Goal: Task Accomplishment & Management: Manage account settings

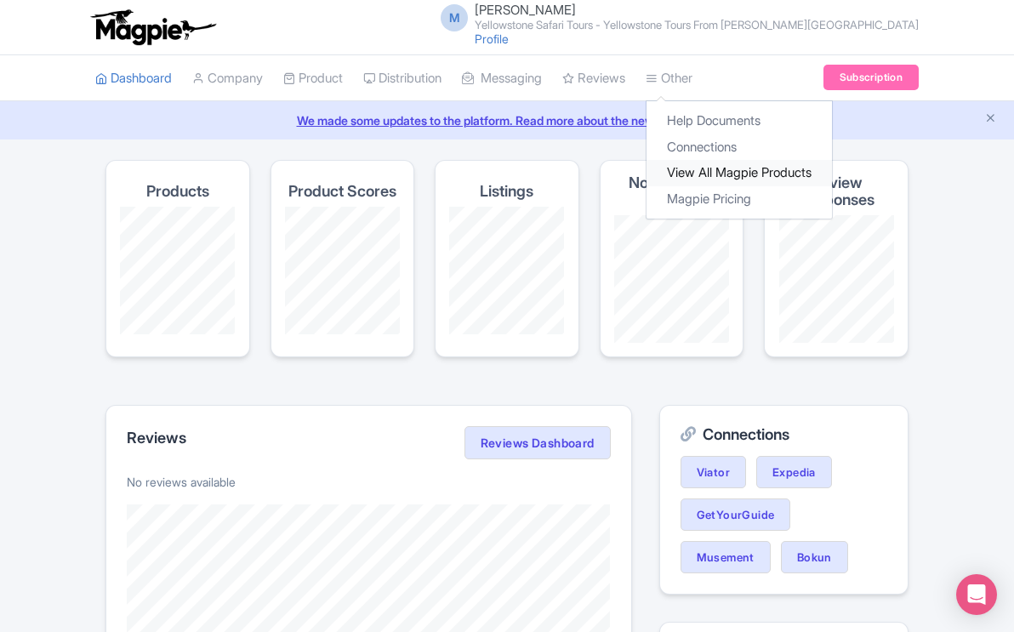
click at [717, 167] on link "View All Magpie Products" at bounding box center [740, 173] width 186 height 26
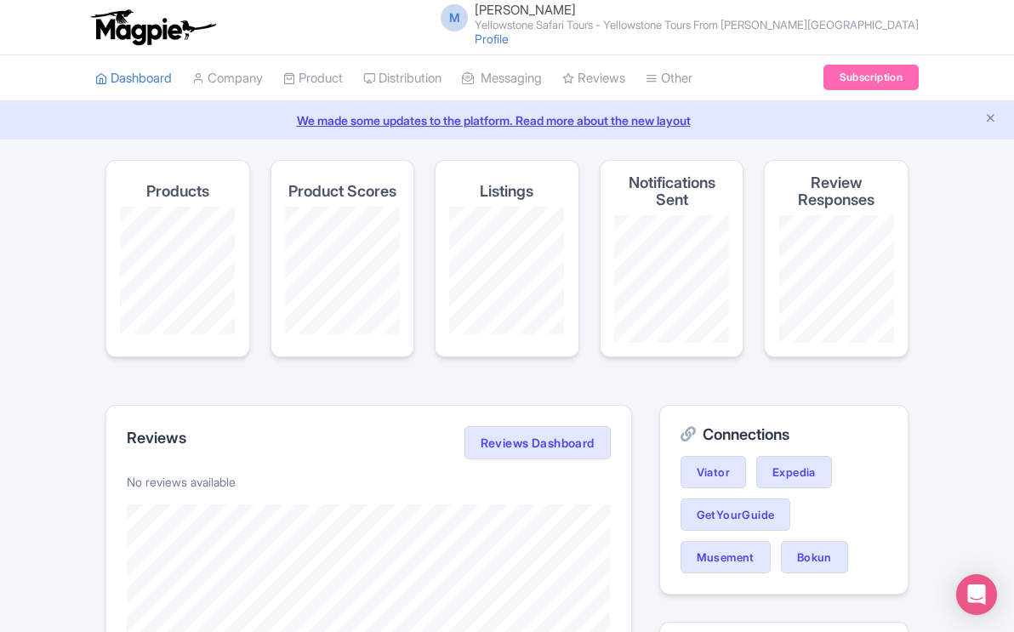
click at [512, 120] on link "We made some updates to the platform. Read more about the new layout" at bounding box center [507, 120] width 994 height 18
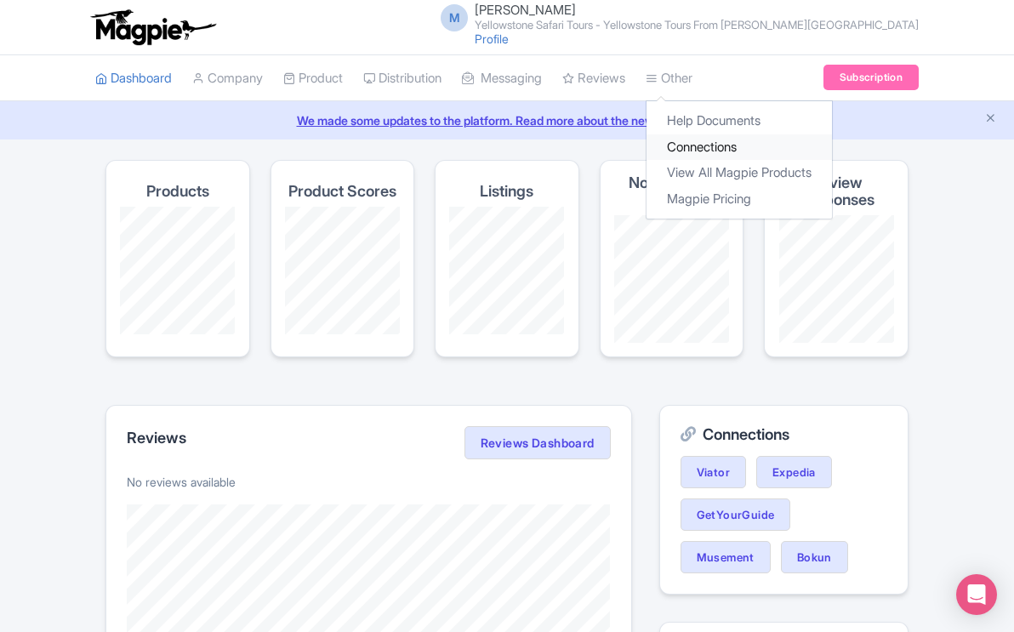
click at [706, 149] on link "Connections" at bounding box center [740, 147] width 186 height 26
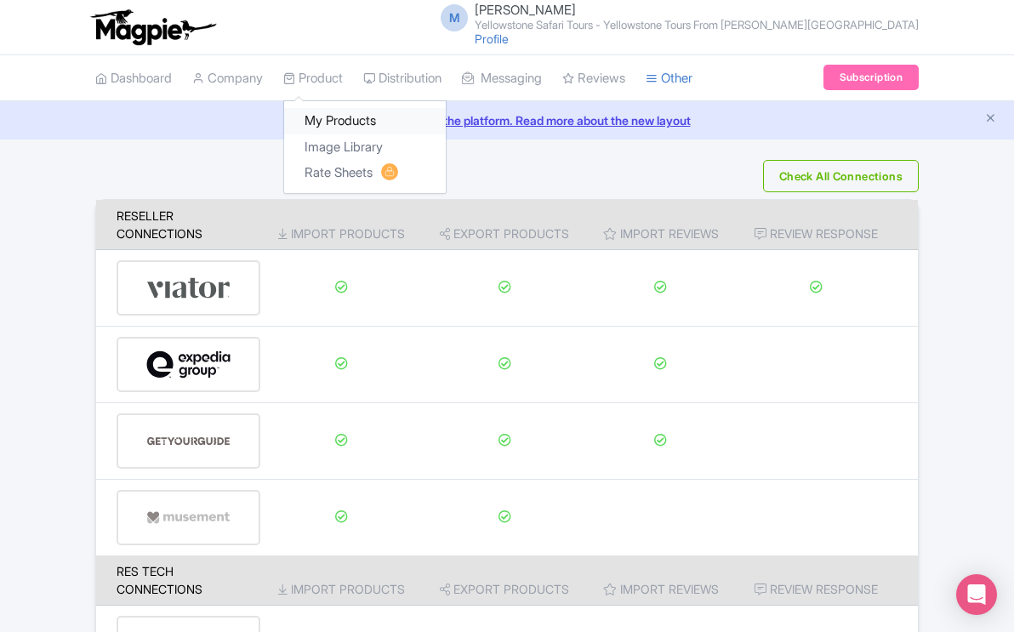
click at [338, 121] on link "My Products" at bounding box center [365, 121] width 162 height 26
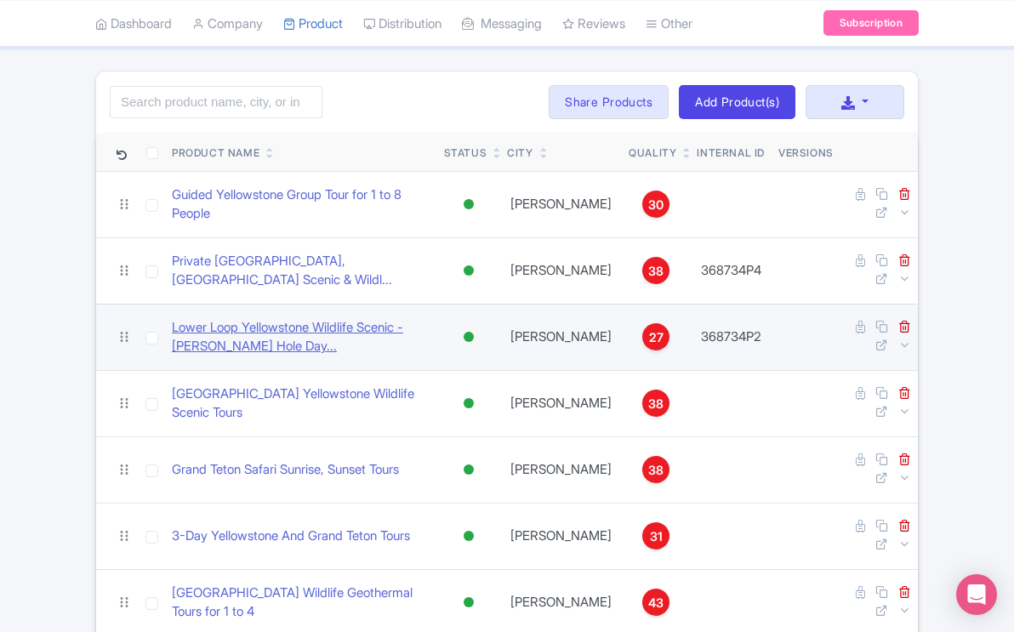
scroll to position [123, 0]
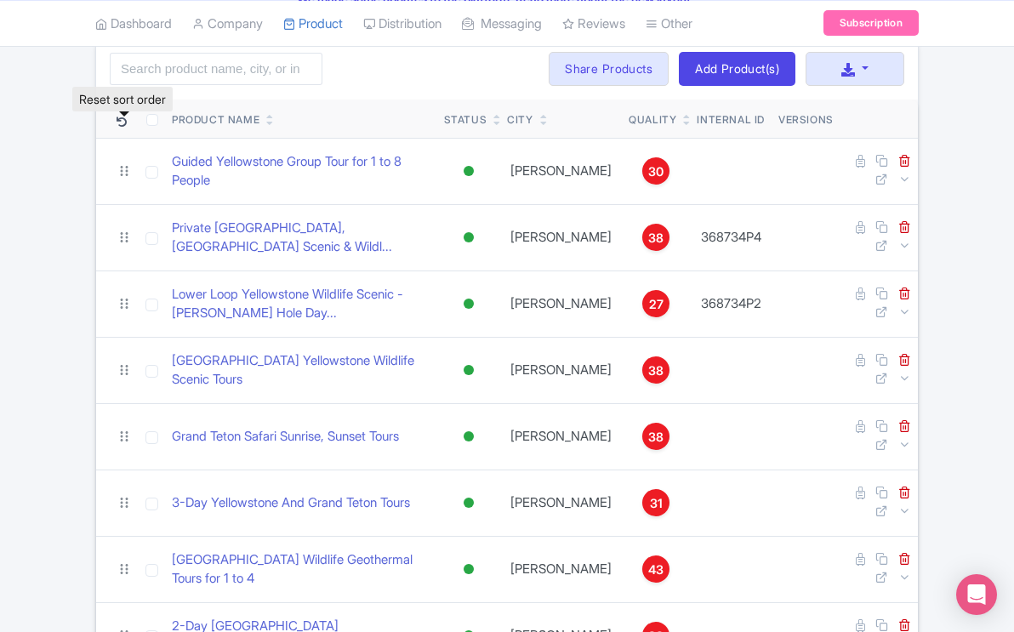
click at [119, 123] on icon at bounding box center [122, 122] width 10 height 10
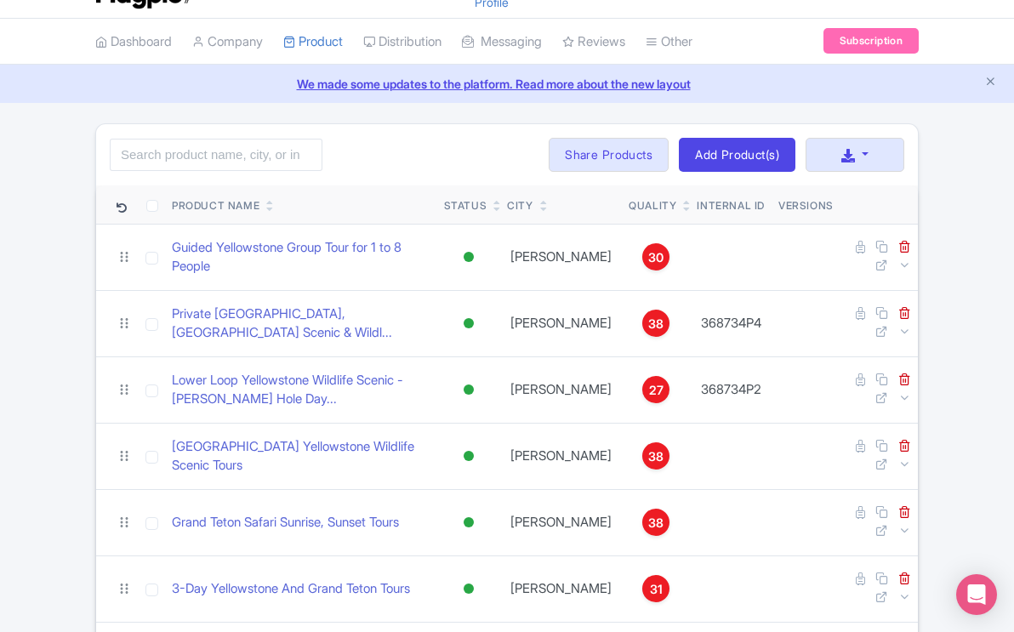
scroll to position [0, 0]
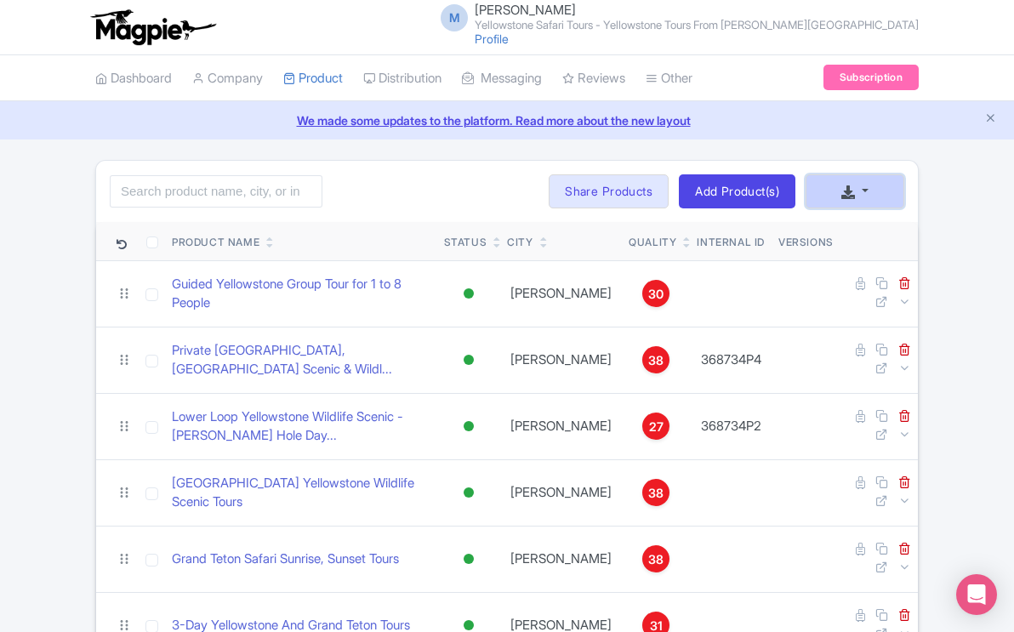
click at [866, 185] on button "button" at bounding box center [855, 191] width 99 height 34
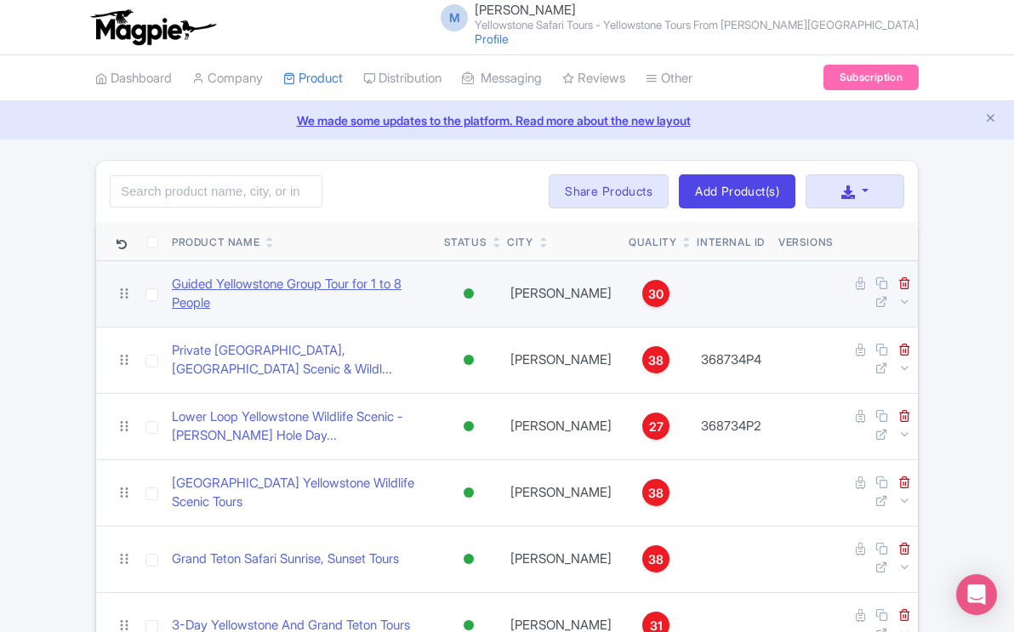
click at [387, 284] on link "Guided Yellowstone Group Tour for 1 to 8 People" at bounding box center [301, 294] width 259 height 38
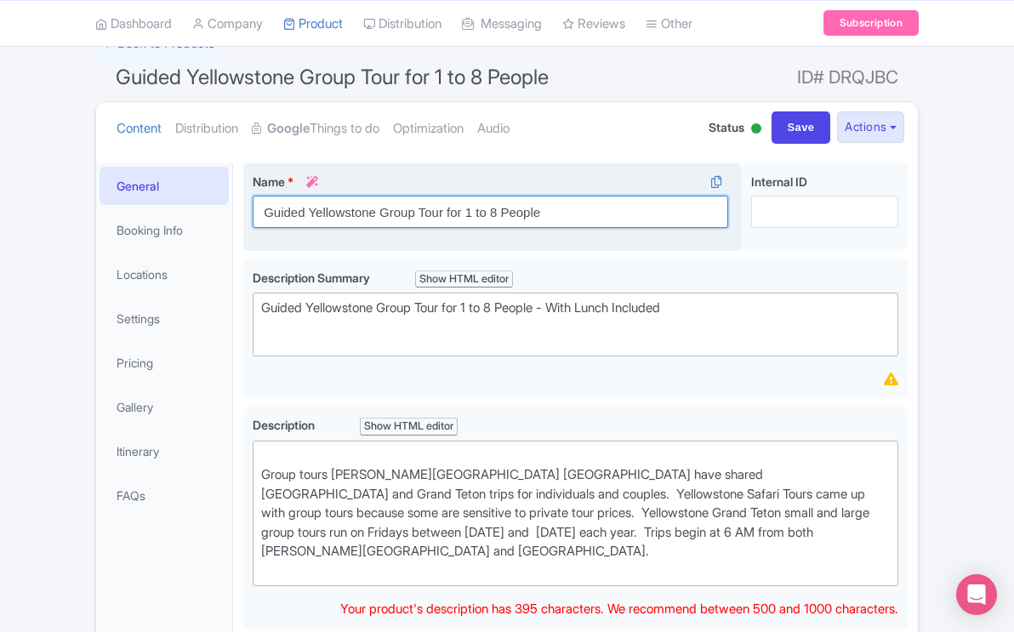
scroll to position [171, 0]
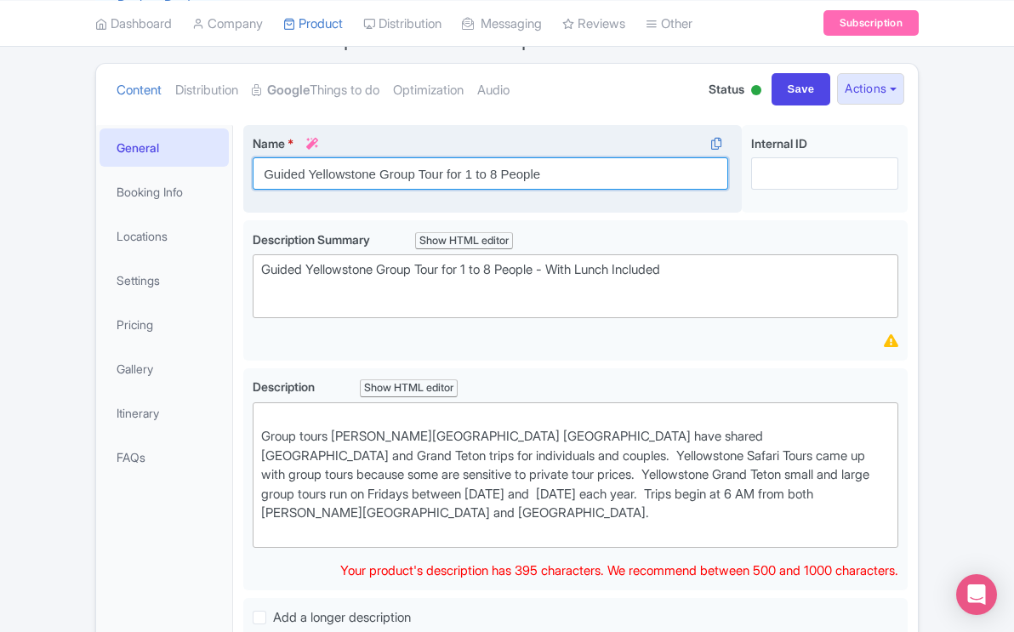
click at [580, 214] on div "Name * i Guided Yellowstone Group Tour for 1 to 8 People Your product's name ha…" at bounding box center [492, 169] width 499 height 89
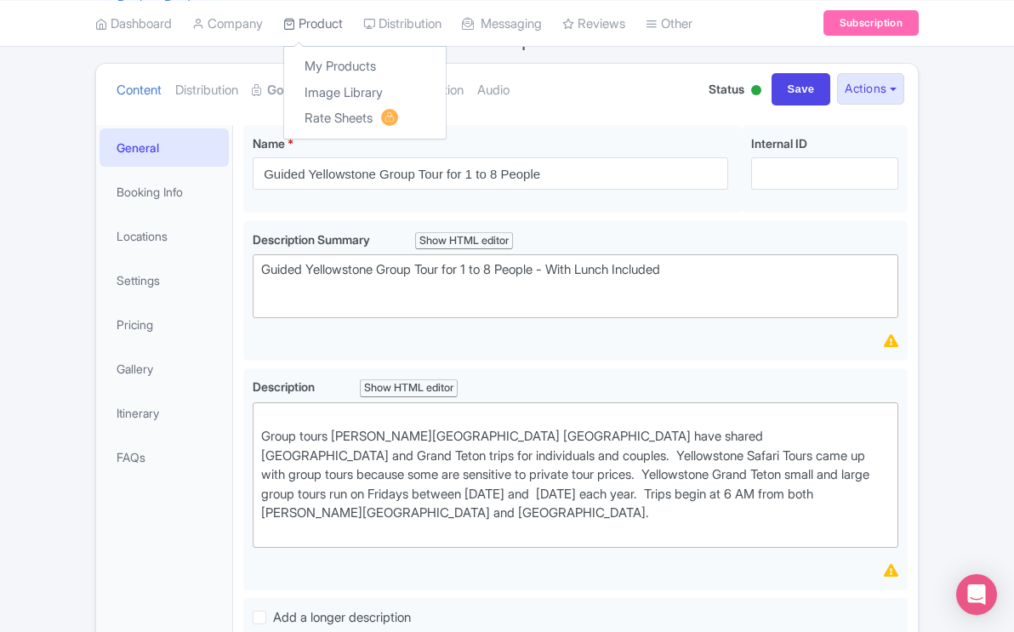
click at [328, 21] on link "Product" at bounding box center [313, 23] width 60 height 47
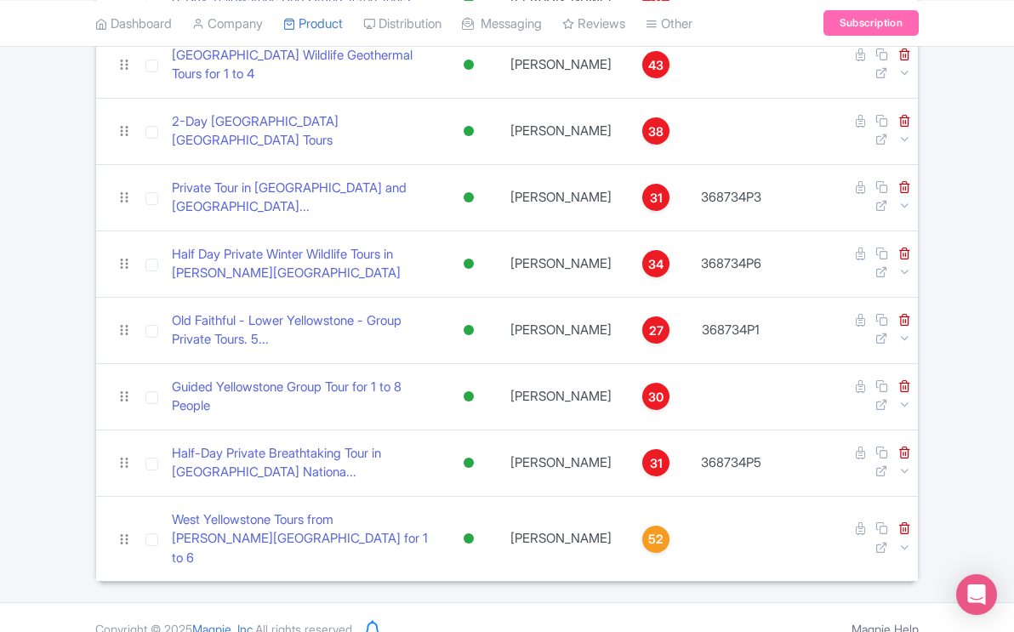
scroll to position [565, 0]
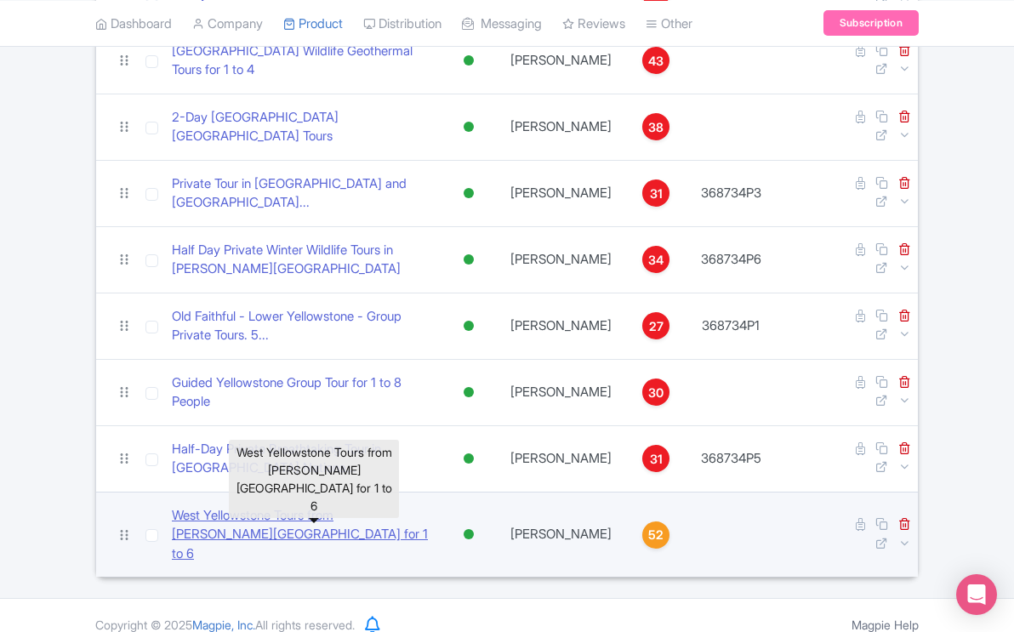
click at [317, 515] on link "West Yellowstone Tours from [PERSON_NAME][GEOGRAPHIC_DATA] for 1 to 6" at bounding box center [301, 535] width 259 height 58
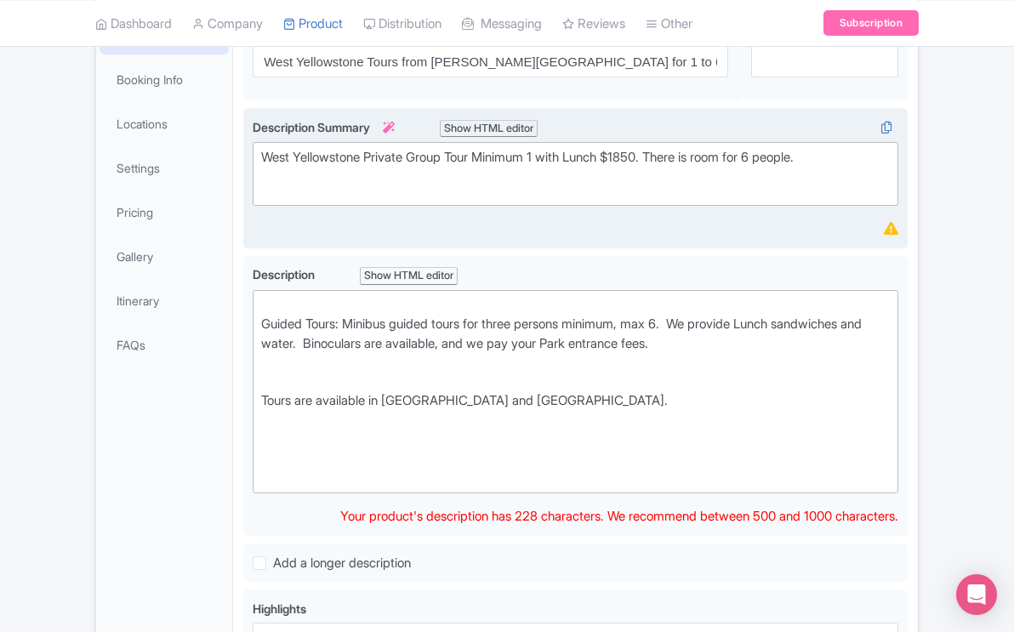
scroll to position [311, 0]
click at [720, 147] on div "West Yellowstone Private Group Tour Minimum 1 with Lunch $1850. There is room f…" at bounding box center [575, 166] width 629 height 38
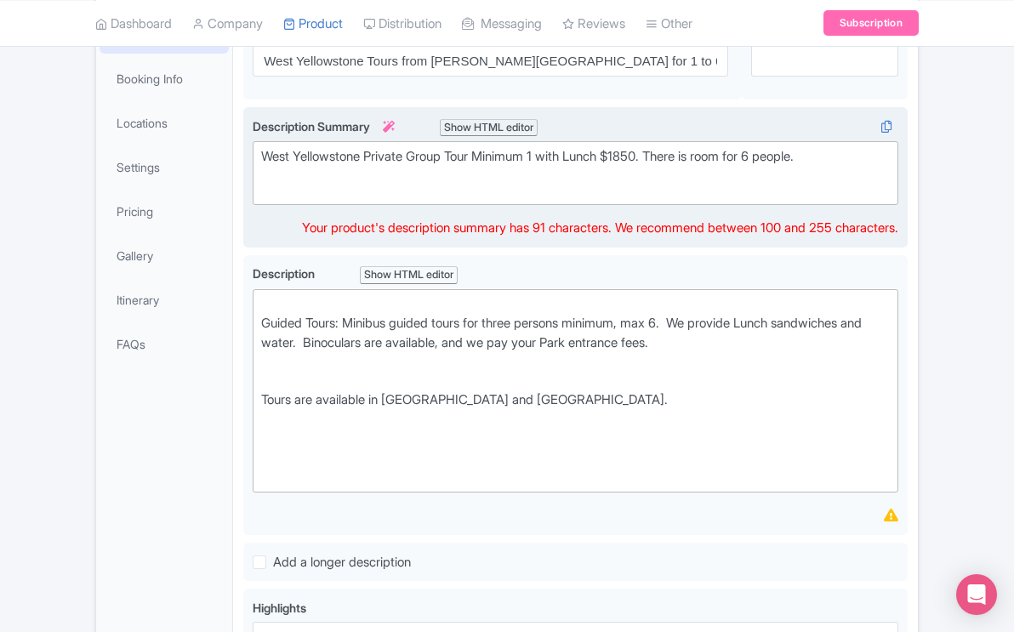
click at [832, 147] on div "West Yellowstone Private Group Tour Minimum 1 with Lunch $1850. There is room f…" at bounding box center [575, 166] width 629 height 38
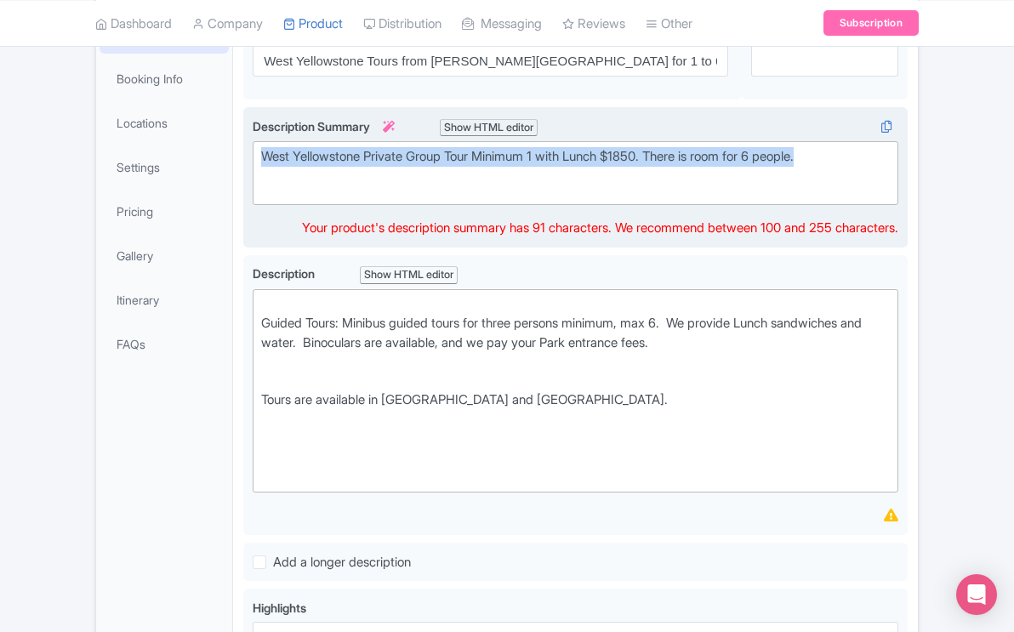
drag, startPoint x: 832, startPoint y: 132, endPoint x: 257, endPoint y: 129, distance: 575.3
click at [257, 141] on trix-editor "West Yellowstone Private Group Tour Minimum 1 with Lunch $1850. There is room f…" at bounding box center [576, 173] width 646 height 64
copy div "West Yellowstone Private Group Tour Minimum 1 with Lunch $1850. There is room f…"
paste trix-editor "<div>"West Yellowstone Private Tour to Yellowstone's Geysers &amp; Wildlife"<br…"
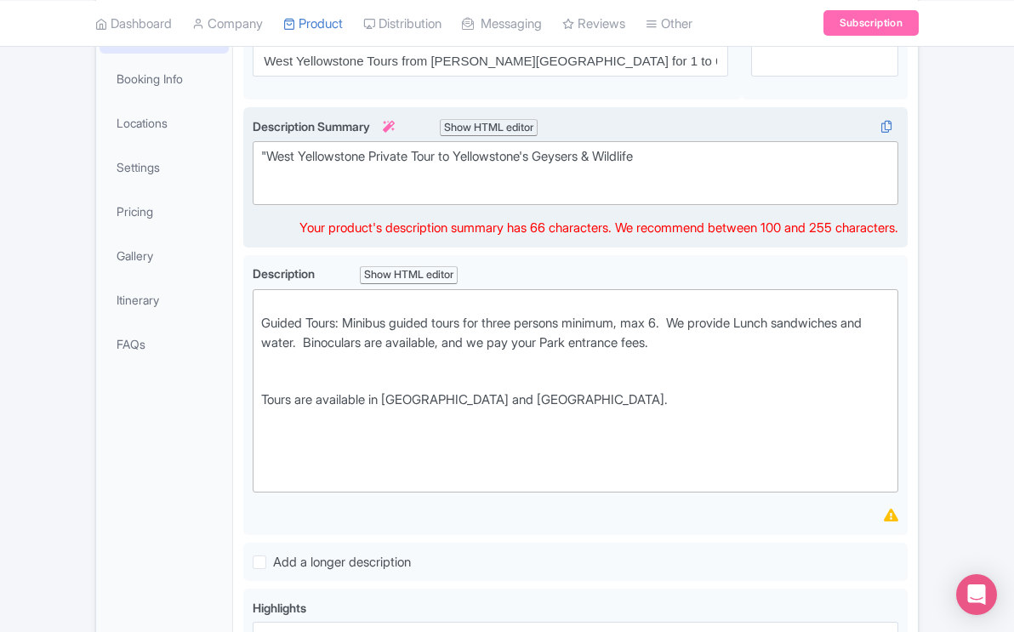
click at [266, 147] on div ""West Yellowstone Private Tour to Yellowstone's Geysers & Wildlife" at bounding box center [575, 166] width 629 height 38
type trix-editor "<div>West Yellowstone Private Tour to Yellowstone's Geysers &amp; Wildlife<br><…"
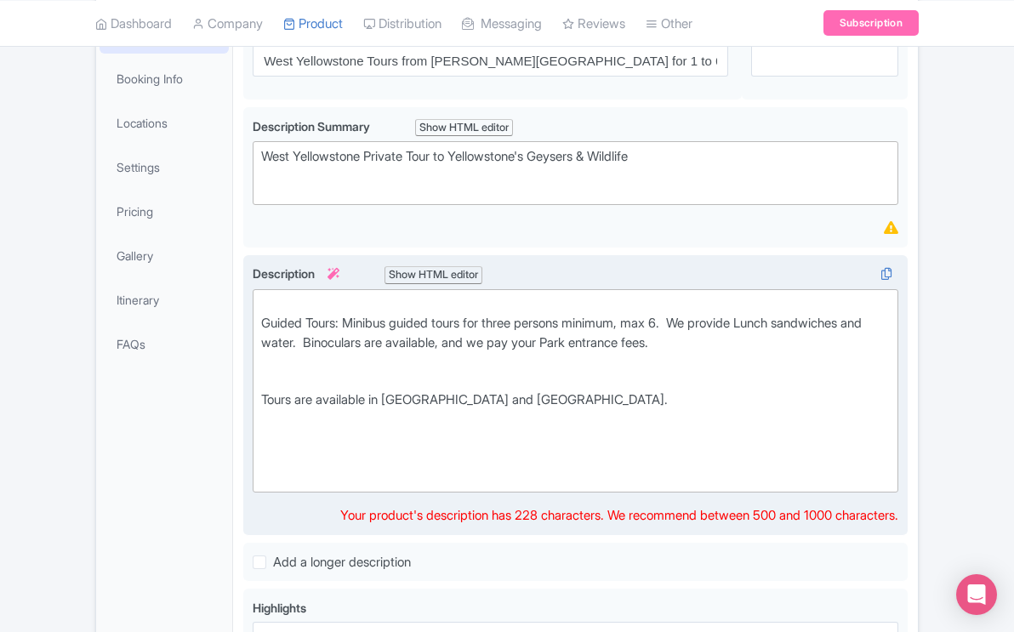
click at [724, 323] on div "Guided Tours: Minibus guided tours for three persons minimum, max 6. We provide…" at bounding box center [575, 390] width 629 height 191
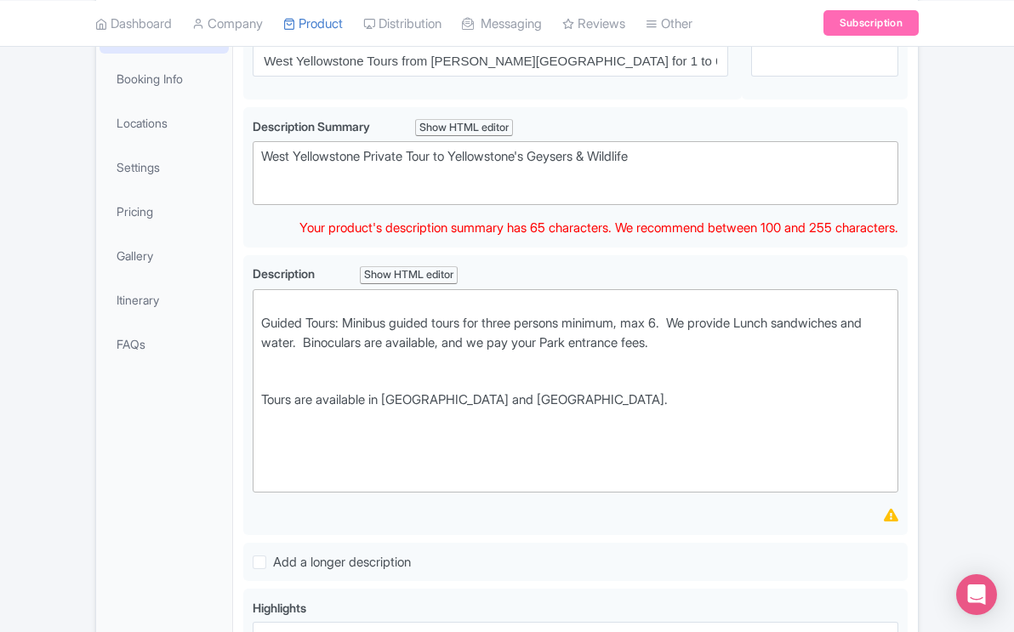
click at [683, 147] on div "West Yellowstone Private Tour to Yellowstone's Geysers & Wildlife" at bounding box center [575, 166] width 629 height 38
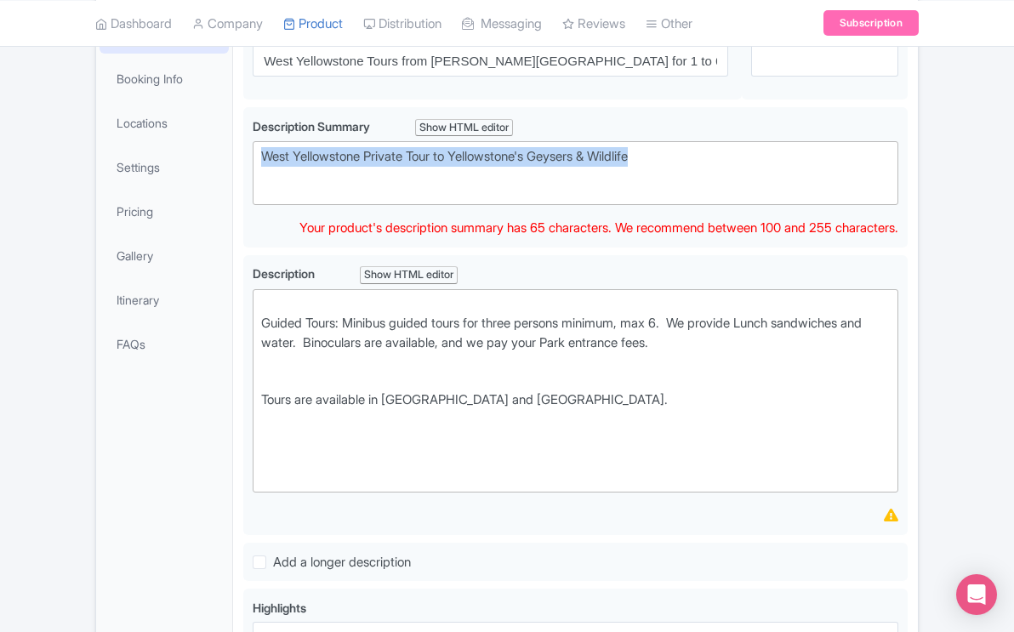
drag, startPoint x: 683, startPoint y: 134, endPoint x: 252, endPoint y: 129, distance: 430.7
click at [253, 141] on trix-editor "West Yellowstone Private Tour to Yellowstone's Geysers & Wildlife" at bounding box center [576, 173] width 646 height 64
copy div "West Yellowstone Private Tour to Yellowstone's Geysers & Wildlife"
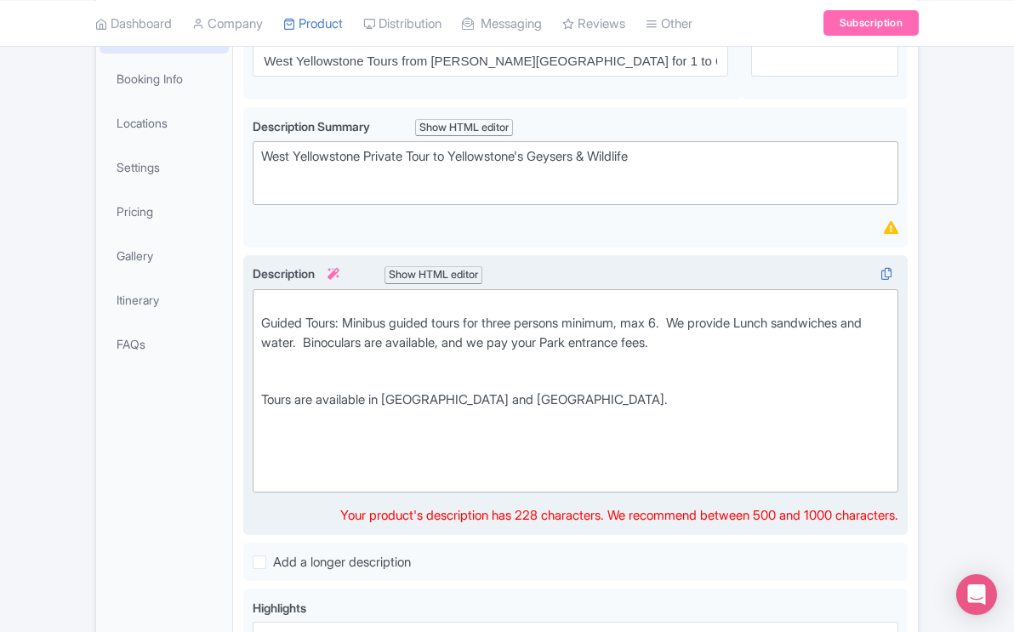
click at [715, 321] on div "Guided Tours: Minibus guided tours for three persons minimum, max 6. We provide…" at bounding box center [575, 390] width 629 height 191
drag, startPoint x: 715, startPoint y: 321, endPoint x: 690, endPoint y: 283, distance: 44.8
click at [690, 295] on div "Guided Tours: Minibus guided tours for three persons minimum, max 6. We provide…" at bounding box center [575, 390] width 629 height 191
paste trix-editor "Enjoy a private full-day adventure from West Yellowstone, visiting iconic geyse…"
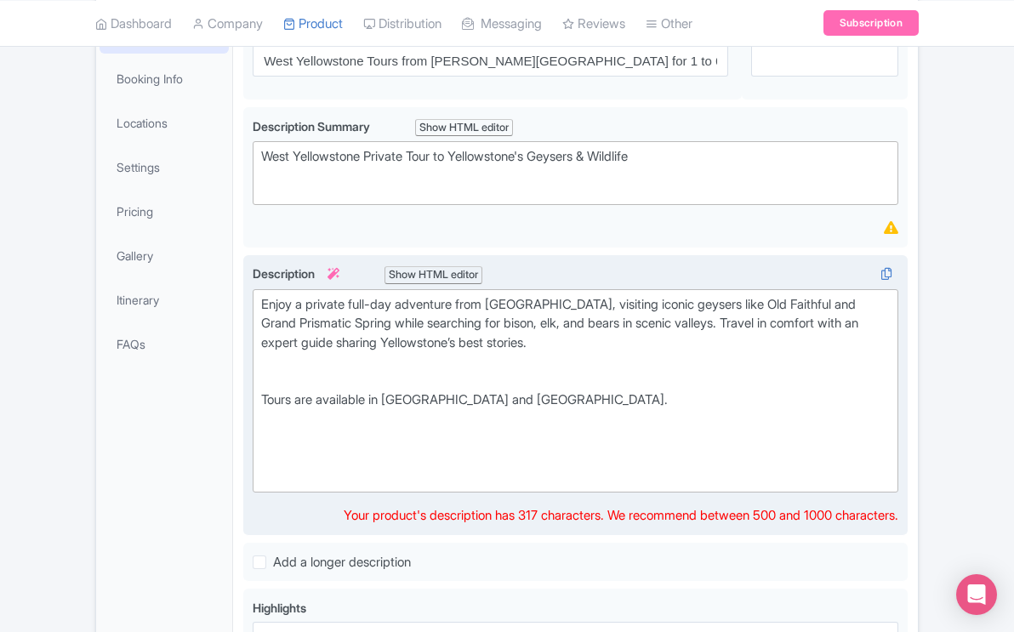
scroll to position [311, 0]
click at [577, 371] on div "Enjoy a private full-day adventure from West Yellowstone, visiting iconic geyse…" at bounding box center [575, 391] width 629 height 191
click at [514, 332] on div "Enjoy a private full-day adventure from West Yellowstone, visiting iconic geyse…" at bounding box center [575, 391] width 629 height 191
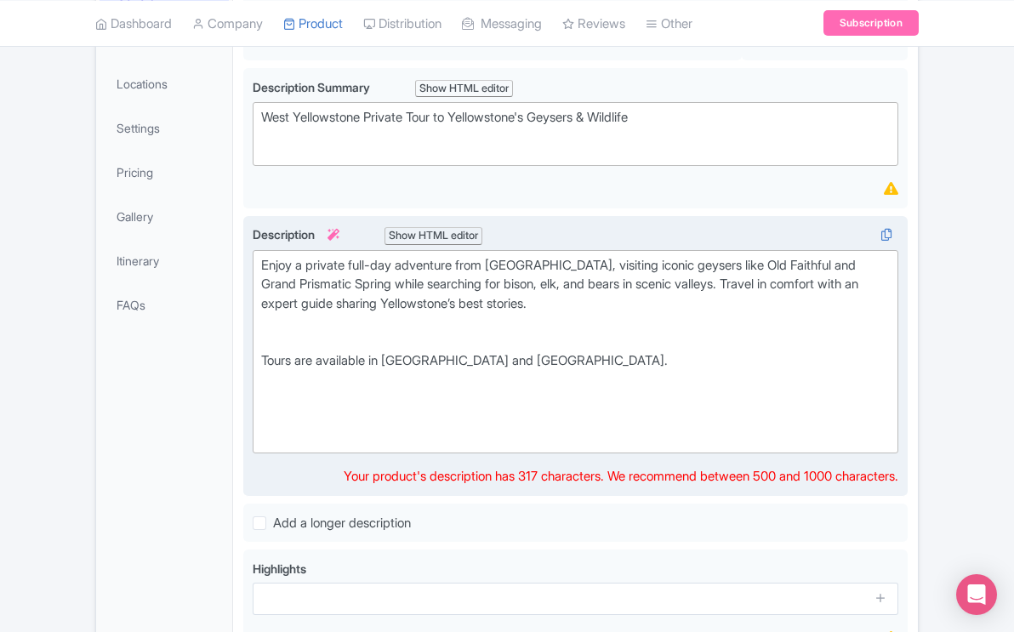
scroll to position [357, 0]
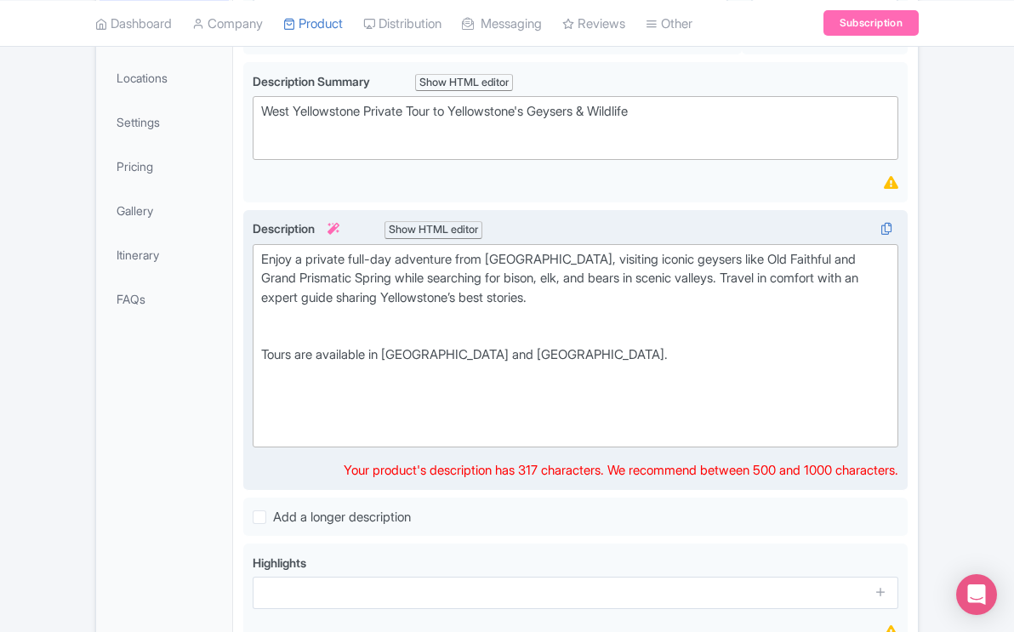
click at [586, 269] on div "Enjoy a private full-day adventure from West Yellowstone, visiting iconic geyse…" at bounding box center [575, 345] width 629 height 191
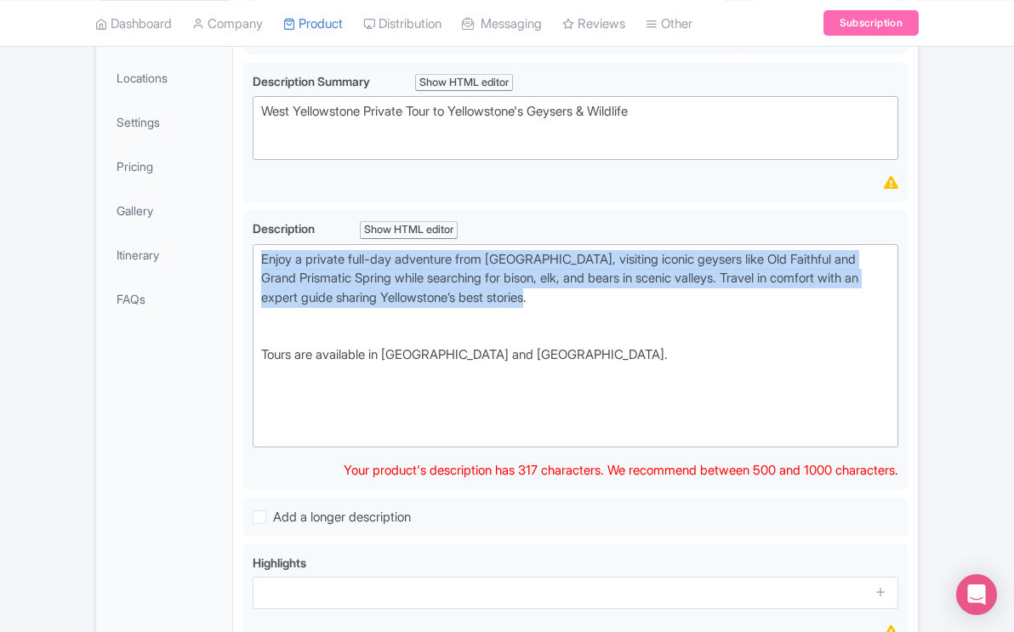
drag, startPoint x: 586, startPoint y: 269, endPoint x: 236, endPoint y: 232, distance: 351.7
click at [236, 232] on div "West Yellowstone Tours from Jackson Hole for 1 to 6 Name * i West Yellowstone T…" at bounding box center [575, 450] width 685 height 986
paste trix-editor "<div>Set out on a private full-day journey from West Yellowstone to discover th…"
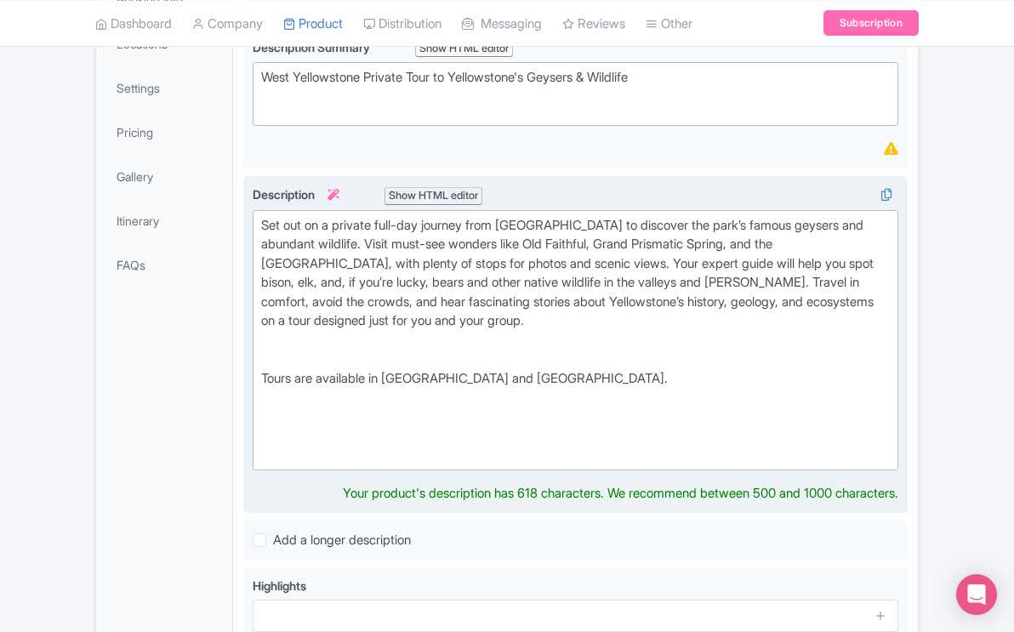
scroll to position [393, 0]
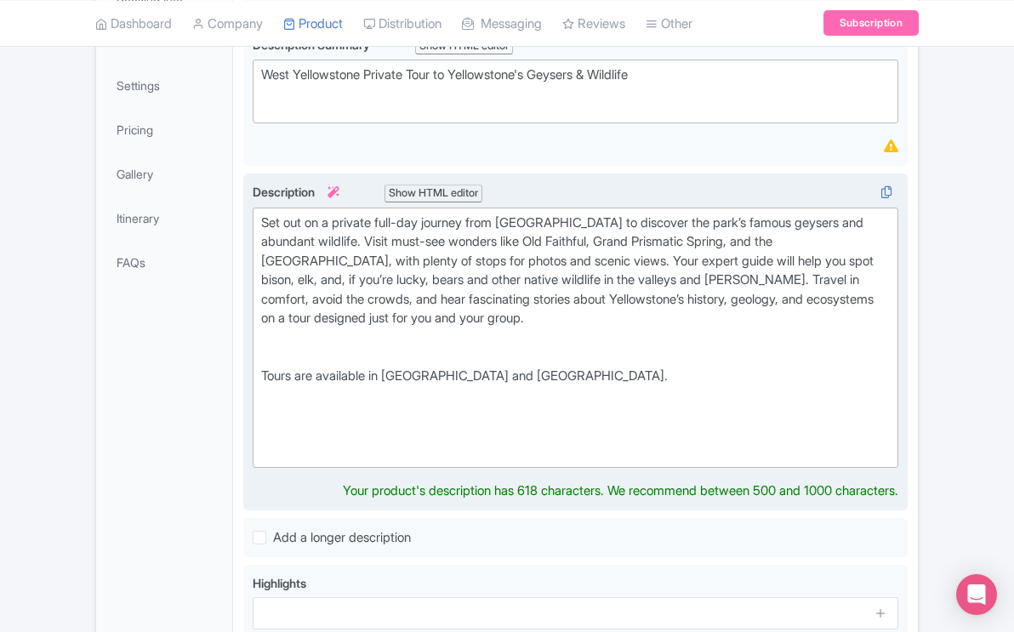
click at [569, 343] on div "Set out on a private full-day journey from West Yellowstone to discover the par…" at bounding box center [575, 338] width 629 height 249
click at [514, 328] on div "Set out on a private full-day journey from West Yellowstone to discover the par…" at bounding box center [575, 338] width 629 height 249
click at [490, 313] on div "Set out on a private full-day journey from West Yellowstone to discover the par…" at bounding box center [575, 338] width 629 height 249
click at [553, 350] on div "Set out on a private full-day journey from West Yellowstone to discover the par…" at bounding box center [575, 338] width 629 height 249
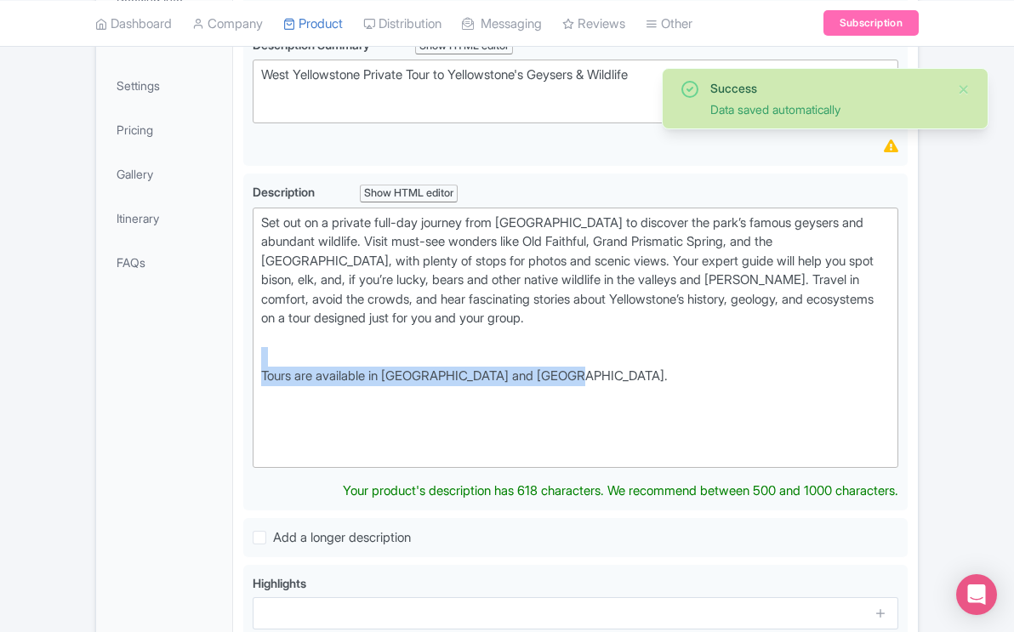
drag, startPoint x: 561, startPoint y: 341, endPoint x: 231, endPoint y: 334, distance: 330.3
click at [231, 334] on div "General Booking Info Locations Settings Pricing Gallery Itinerary FAQs West Yel…" at bounding box center [507, 441] width 822 height 1043
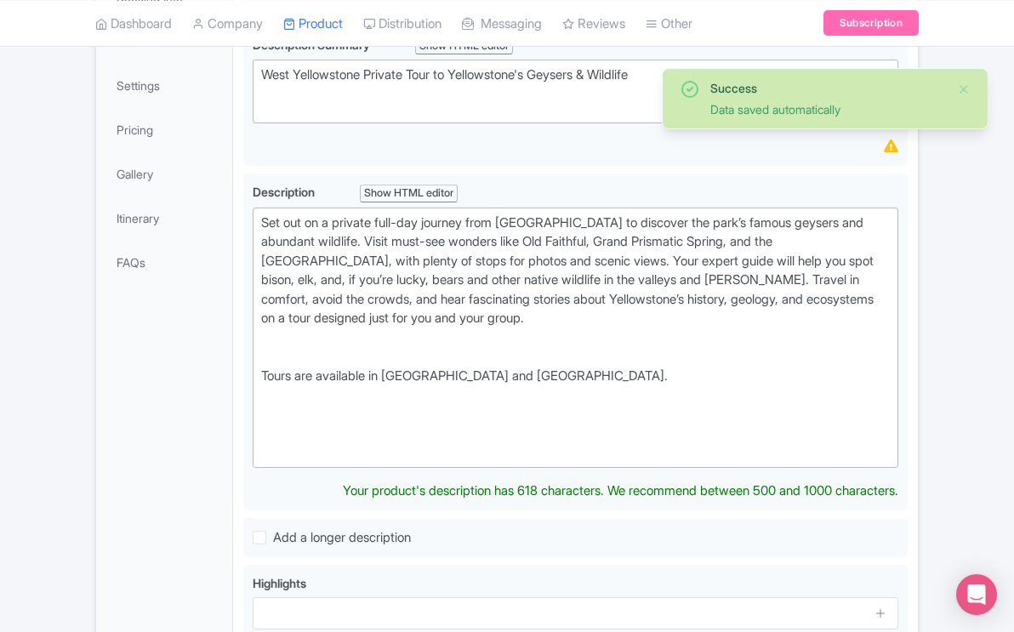
type trix-editor "<div>Set out on a private full-day journey from West Yellowstone to discover th…"
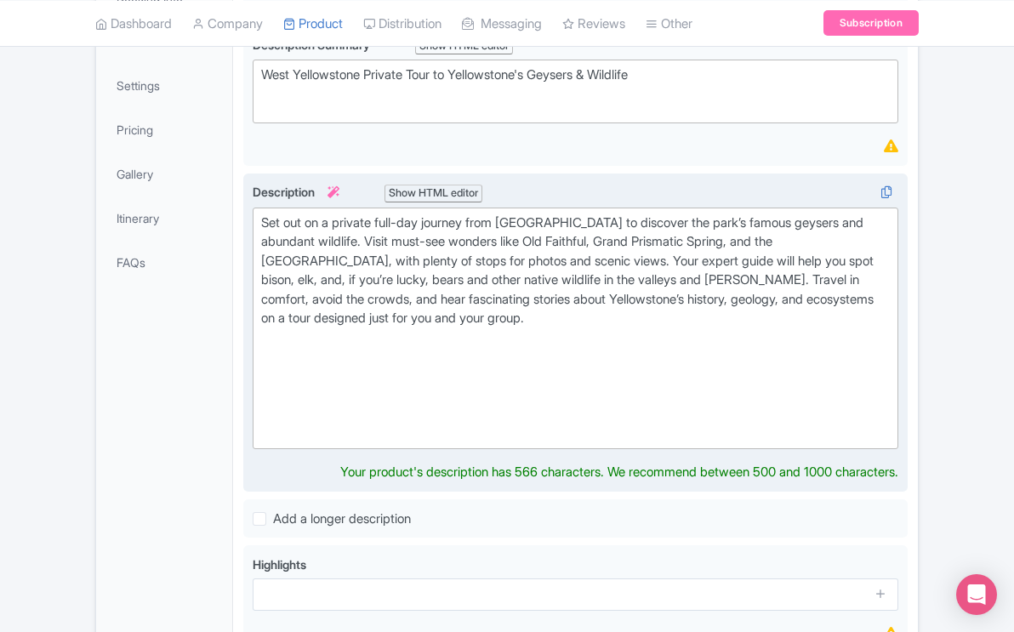
click at [415, 276] on div "Set out on a private full-day journey from West Yellowstone to discover the par…" at bounding box center [575, 329] width 629 height 230
click at [400, 273] on div "Set out on a private full-day journey from West Yellowstone to discover the par…" at bounding box center [575, 329] width 629 height 230
click at [449, 277] on div "Set out on a private full-day journey from West Yellowstone to discover the par…" at bounding box center [575, 329] width 629 height 230
click at [405, 274] on div "Set out on a private full-day journey from West Yellowstone to discover the par…" at bounding box center [575, 329] width 629 height 230
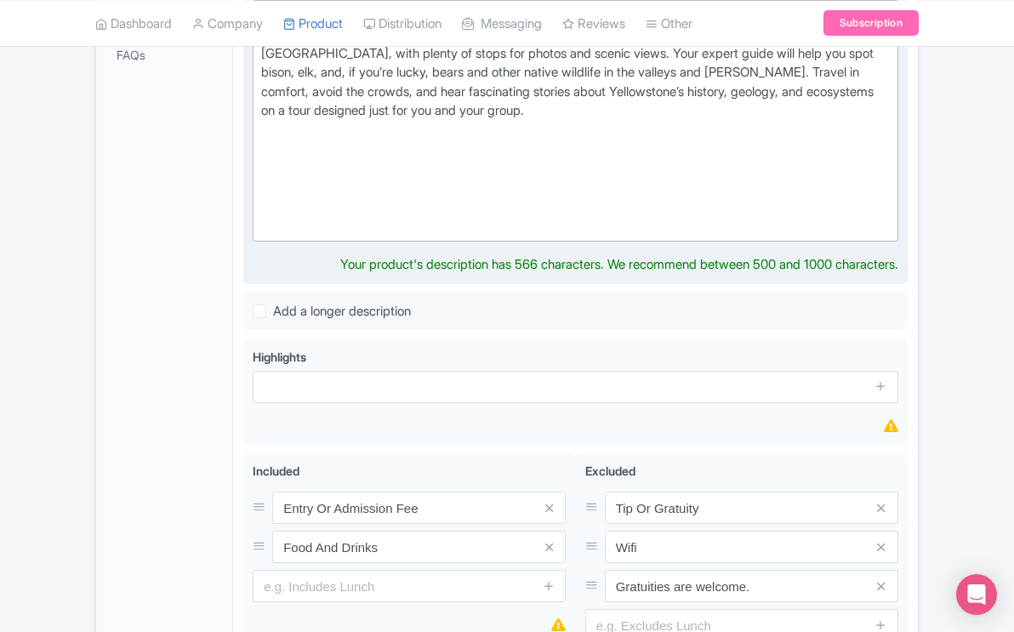
scroll to position [602, 0]
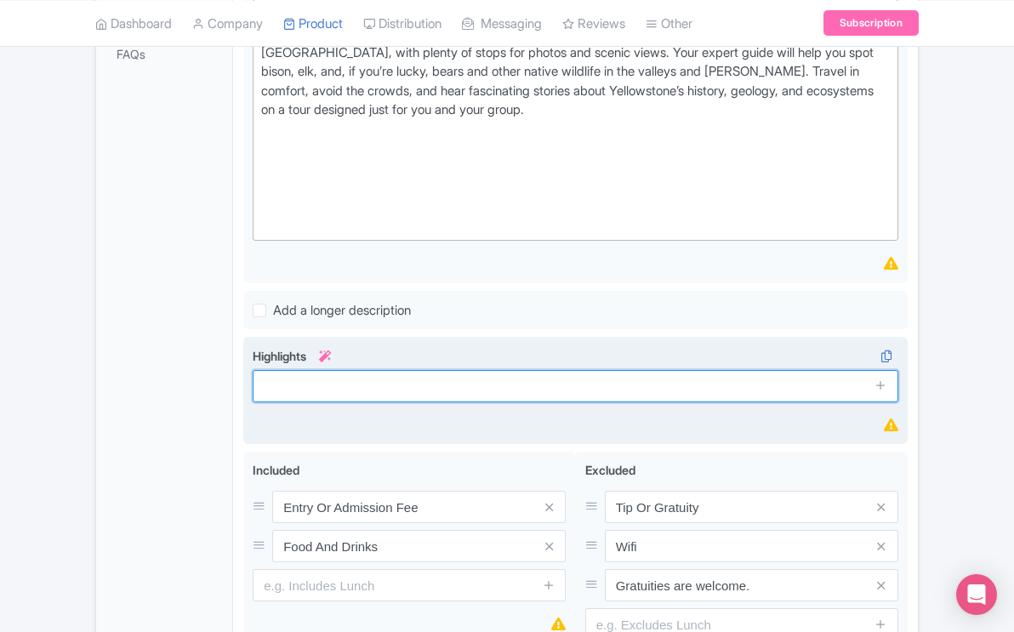
click at [382, 370] on input "text" at bounding box center [576, 386] width 646 height 32
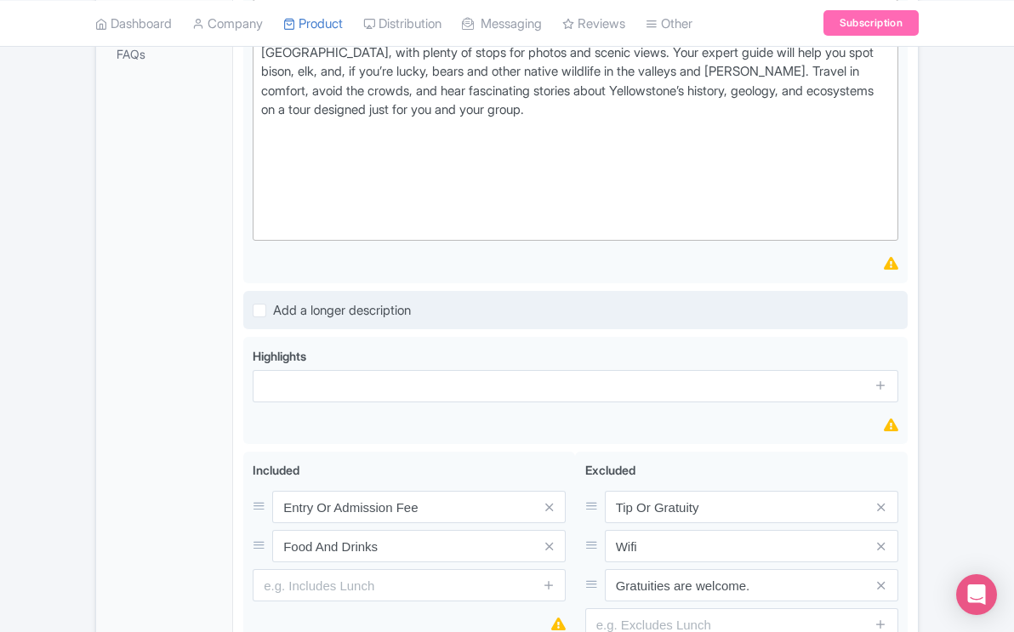
click at [450, 300] on div "Add a longer description" at bounding box center [576, 310] width 646 height 20
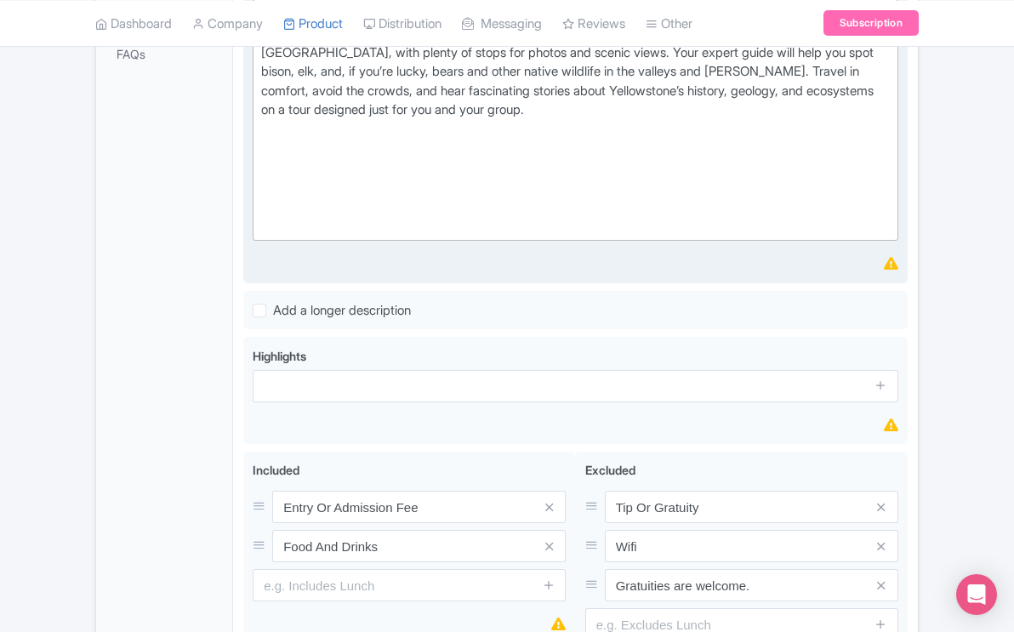
click at [669, 193] on div "Set out on a private full-day journey from West Yellowstone to discover the par…" at bounding box center [575, 120] width 629 height 230
click at [663, 239] on div "Description i Show HTML editor Bold Italic Strikethrough Link Heading Quote Cod…" at bounding box center [576, 123] width 646 height 299
click at [482, 237] on div "Description i Show HTML editor Bold Italic Strikethrough Link Heading Quote Cod…" at bounding box center [576, 123] width 646 height 299
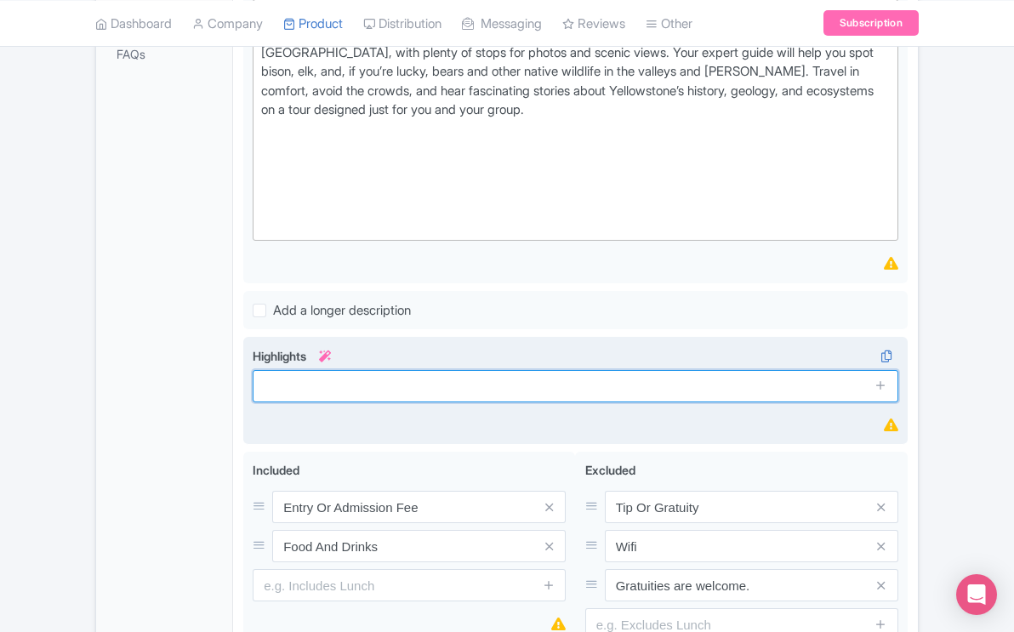
click at [328, 370] on input "text" at bounding box center [576, 386] width 646 height 32
paste input "Private, full-day guided tour from West Yellowstone See iconic geysers includin…"
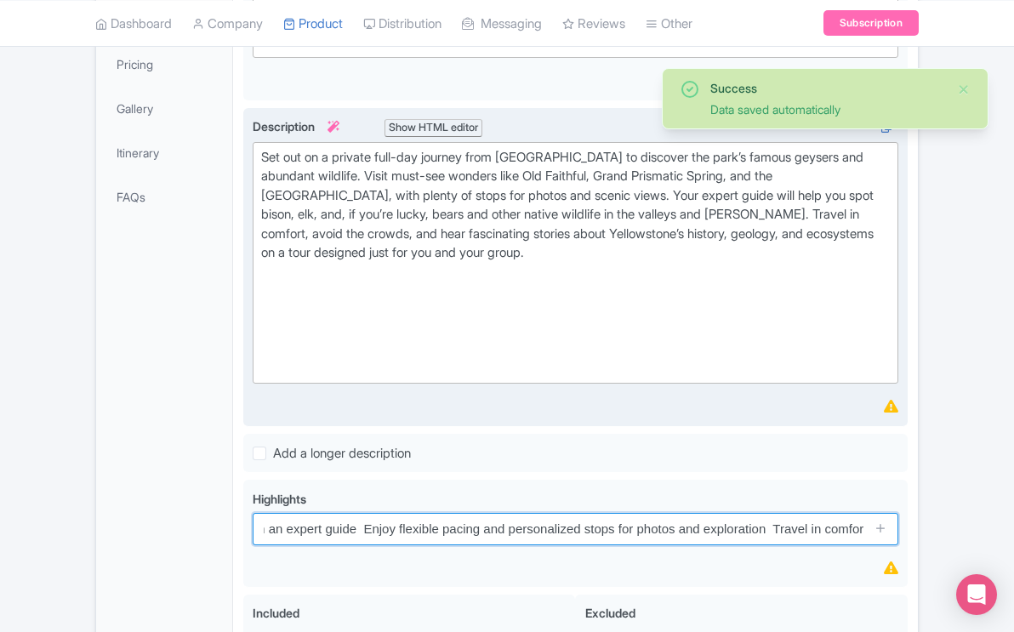
scroll to position [444, 0]
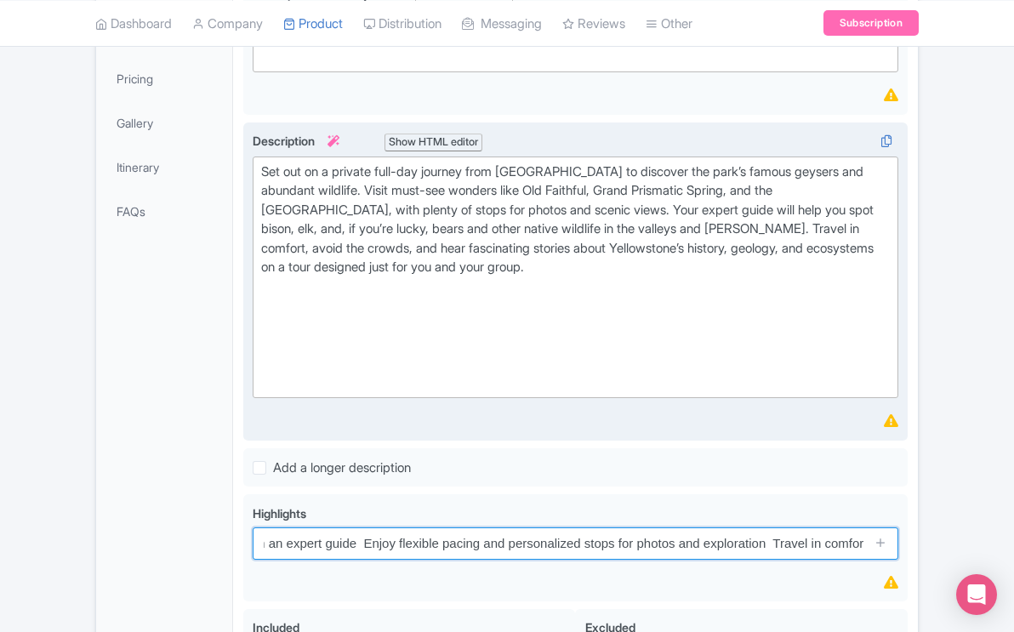
type input "Private, full-day guided tour from West Yellowstone See iconic geysers includin…"
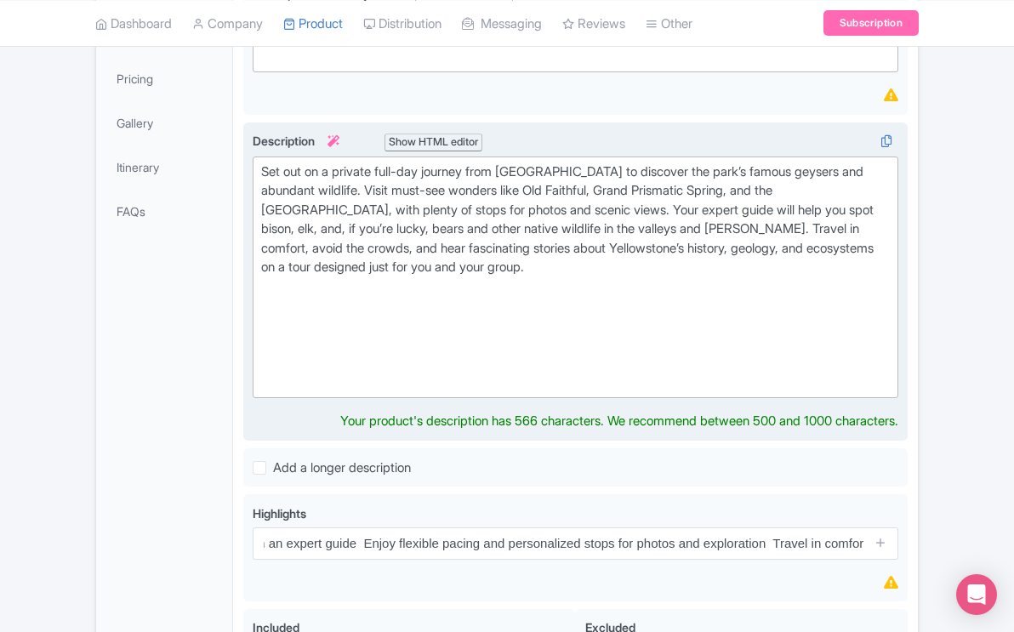
scroll to position [0, 0]
click at [573, 235] on div "Set out on a private full-day journey from West Yellowstone to discover the par…" at bounding box center [575, 278] width 629 height 230
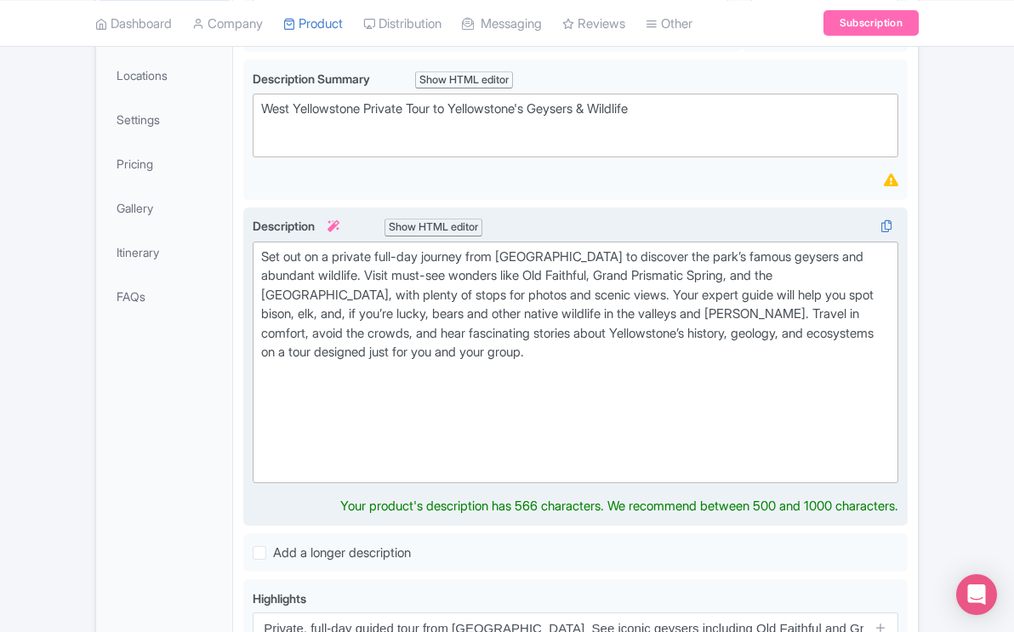
scroll to position [361, 0]
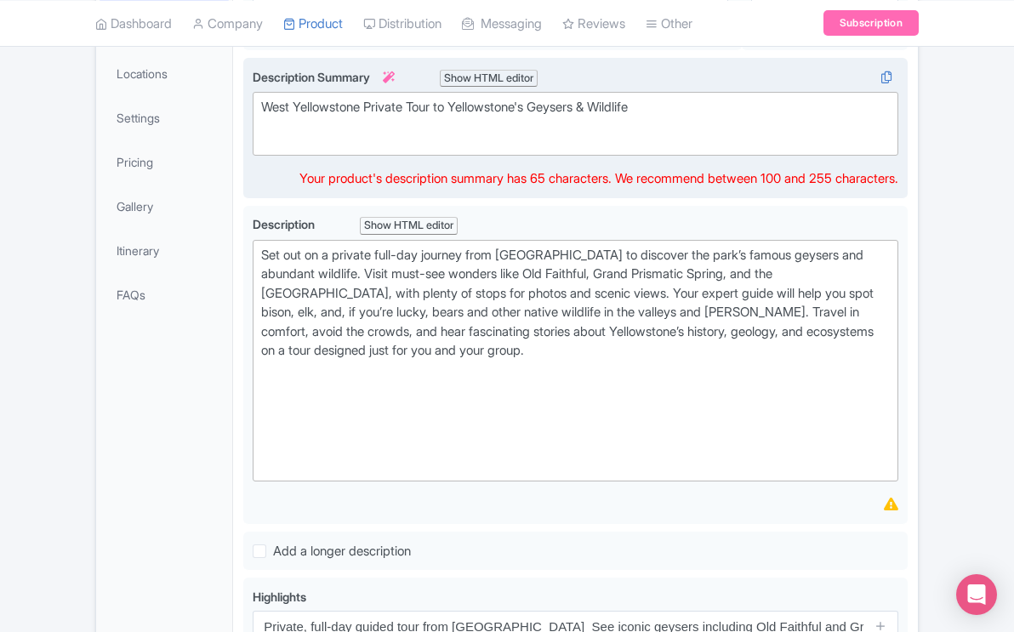
click at [700, 98] on div "West Yellowstone Private Tour to Yellowstone's Geysers & Wildlife" at bounding box center [575, 117] width 629 height 38
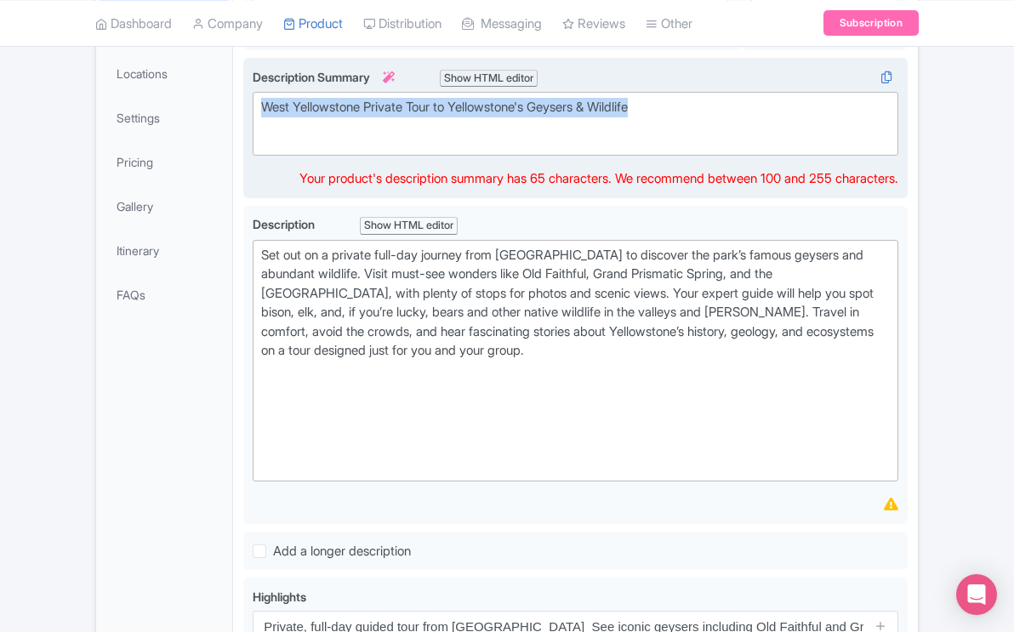
drag, startPoint x: 699, startPoint y: 85, endPoint x: 493, endPoint y: 69, distance: 206.6
click at [493, 92] on trix-editor "West Yellowstone Private Tour to Yellowstone's Geysers & Wildlife" at bounding box center [576, 124] width 646 height 64
copy div "West Yellowstone Private Tour to Yellowstone's Geysers & Wildlife"
click at [671, 98] on div "West Yellowstone Private Tour to Yellowstone's Geysers & Wildlife" at bounding box center [575, 117] width 629 height 38
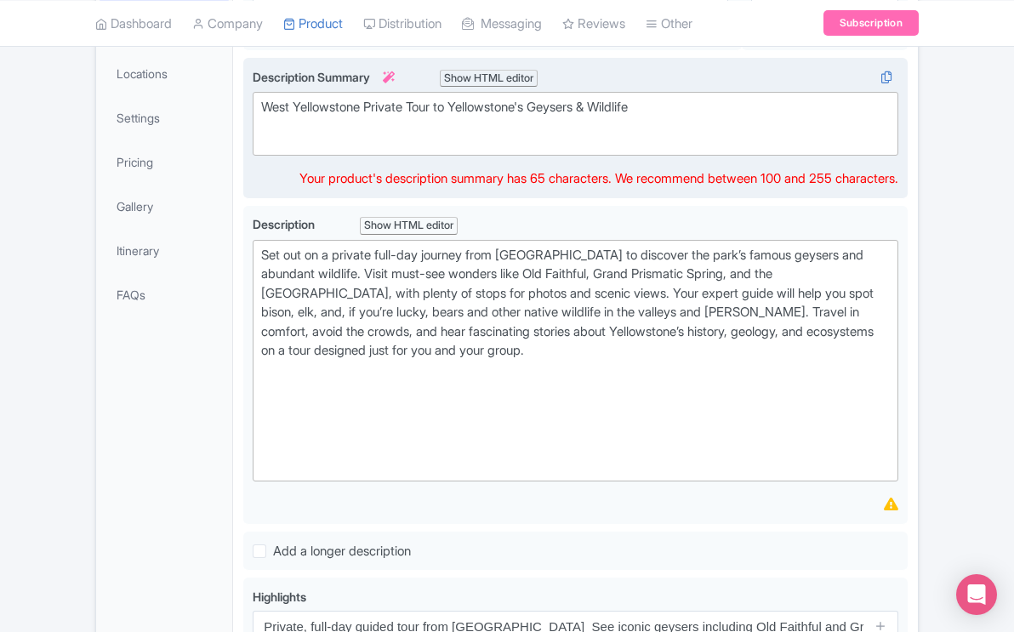
click at [673, 98] on div "West Yellowstone Private Tour to Yellowstone's Geysers & Wildlife" at bounding box center [575, 117] width 629 height 38
paste trix-editor "Private full-day tour from West Yellowstone to explore iconic geysers like Old …"
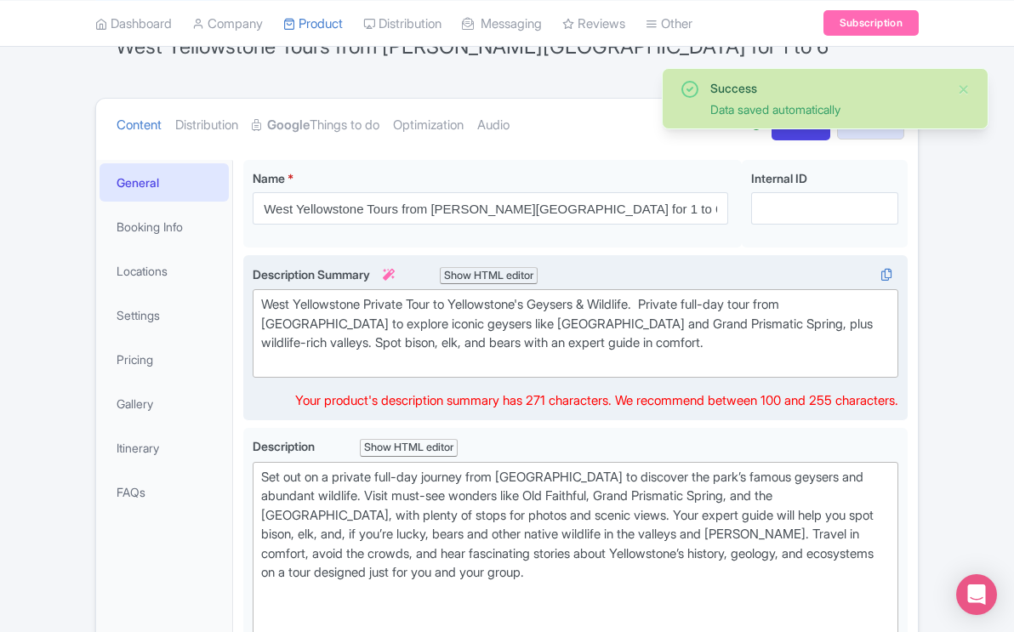
scroll to position [134, 0]
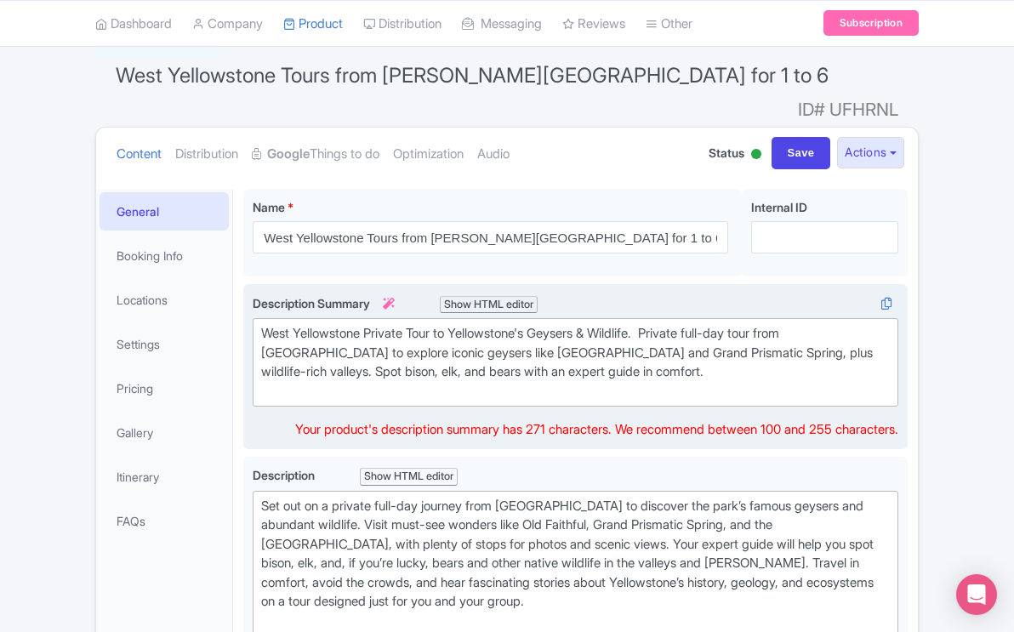
click at [666, 324] on div "West Yellowstone Private Tour to Yellowstone's Geysers & Wildlife. Private full…" at bounding box center [575, 362] width 629 height 77
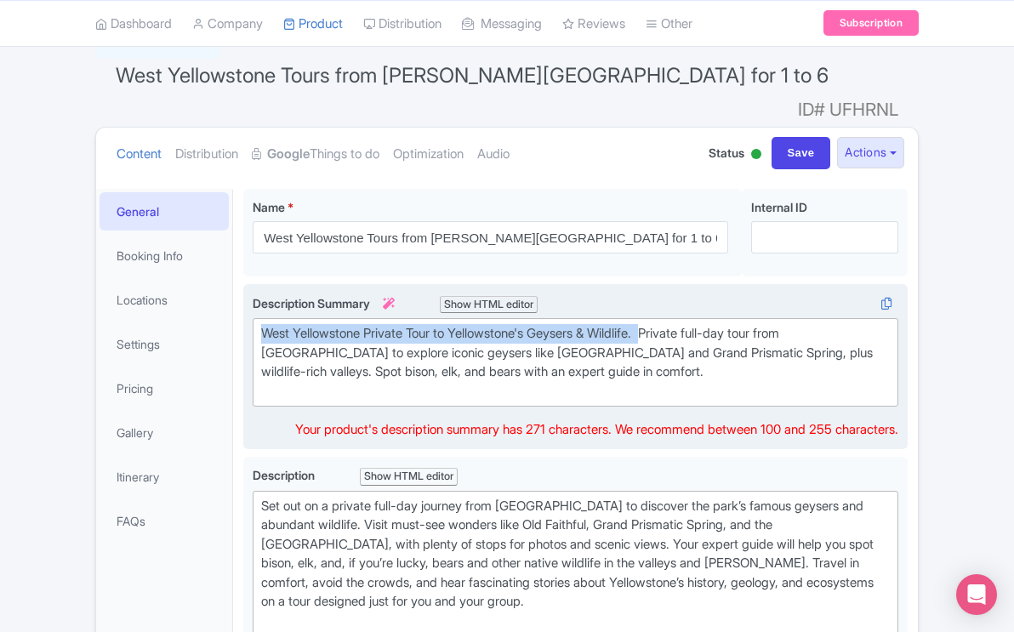
drag, startPoint x: 666, startPoint y: 307, endPoint x: 259, endPoint y: 301, distance: 407.7
click at [259, 318] on trix-editor "West Yellowstone Private Tour to Yellowstone's Geysers & Wildlife. Private full…" at bounding box center [576, 362] width 646 height 89
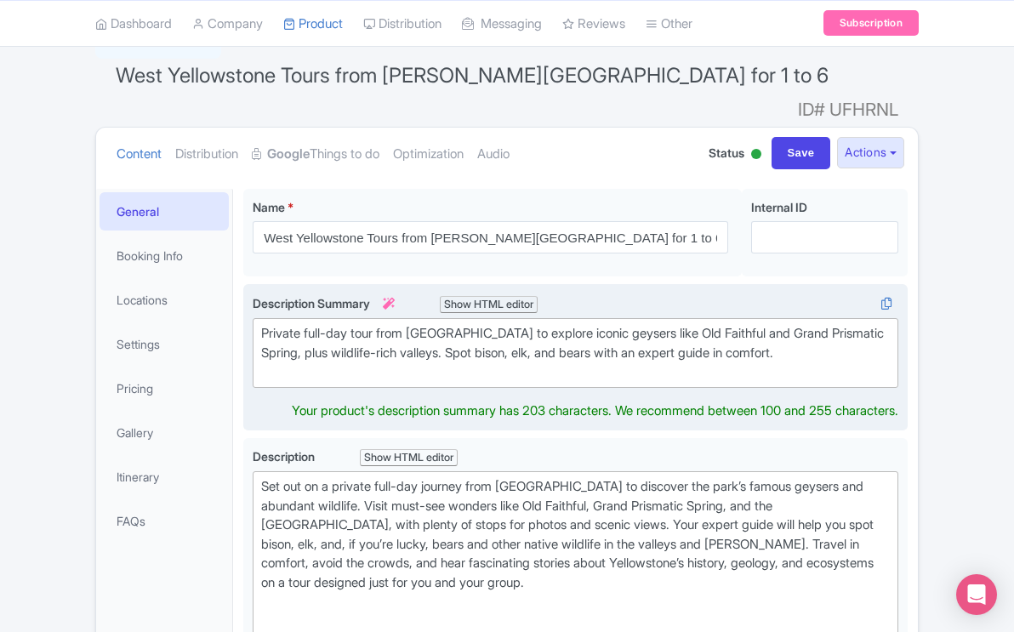
type trix-editor "<div>Private full-day tour from West Yellowstone to explore iconic geysers like…"
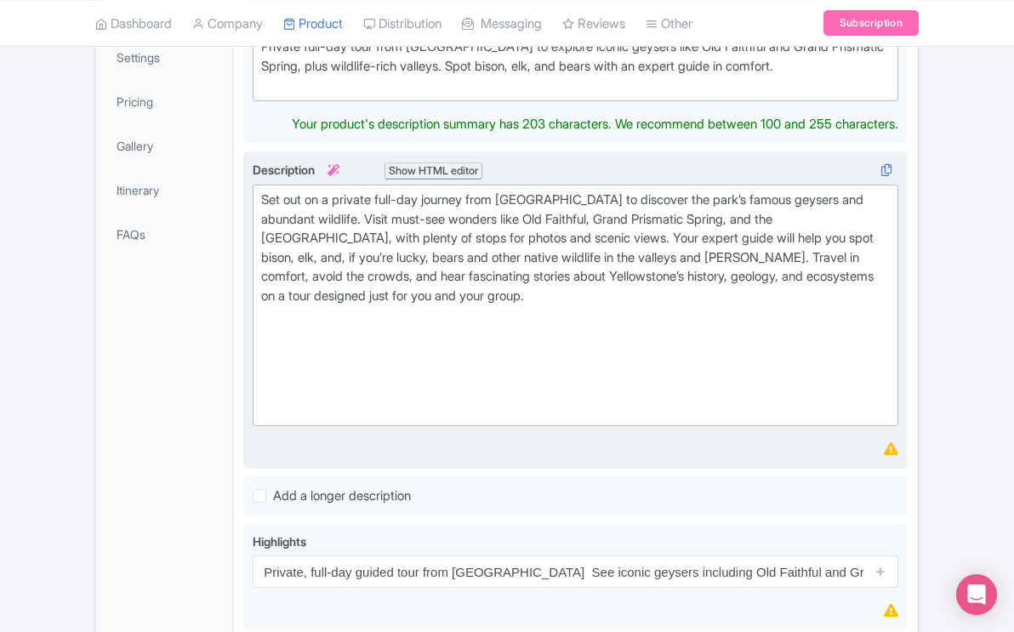
scroll to position [426, 0]
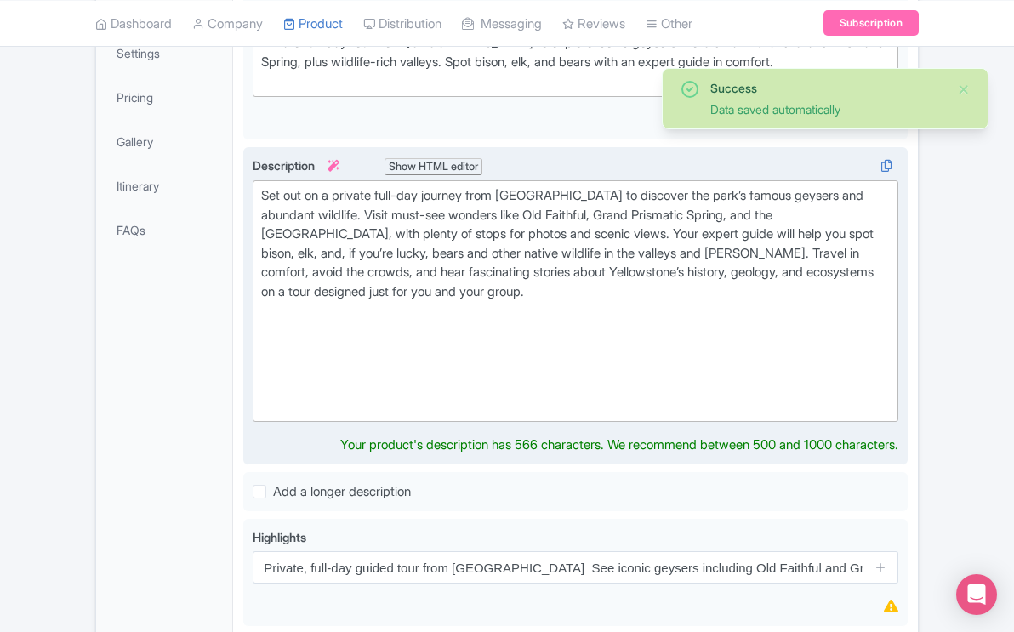
click at [543, 266] on div "Set out on a private full-day journey from West Yellowstone to discover the par…" at bounding box center [575, 301] width 629 height 230
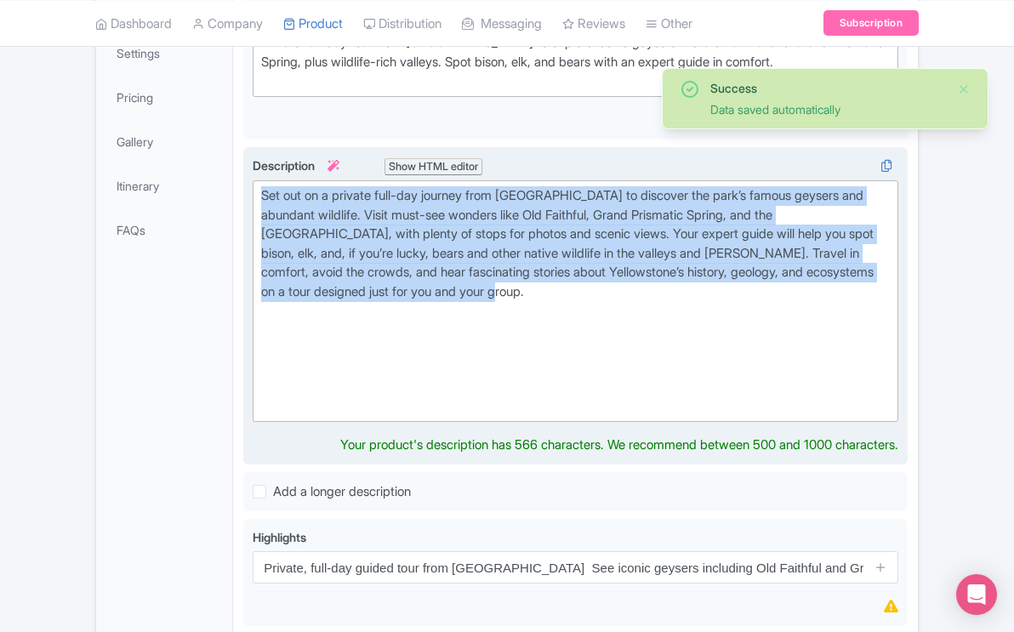
drag, startPoint x: 543, startPoint y: 266, endPoint x: 243, endPoint y: 163, distance: 317.1
click at [243, 163] on div "Guided Tours: Minibus guided tours for three persons minimum, max 6. We provide…" at bounding box center [575, 306] width 665 height 319
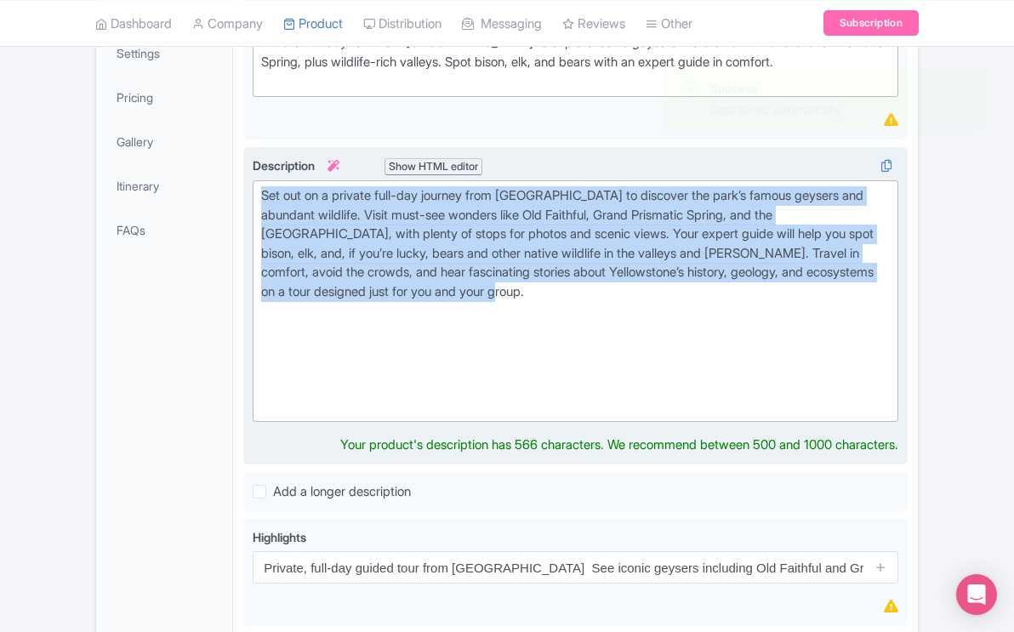
copy div "Set out on a private full-day journey from West Yellowstone to discover the par…"
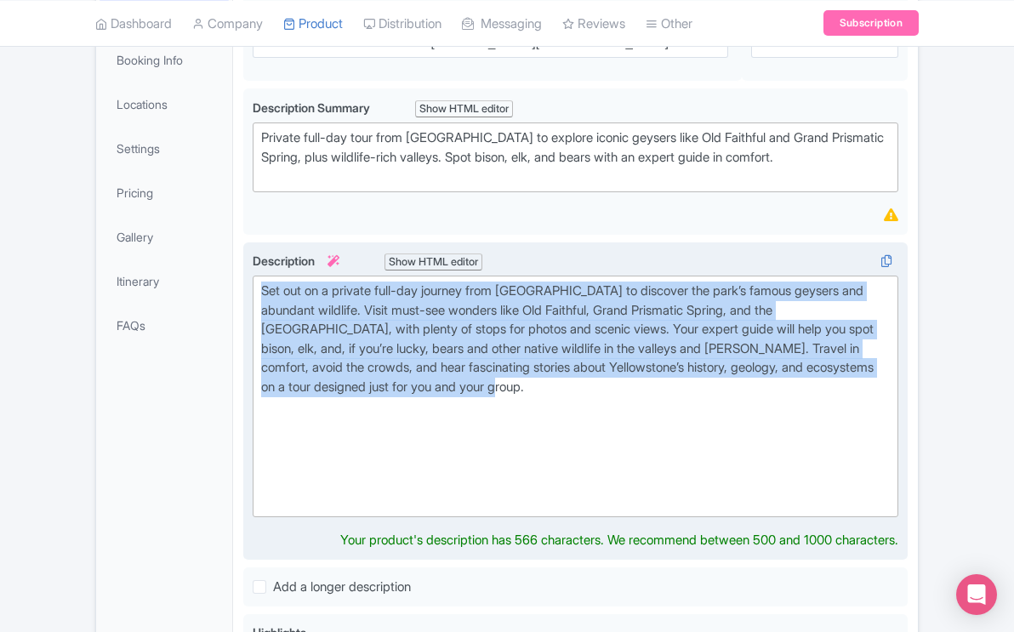
scroll to position [328, 0]
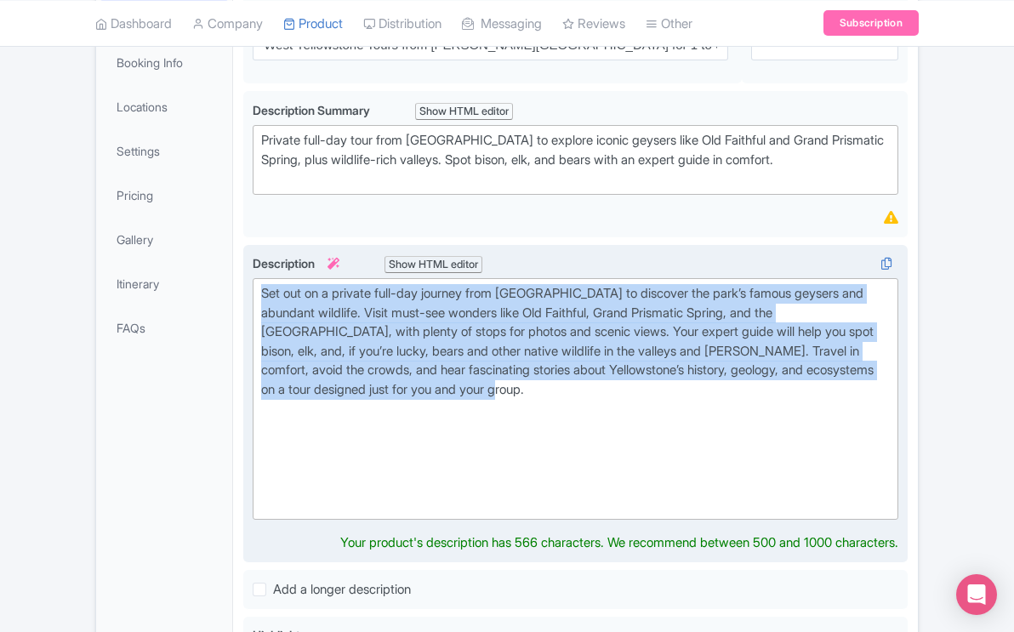
click at [536, 368] on div "Set out on a private full-day journey from West Yellowstone to discover the par…" at bounding box center [575, 399] width 629 height 230
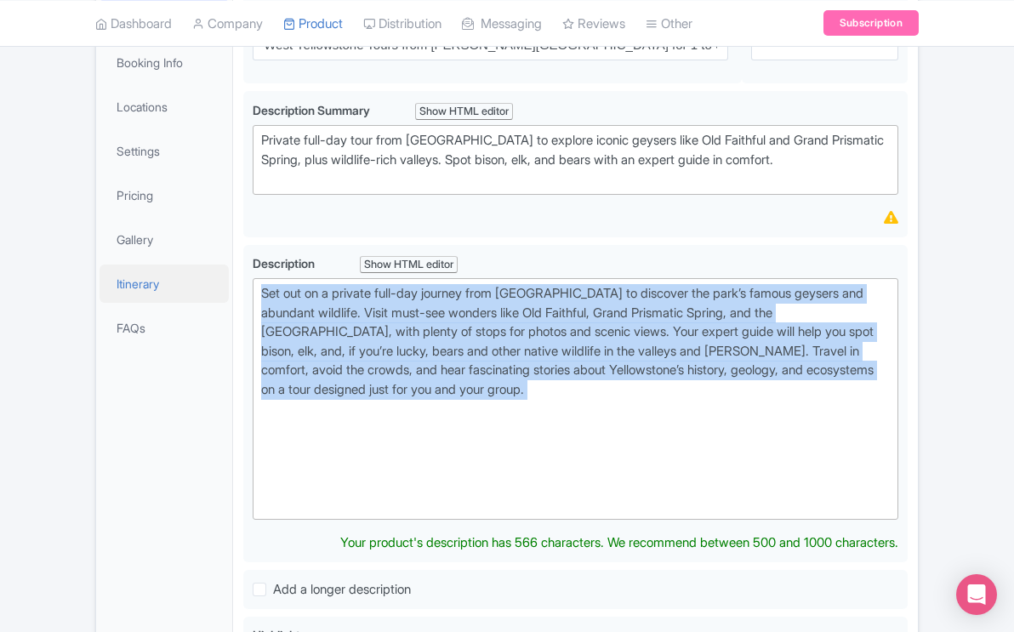
drag, startPoint x: 536, startPoint y: 368, endPoint x: 226, endPoint y: 256, distance: 329.2
click at [226, 256] on div "General Booking Info Locations Settings Pricing Gallery Itinerary FAQs West Yel…" at bounding box center [507, 500] width 822 height 1029
paste trix-editor "<div>Embark on a private full-day adventure from West Yellowstone, designed to …"
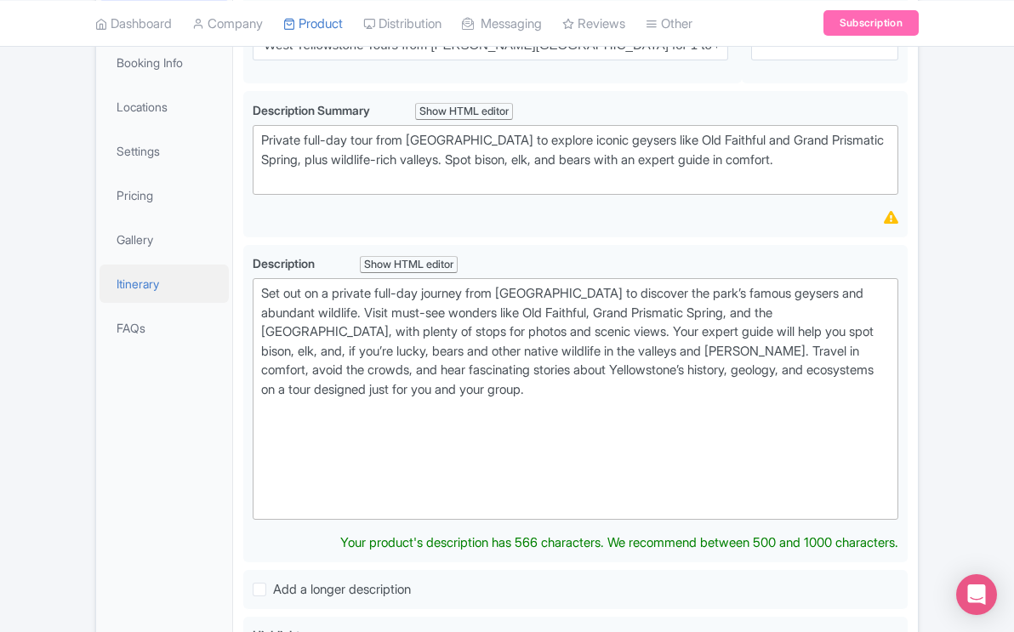
type trix-editor "<div>Embark on a private full-day adventure from West Yellowstone, designed to …"
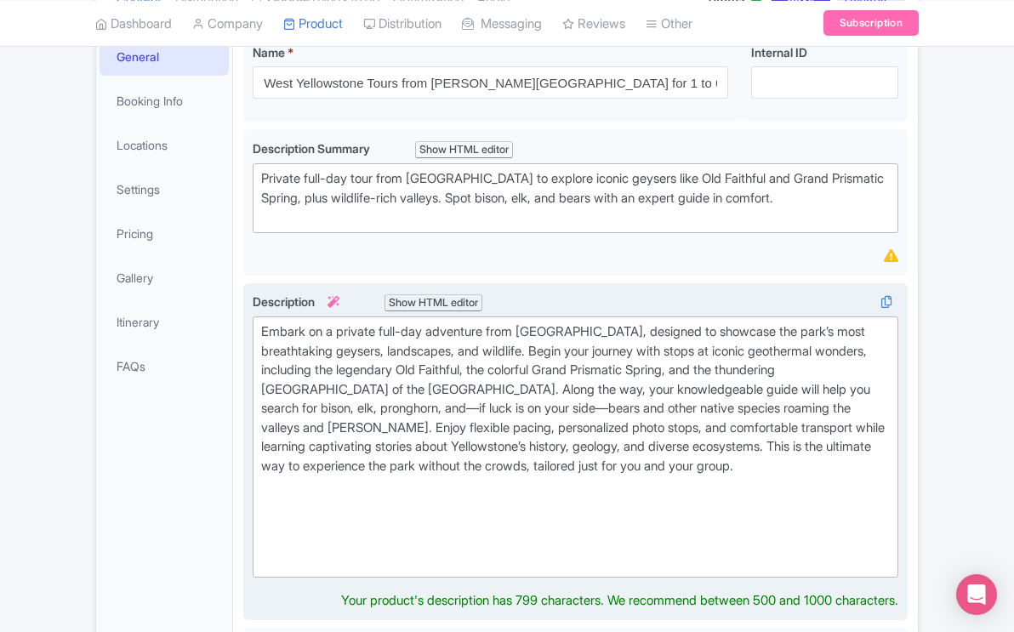
scroll to position [270, 0]
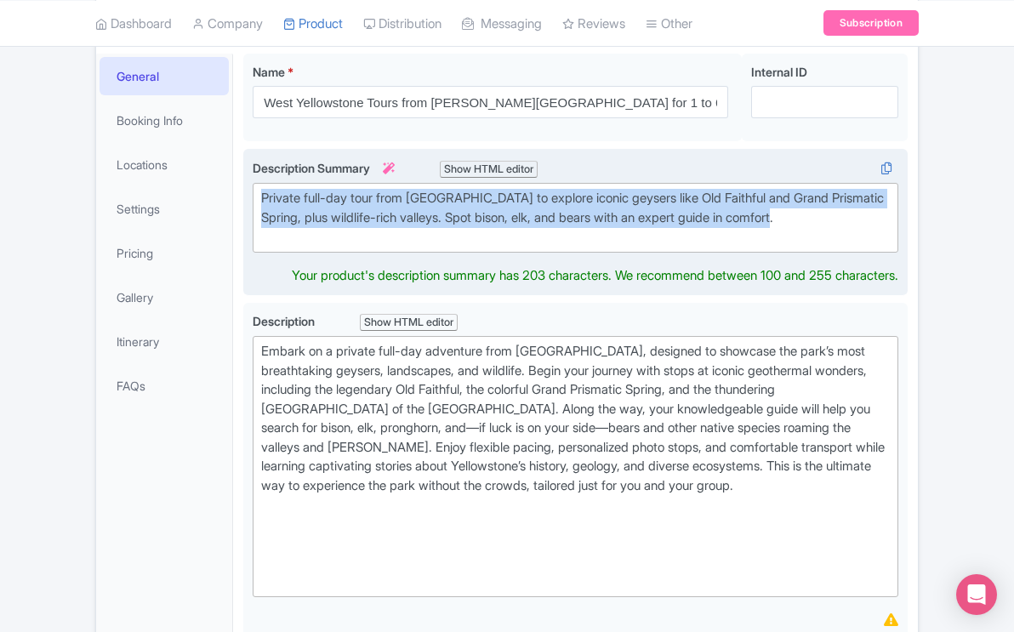
drag, startPoint x: 874, startPoint y: 191, endPoint x: 841, endPoint y: 157, distance: 46.9
click at [841, 183] on trix-editor "Private full-day tour from West Yellowstone to explore iconic geysers like Old …" at bounding box center [576, 218] width 646 height 70
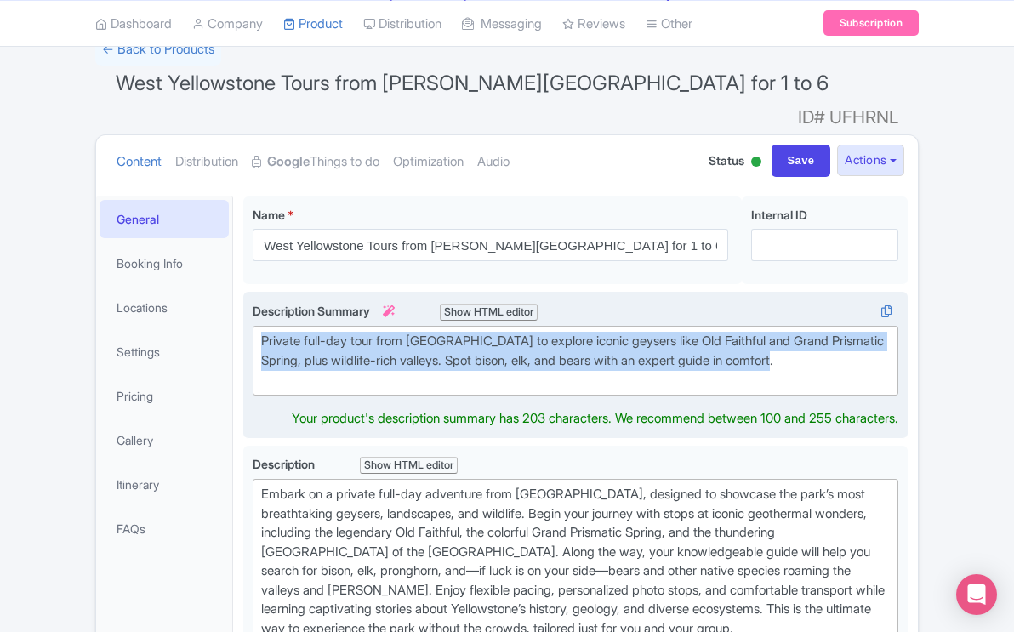
scroll to position [129, 0]
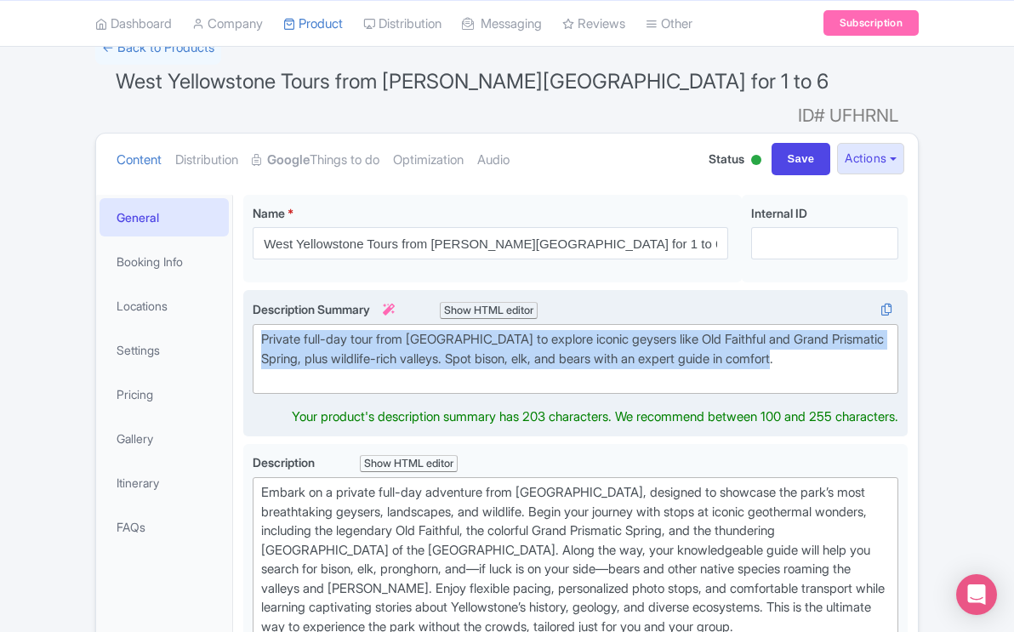
click at [877, 333] on div "Private full-day tour from West Yellowstone to explore iconic geysers like Old …" at bounding box center [575, 359] width 629 height 58
drag, startPoint x: 877, startPoint y: 333, endPoint x: 699, endPoint y: 298, distance: 181.3
click at [699, 324] on trix-editor "Private full-day tour from West Yellowstone to explore iconic geysers like Old …" at bounding box center [576, 359] width 646 height 70
copy div "Private full-day tour from West Yellowstone to explore iconic geysers like Old …"
click at [874, 340] on div "Private full-day tour from West Yellowstone to explore iconic geysers like Old …" at bounding box center [575, 359] width 629 height 58
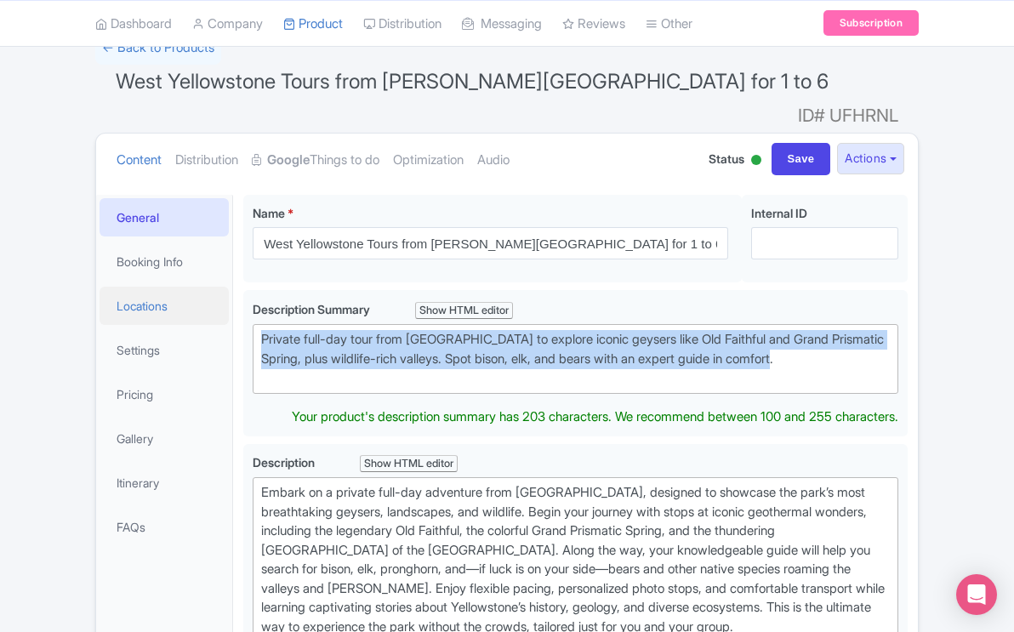
drag, startPoint x: 874, startPoint y: 334, endPoint x: 190, endPoint y: 291, distance: 685.6
paste trix-editor "<div><strong>ChatGPT said:</strong></div><div>Private full-day tour from West Y…"
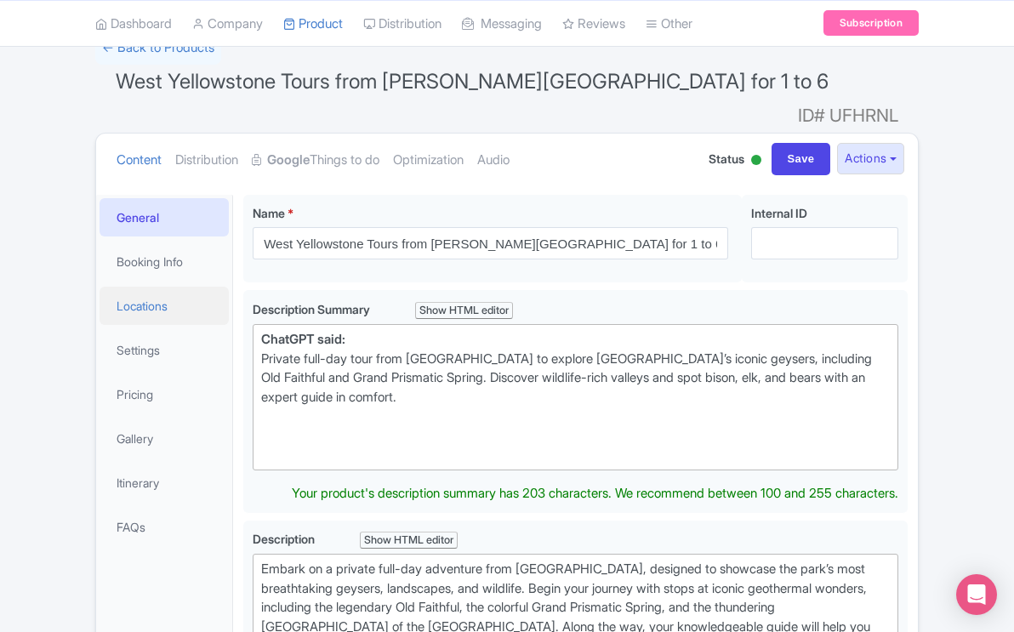
type trix-editor "<div><strong>ChatGPT said:</strong></div><div>Private full-day tour from West Y…"
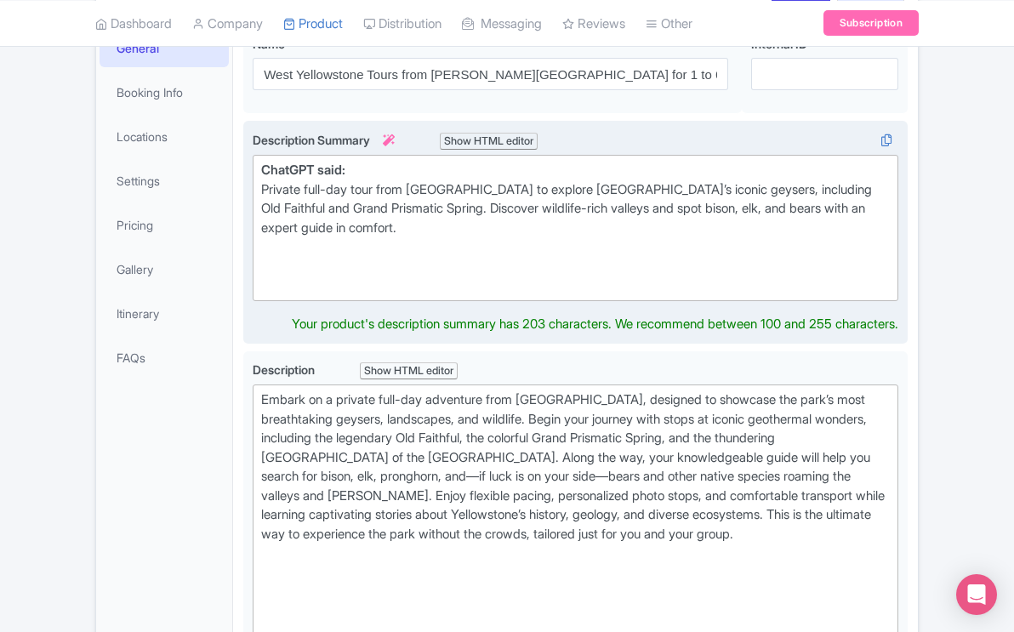
scroll to position [306, 0]
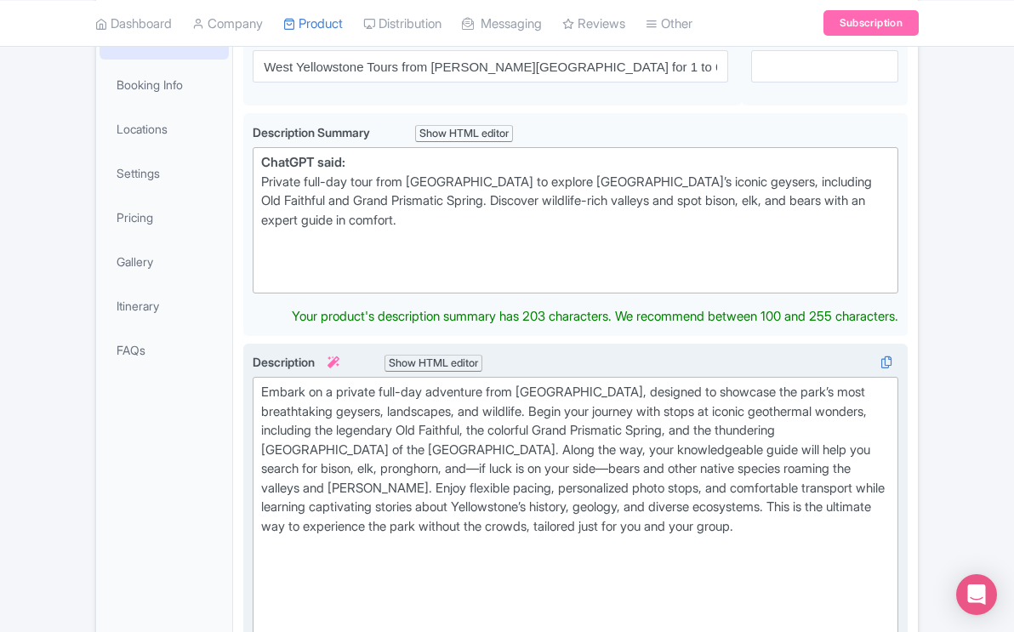
click at [622, 344] on div "Guided Tours: Minibus guided tours for three persons minimum, max 6. We provide…" at bounding box center [575, 513] width 665 height 338
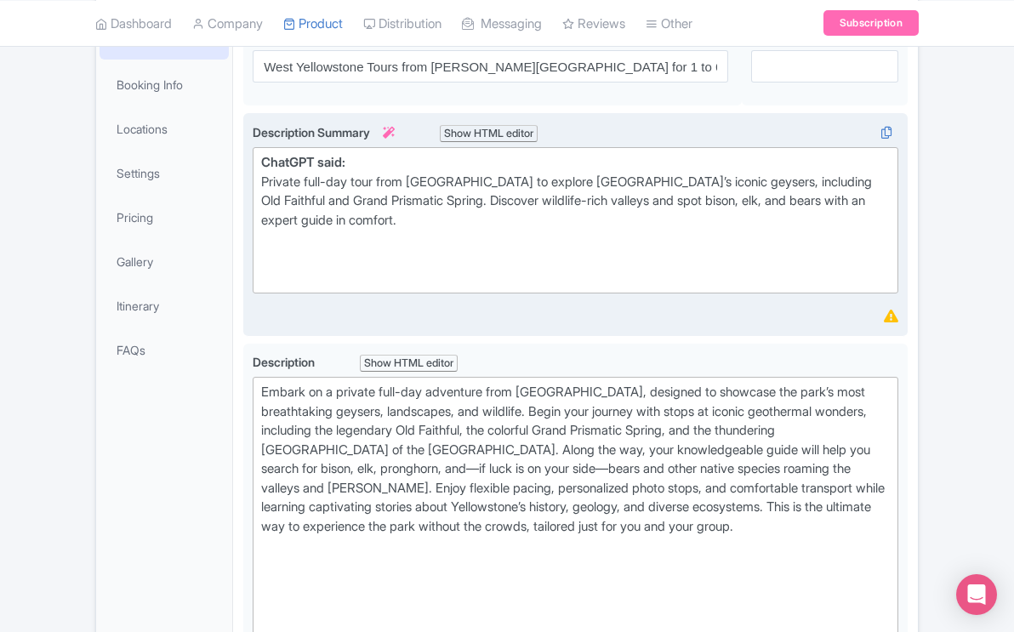
click at [637, 289] on div "Description Summary i Show HTML editor Bold Italic Strikethrough Link Heading Q…" at bounding box center [576, 224] width 646 height 203
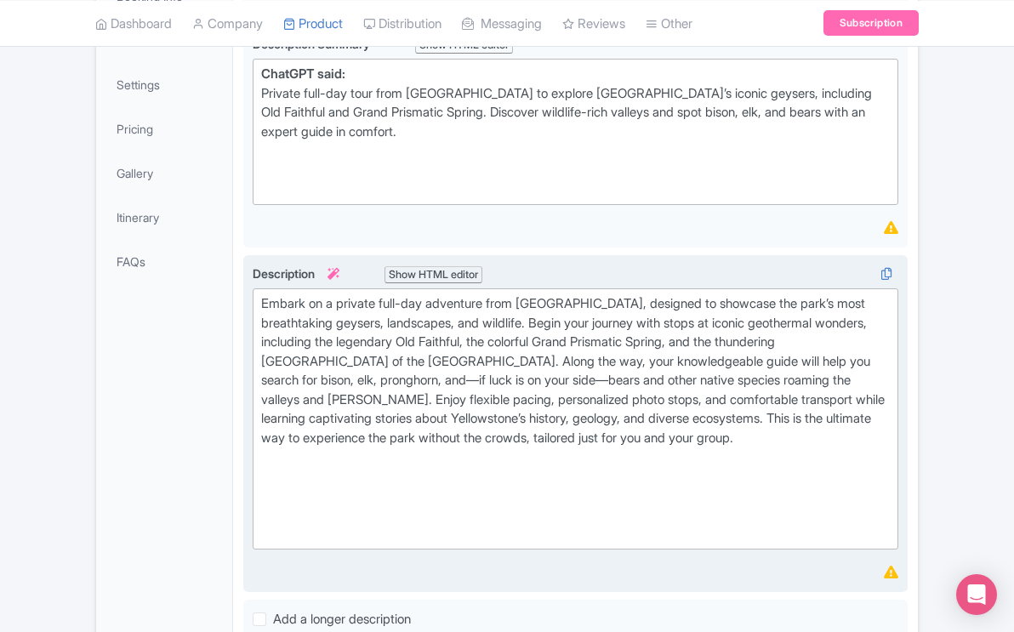
scroll to position [397, 0]
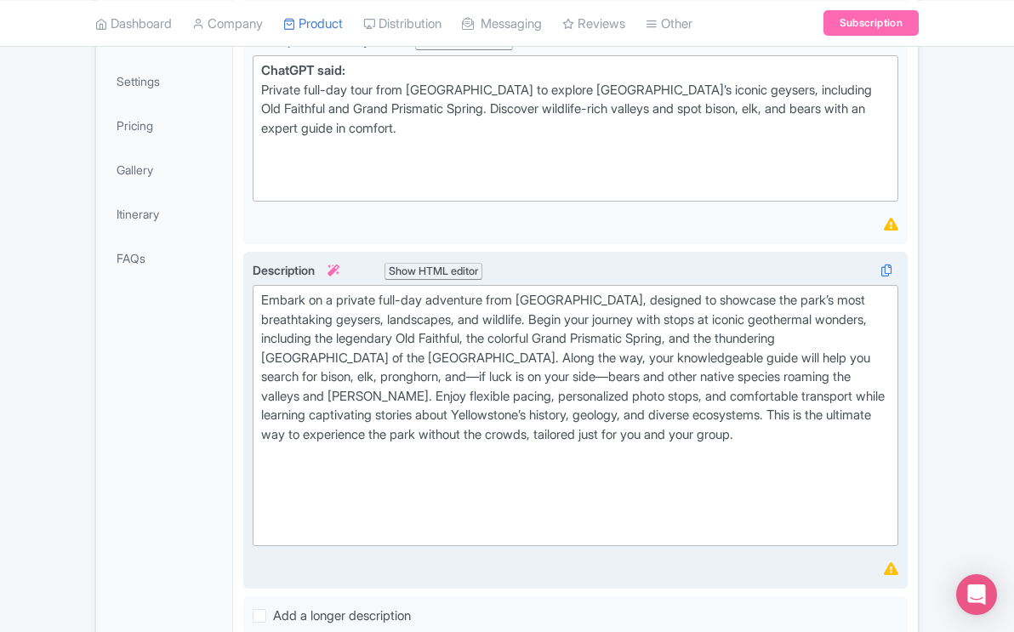
click at [777, 407] on div "Embark on a private full-day adventure from West Yellowstone, designed to showc…" at bounding box center [575, 415] width 629 height 249
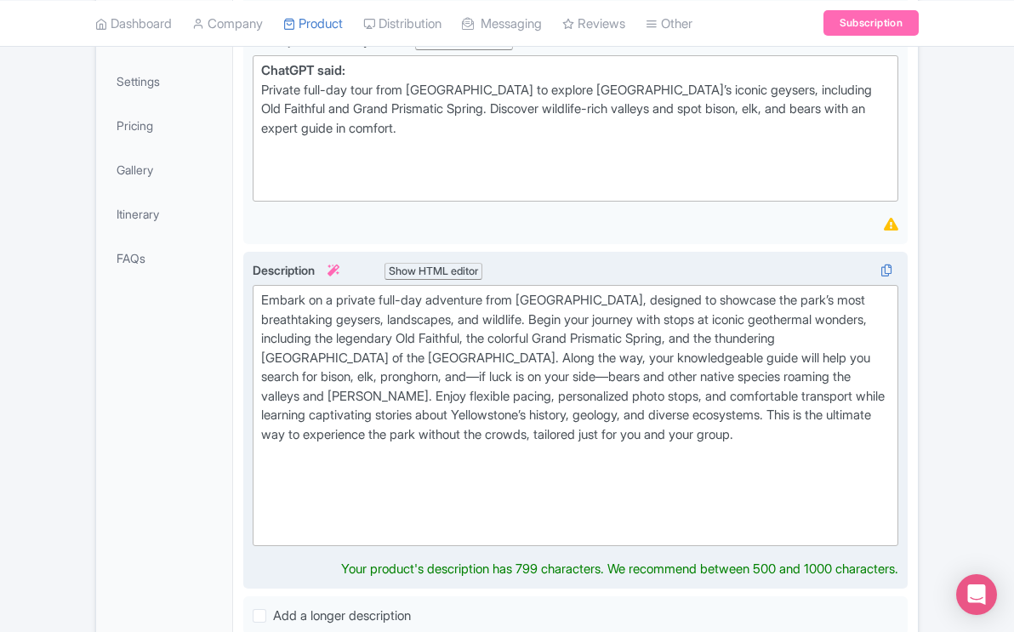
click at [780, 414] on div "Embark on a private full-day adventure from West Yellowstone, designed to showc…" at bounding box center [575, 415] width 629 height 249
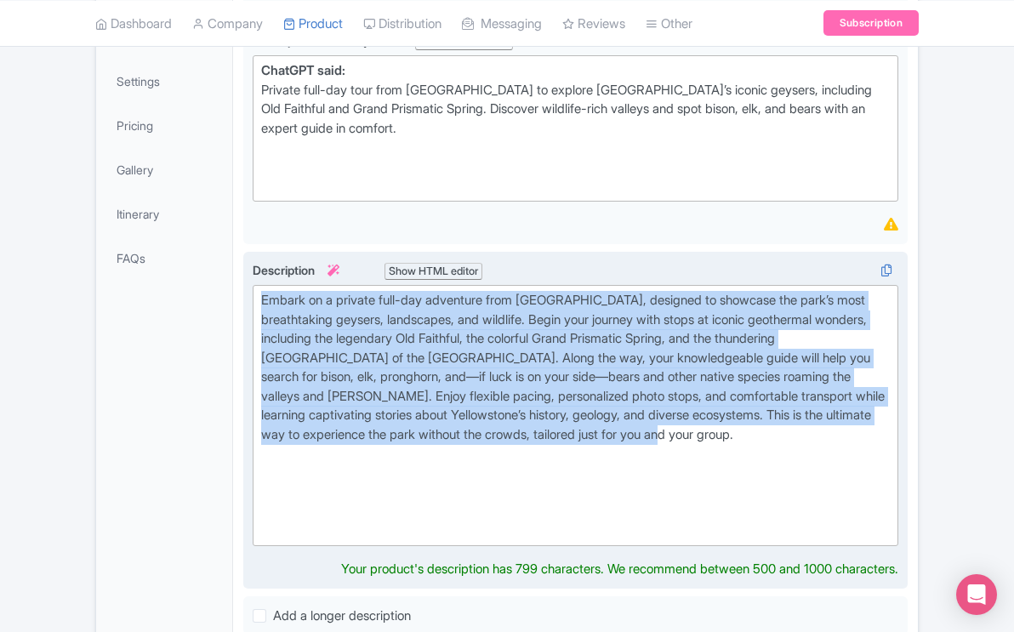
drag, startPoint x: 780, startPoint y: 414, endPoint x: 254, endPoint y: 266, distance: 545.6
click at [254, 285] on trix-editor "Embark on a private full-day adventure from West Yellowstone, designed to showc…" at bounding box center [576, 415] width 646 height 261
copy div "Embark on a private full-day adventure from West Yellowstone, designed to showc…"
click at [783, 414] on div "Embark on a private full-day adventure from West Yellowstone, designed to showc…" at bounding box center [575, 415] width 629 height 249
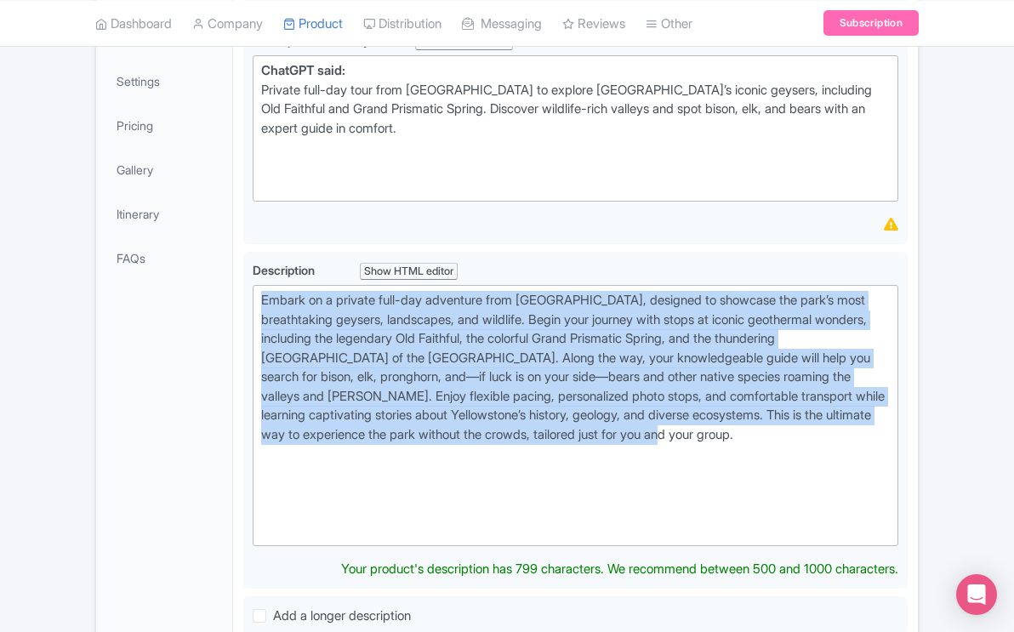
drag, startPoint x: 783, startPoint y: 414, endPoint x: 241, endPoint y: 271, distance: 560.7
click at [241, 271] on div "West Yellowstone Tours from Jackson Hole for 1 to 6 Name * i West Yellowstone T…" at bounding box center [575, 478] width 685 height 1125
paste trix-editor "<div>Embark on an unforgettable private full-day adventure from West Yellowston…"
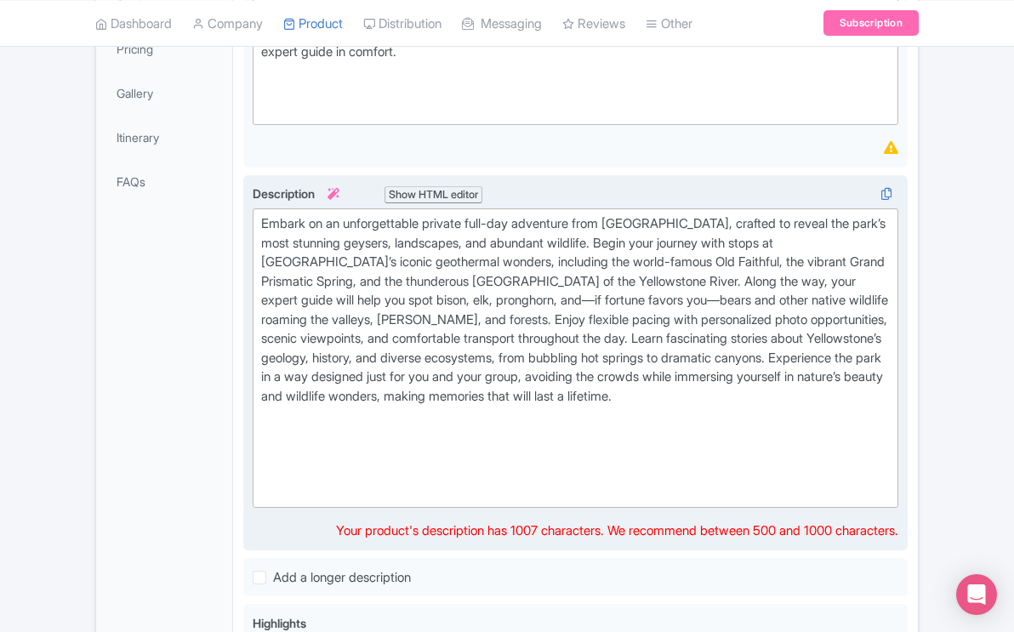
scroll to position [473, 0]
click at [340, 391] on div "Embark on an unforgettable private full-day adventure from West Yellowstone, cr…" at bounding box center [575, 359] width 629 height 288
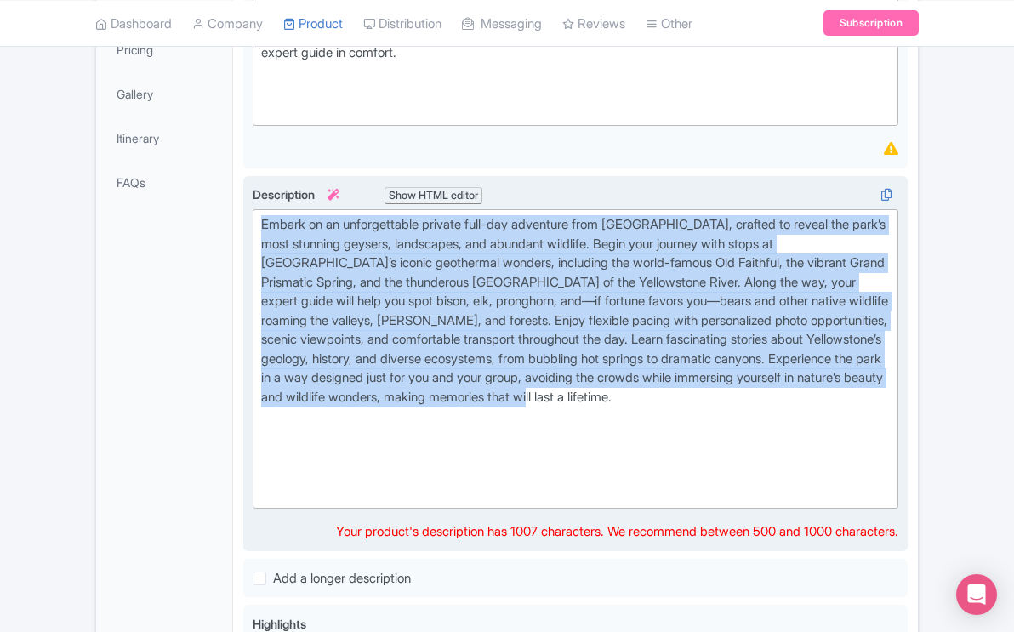
drag, startPoint x: 340, startPoint y: 391, endPoint x: 247, endPoint y: 198, distance: 213.5
click at [247, 198] on div "Guided Tours: Minibus guided tours for three persons minimum, max 6. We provide…" at bounding box center [575, 364] width 665 height 376
copy div "Embark on an unforgettable private full-day adventure from West Yellowstone, cr…"
click at [416, 393] on div "Embark on an unforgettable private full-day adventure from West Yellowstone, cr…" at bounding box center [575, 359] width 629 height 288
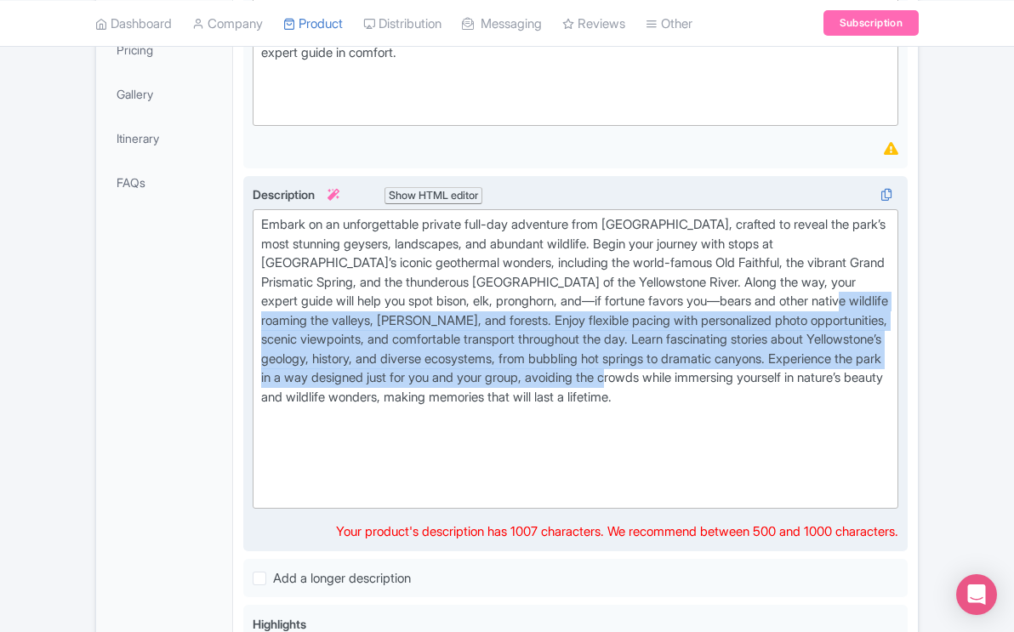
drag, startPoint x: 391, startPoint y: 372, endPoint x: 335, endPoint y: 353, distance: 59.2
click at [329, 311] on div "Embark on an unforgettable private full-day adventure from West Yellowstone, cr…" at bounding box center [575, 359] width 629 height 288
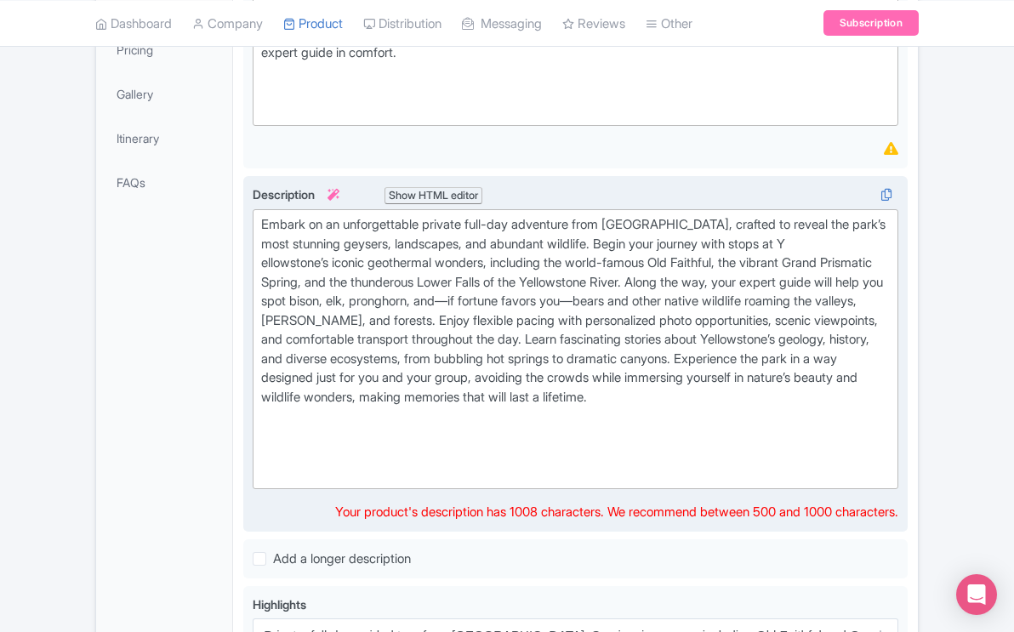
click at [334, 397] on div "Embark on an unforgettable private full-day adventure from West Yellowstone, cr…" at bounding box center [575, 349] width 629 height 268
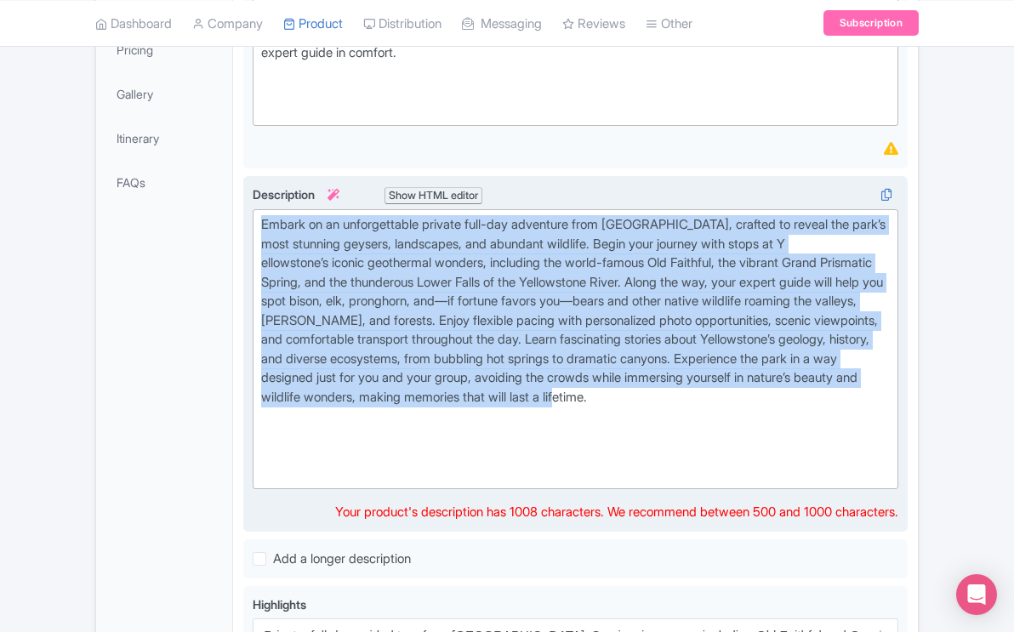
drag, startPoint x: 334, startPoint y: 397, endPoint x: 251, endPoint y: 206, distance: 207.7
click at [251, 206] on div "Guided Tours: Minibus guided tours for three persons minimum, max 6. We provide…" at bounding box center [575, 354] width 665 height 357
paste trix-editor "<strong>ChatGPT said:</strong></div><div>Embark on an unforgettable private ful…"
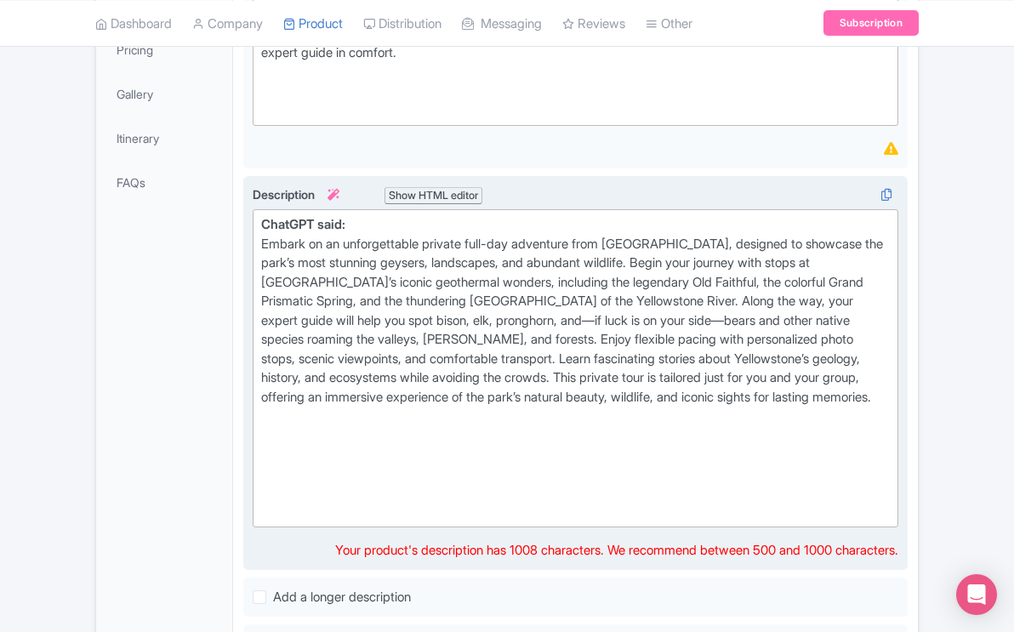
click at [593, 431] on div at bounding box center [575, 474] width 629 height 96
click at [766, 284] on div "Embark on an unforgettable private full-day adventure from West Yellowstone, de…" at bounding box center [575, 330] width 629 height 191
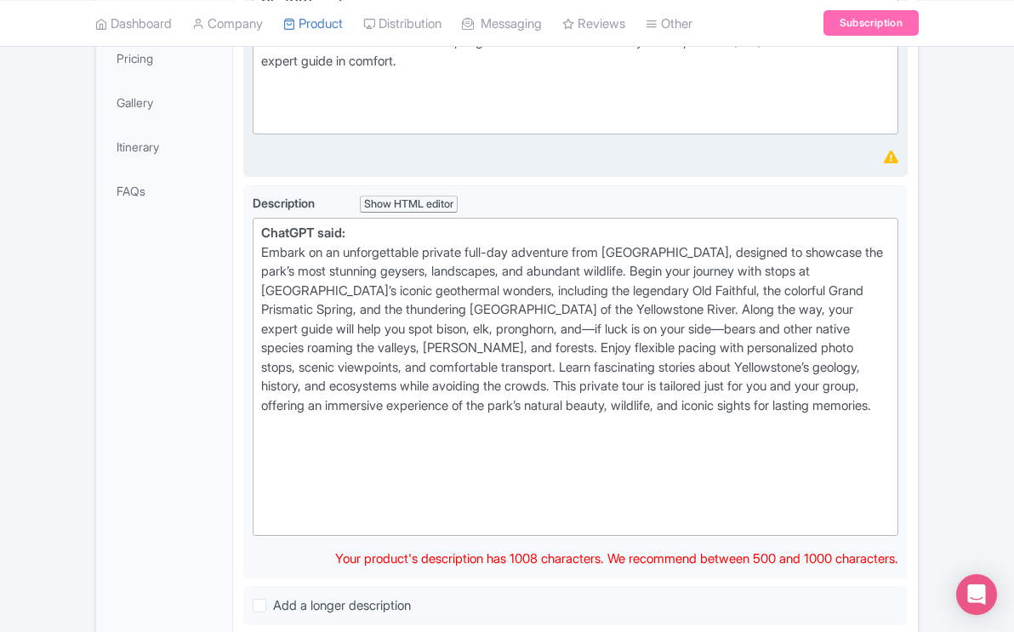
scroll to position [469, 0]
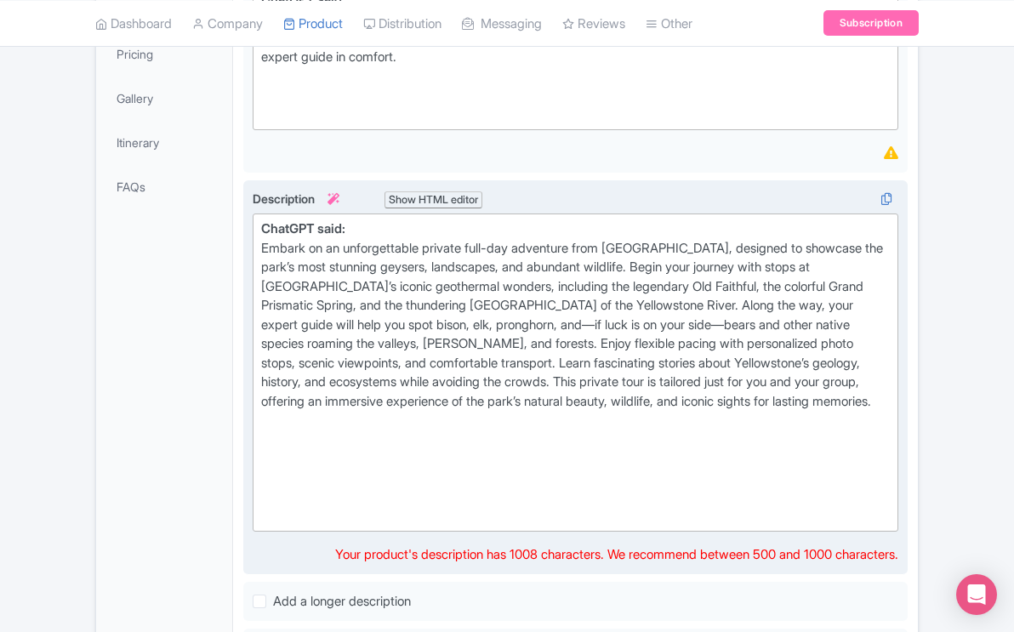
click at [419, 396] on div "Embark on an unforgettable private full-day adventure from West Yellowstone, de…" at bounding box center [575, 334] width 629 height 191
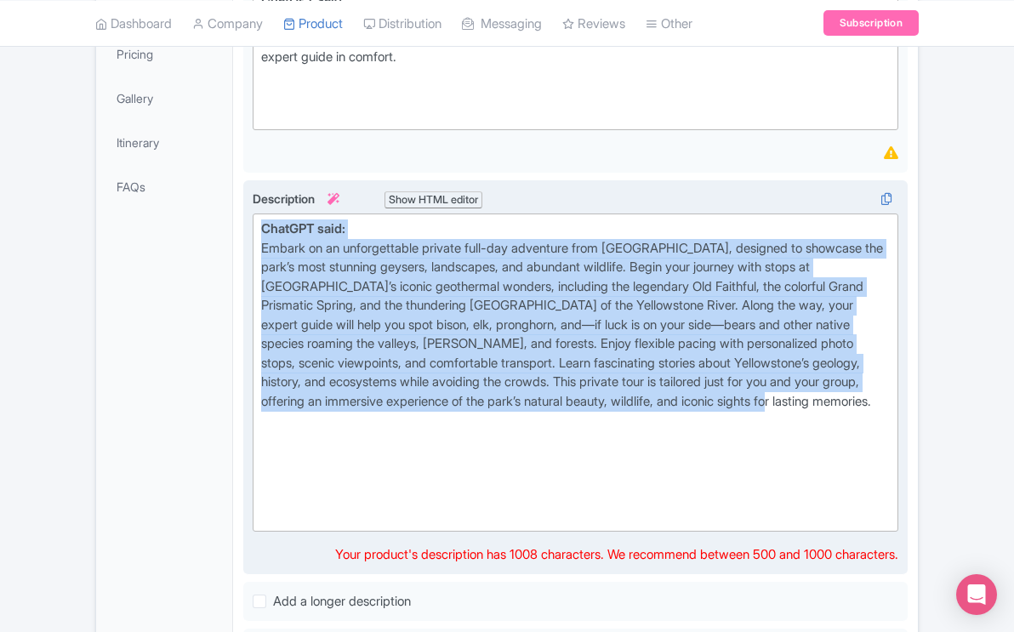
drag, startPoint x: 405, startPoint y: 394, endPoint x: 251, endPoint y: 193, distance: 253.1
click at [251, 193] on div "Guided Tours: Minibus guided tours for three persons minimum, max 6. We provide…" at bounding box center [575, 378] width 665 height 396
paste trix-editor "<div>Embark on a private full-day adventure from West Yellowstone to experience…"
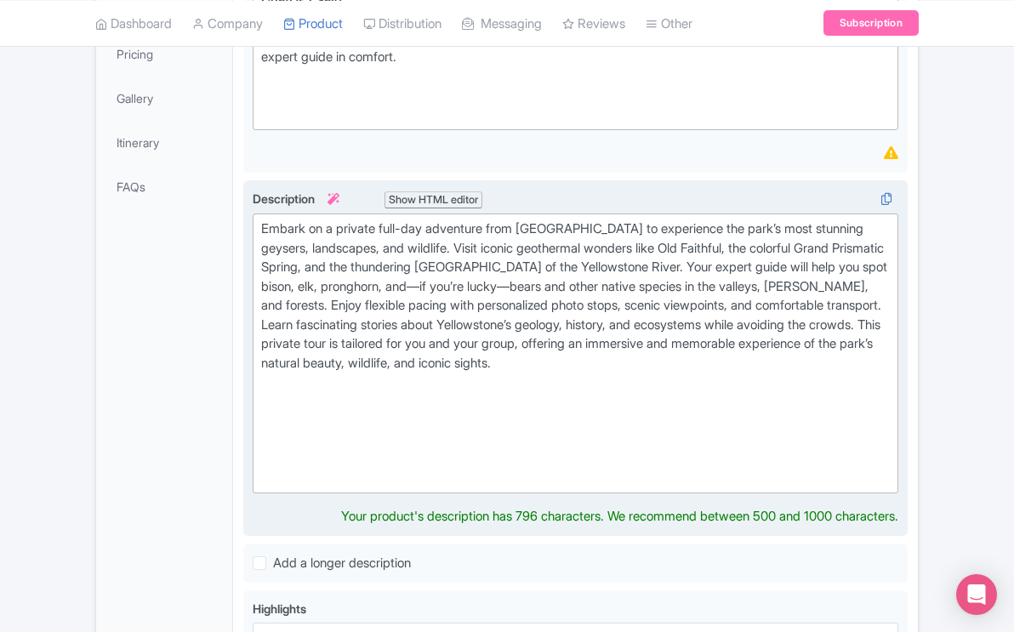
type trix-editor "<div>Embark on a private full-day adventure from West Yellowstone to experience…"
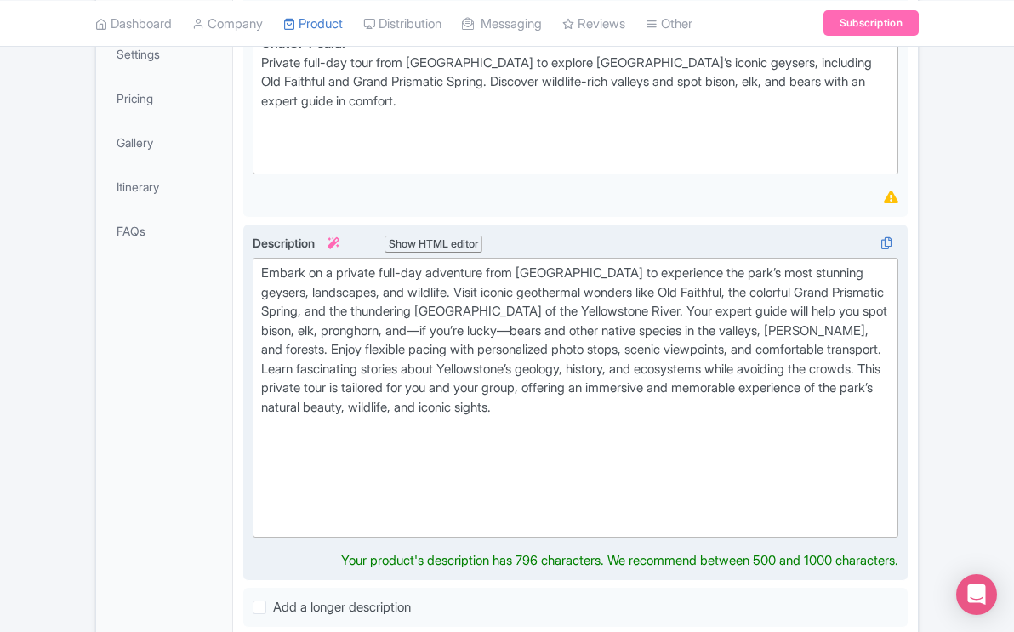
scroll to position [401, 0]
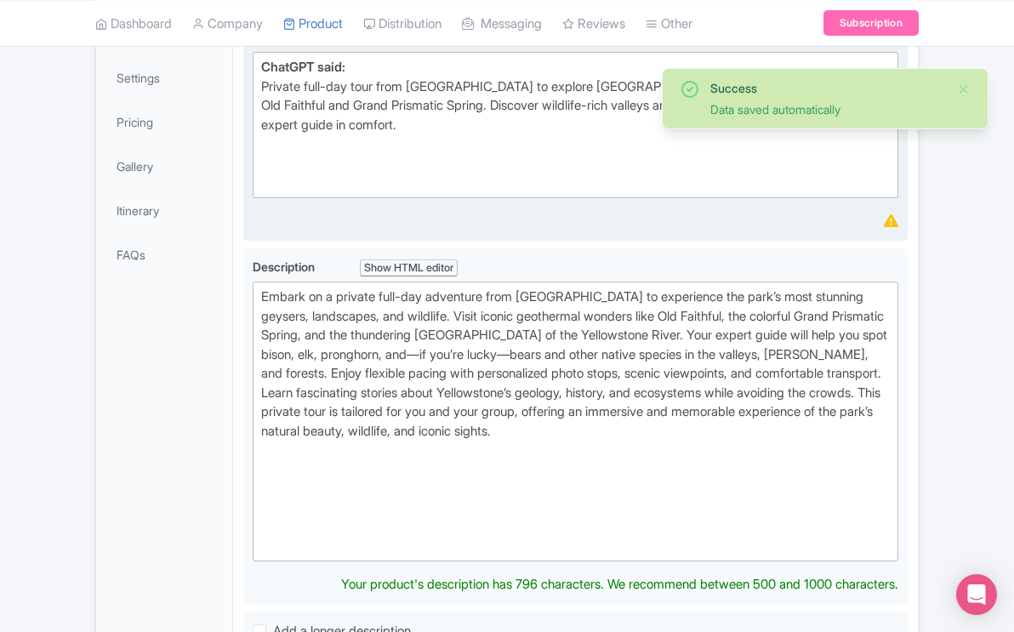
click at [438, 102] on div "Private full-day tour from West Yellowstone to explore Yellowstone’s iconic gey…" at bounding box center [575, 115] width 629 height 77
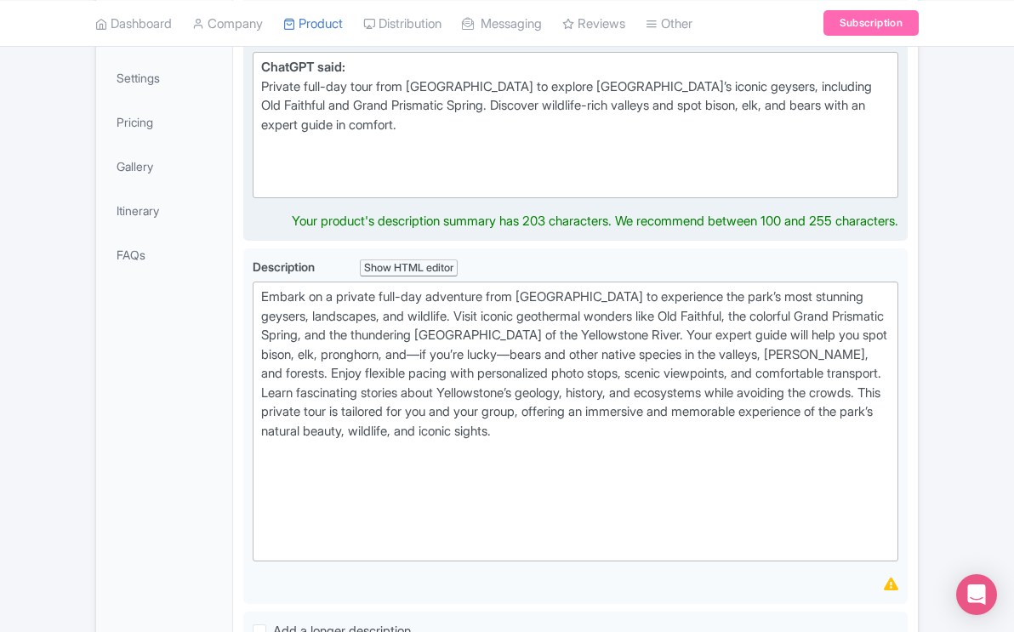
click at [843, 154] on div at bounding box center [575, 173] width 629 height 38
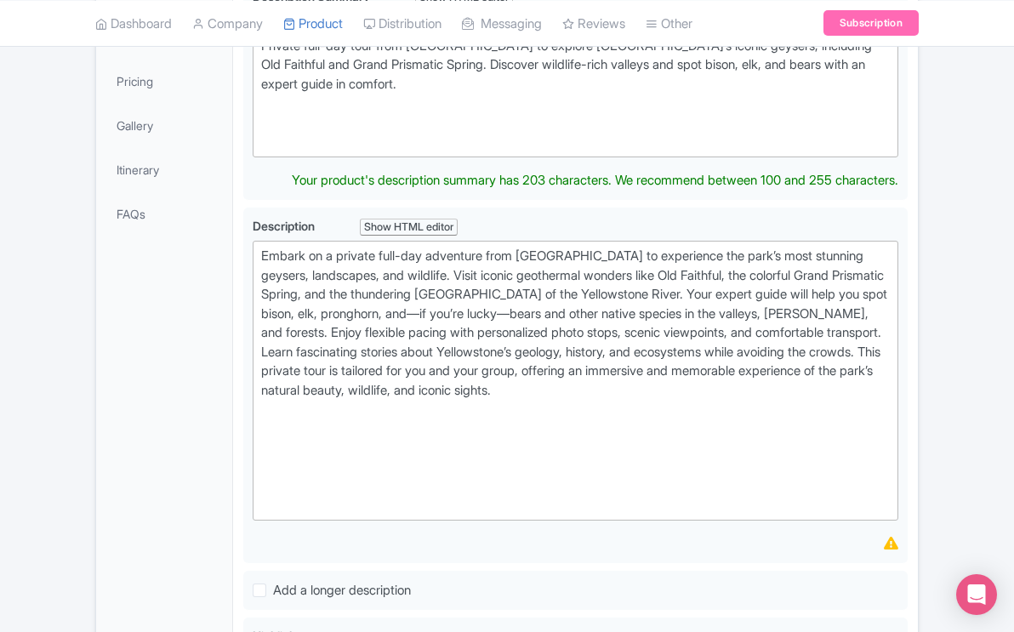
scroll to position [443, 0]
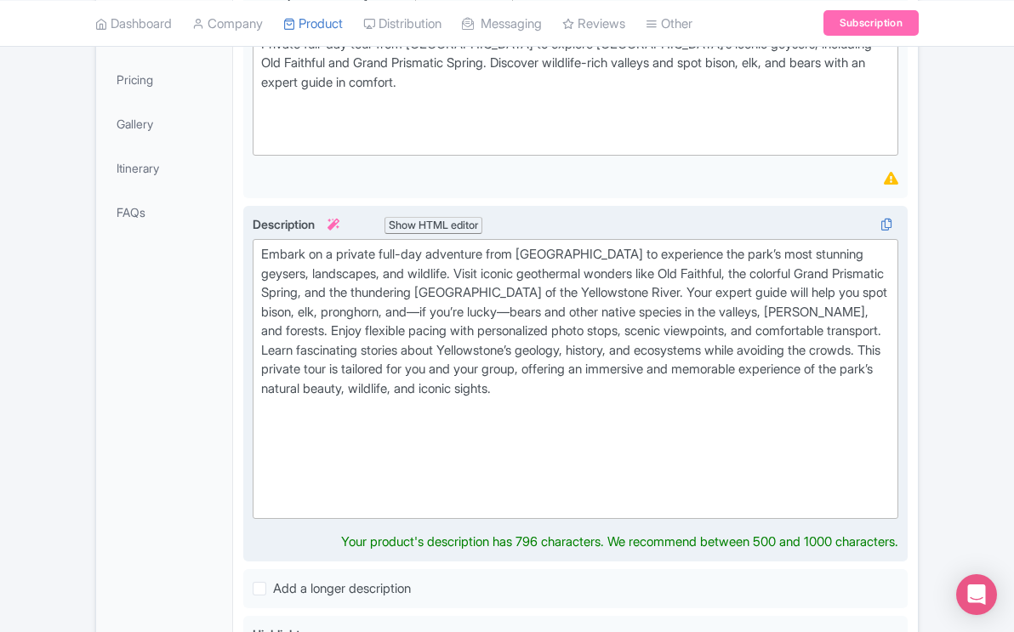
click at [889, 437] on div at bounding box center [575, 466] width 629 height 96
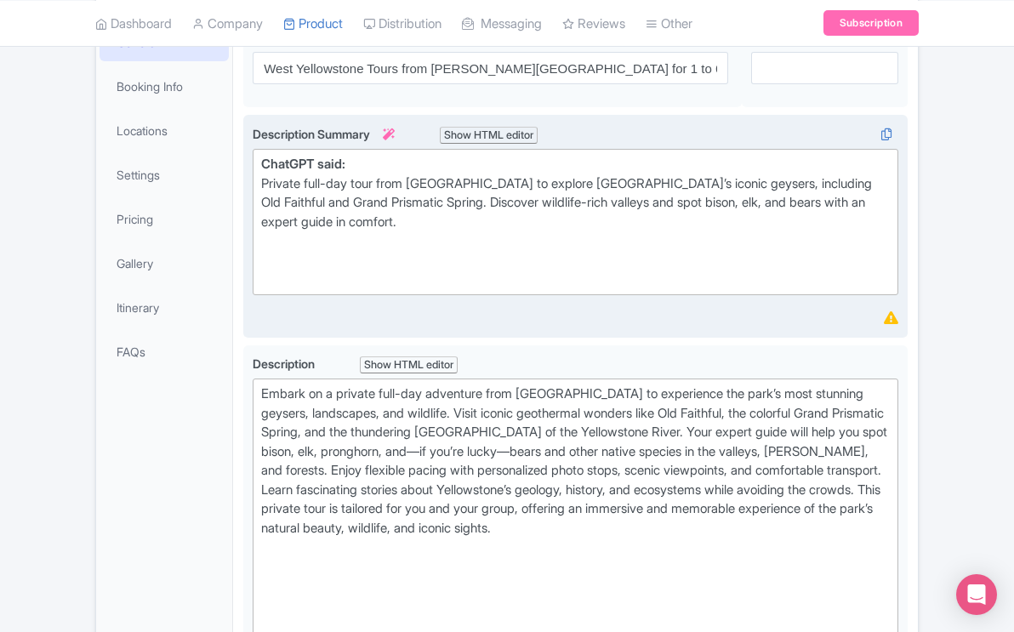
scroll to position [300, 0]
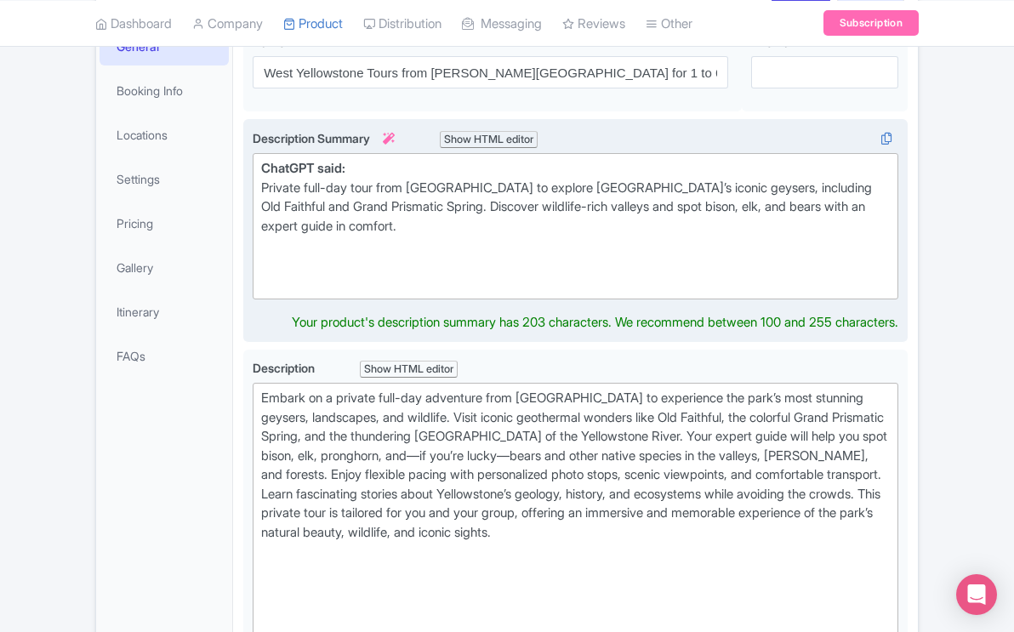
click at [426, 203] on div "Private full-day tour from West Yellowstone to explore Yellowstone’s iconic gey…" at bounding box center [575, 217] width 629 height 77
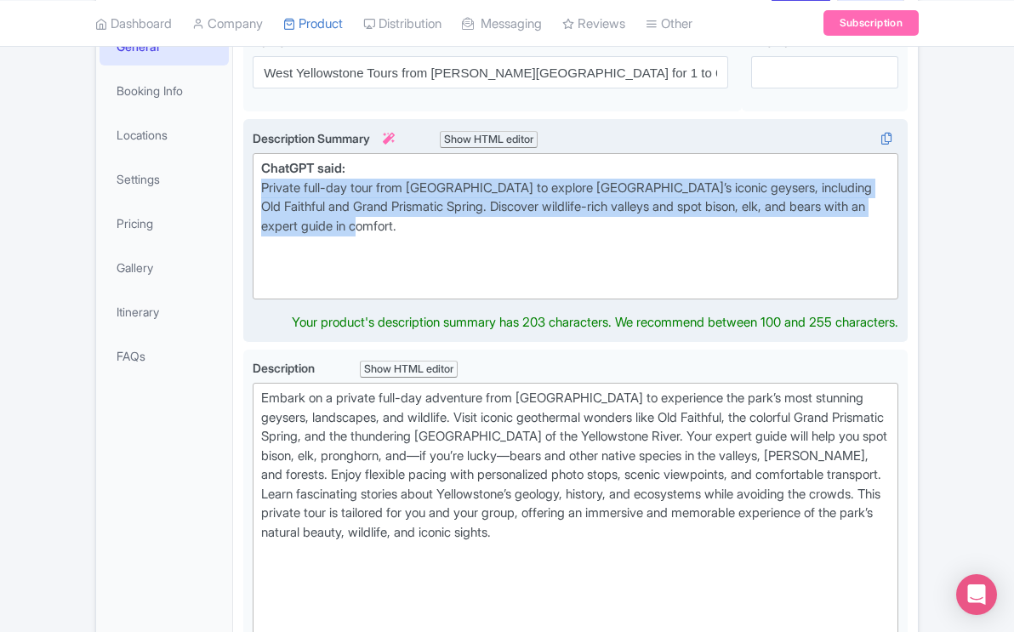
drag, startPoint x: 426, startPoint y: 203, endPoint x: 251, endPoint y: 159, distance: 180.6
click at [251, 159] on div "West Yellowstone Private Group Tour Minimum 1 with Lunch $1850. There is room f…" at bounding box center [575, 230] width 665 height 223
copy div "Private full-day tour from West Yellowstone to explore Yellowstone’s iconic gey…"
click at [454, 207] on div "Private full-day tour from West Yellowstone to explore Yellowstone’s iconic gey…" at bounding box center [575, 217] width 629 height 77
drag, startPoint x: 427, startPoint y: 201, endPoint x: 249, endPoint y: 152, distance: 184.4
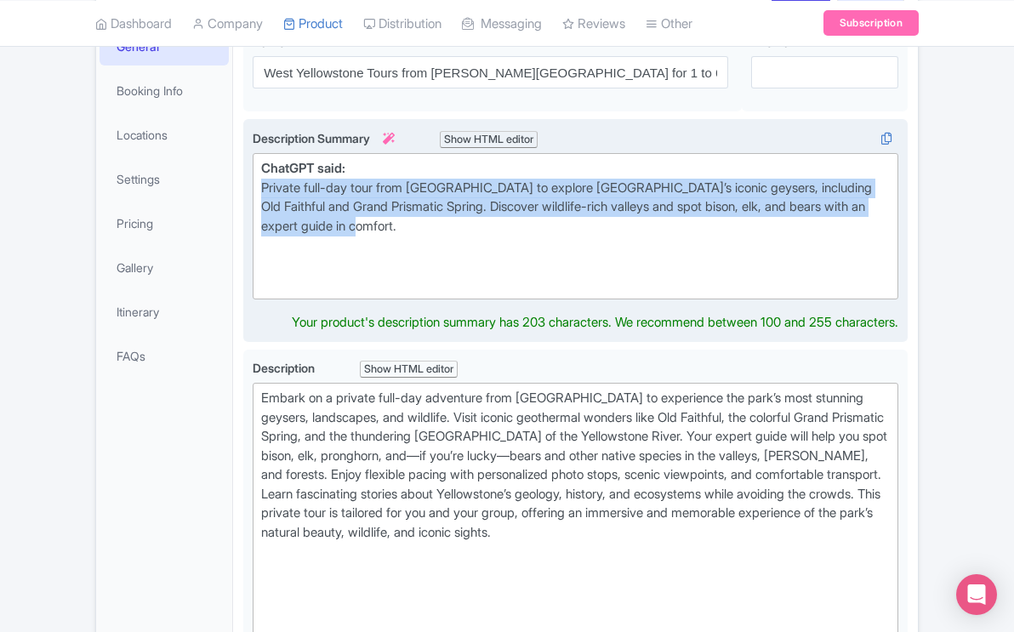
click at [249, 152] on div "West Yellowstone Private Group Tour Minimum 1 with Lunch $1850. There is room f…" at bounding box center [575, 230] width 665 height 223
paste trix-editor "<div><strong>ChatGPT said:</strong></div><div><strong>ChatGPT said:</strong></d…"
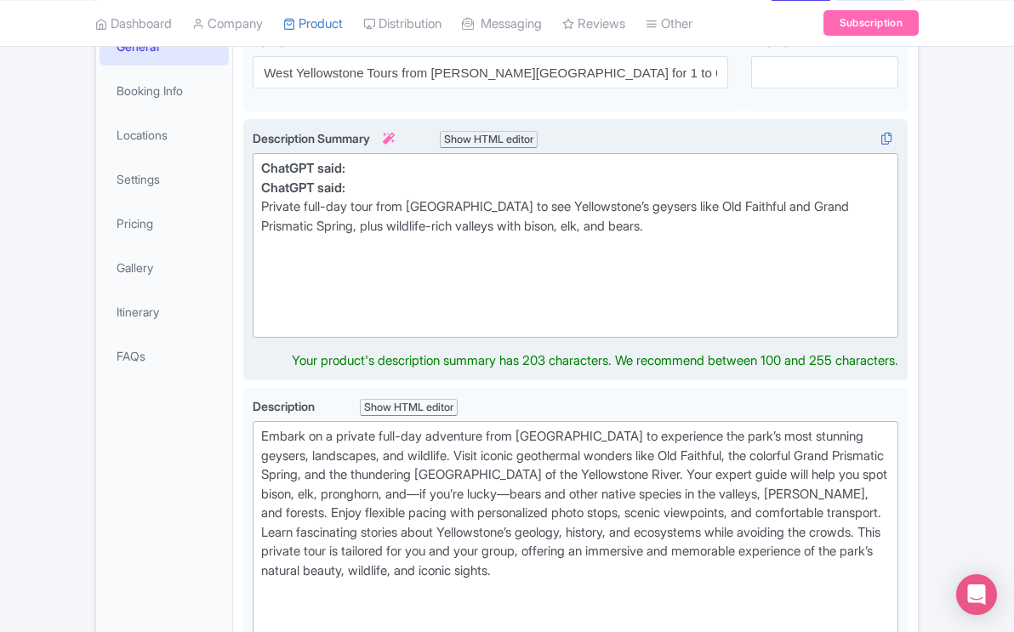
click at [553, 256] on div at bounding box center [575, 274] width 629 height 38
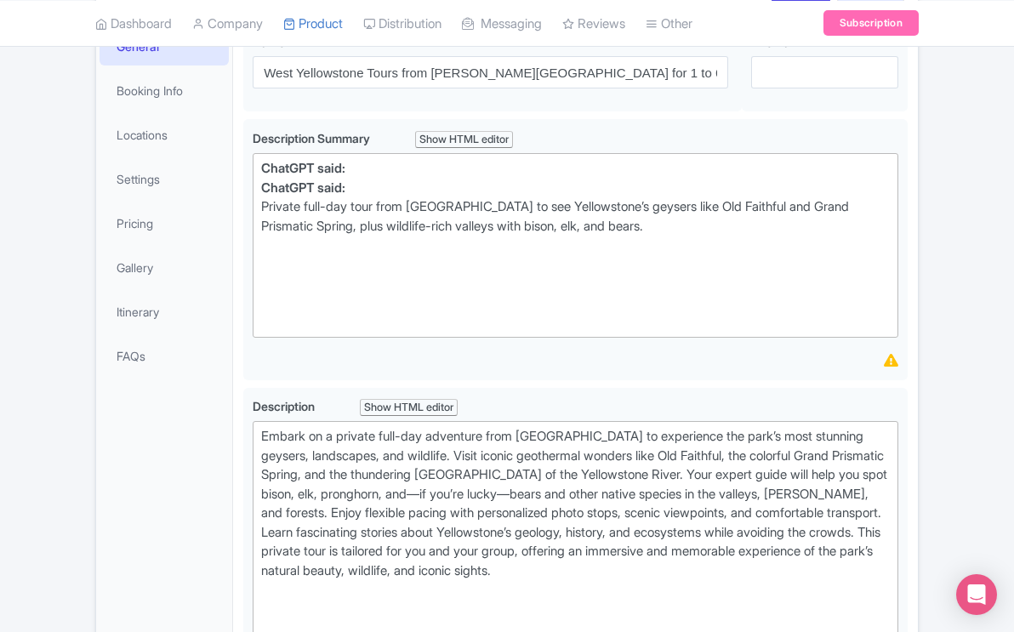
click at [651, 354] on div "West Yellowstone Tours from Jackson Hole for 1 to 6 Name * i West Yellowstone T…" at bounding box center [575, 578] width 665 height 1109
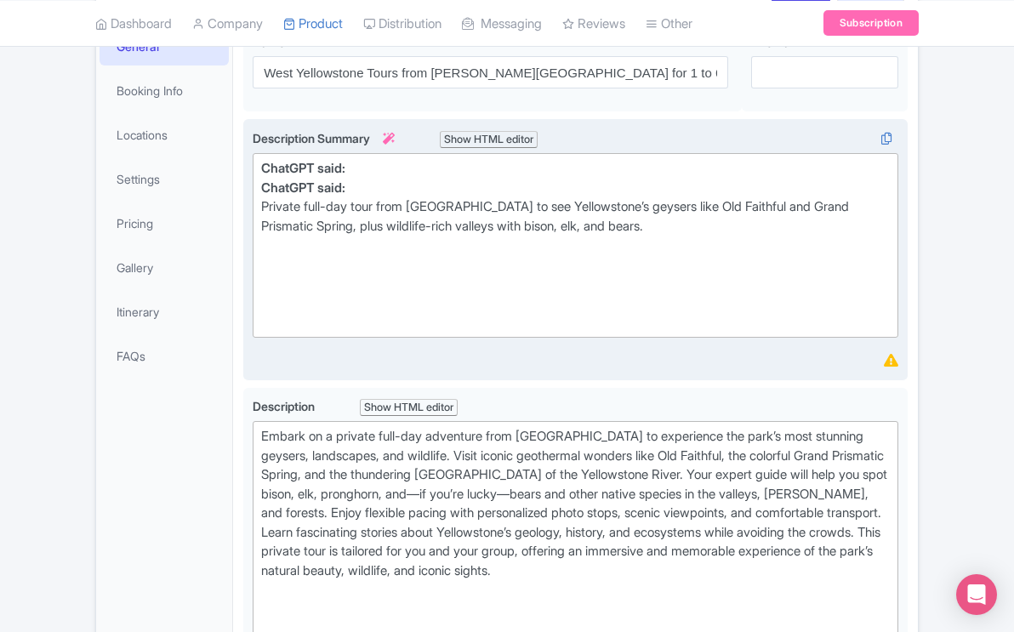
click at [694, 205] on div "Private full-day tour from West Yellowstone to see Yellowstone’s geysers like O…" at bounding box center [575, 226] width 629 height 58
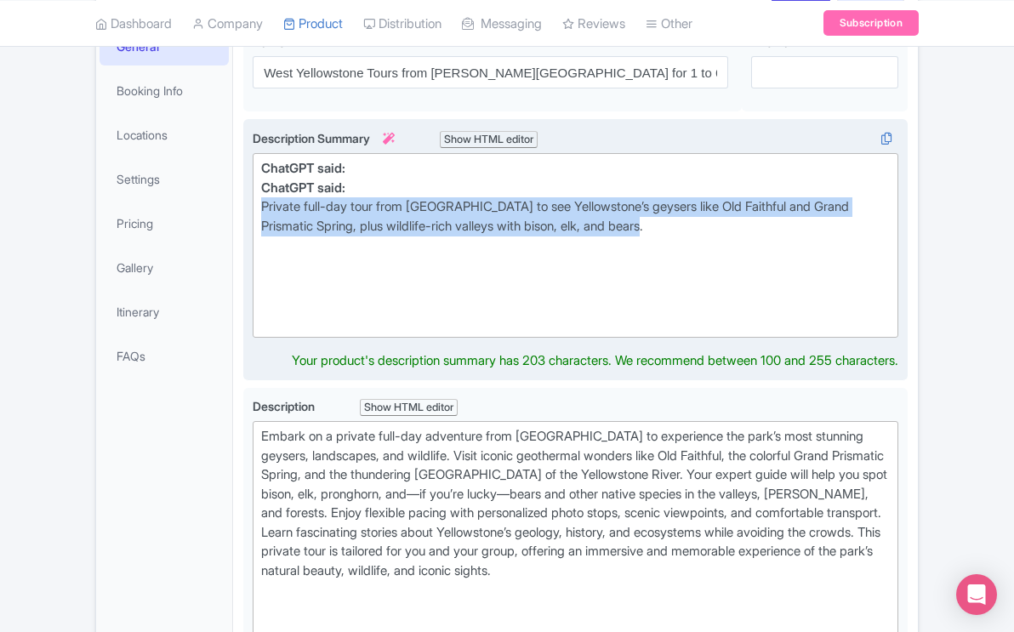
drag, startPoint x: 694, startPoint y: 205, endPoint x: 252, endPoint y: 184, distance: 443.1
click at [253, 184] on trix-editor "ChatGPT said: ChatGPT said: Private full-day tour from West Yellowstone to see …" at bounding box center [576, 245] width 646 height 185
copy div "Private full-day tour from West Yellowstone to see Yellowstone’s geysers like O…"
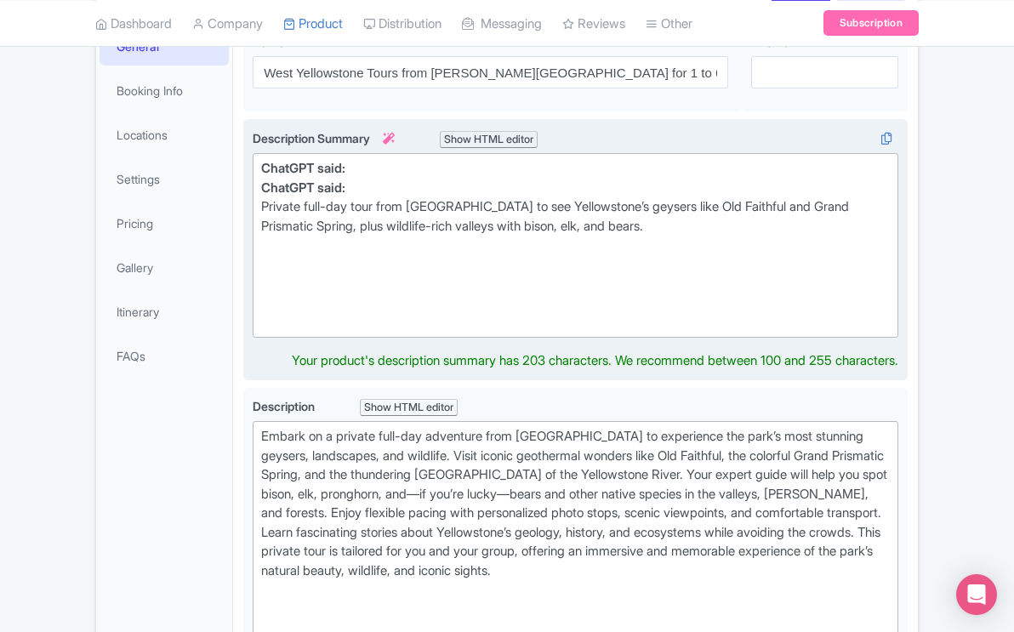
click at [361, 179] on div "ChatGPT said:" at bounding box center [575, 189] width 629 height 20
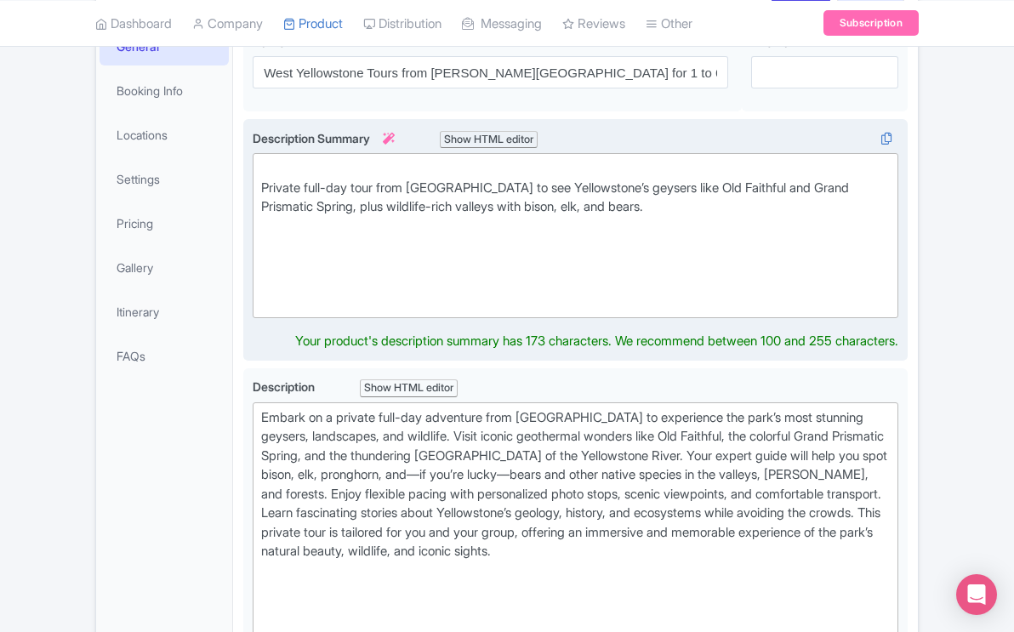
click at [691, 236] on div at bounding box center [575, 255] width 629 height 38
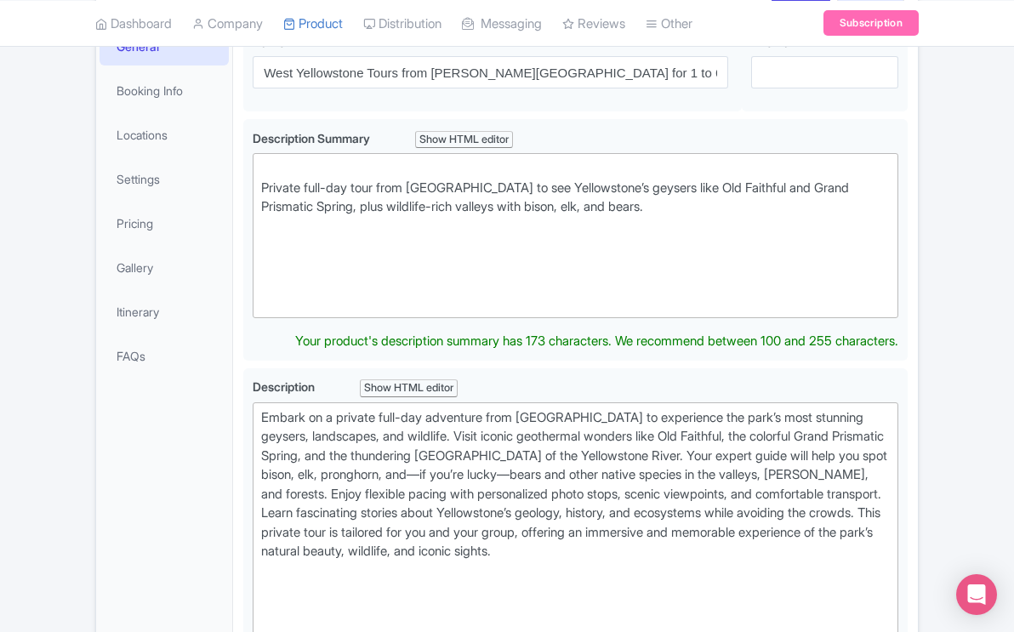
click at [891, 340] on div "West Yellowstone Tours from Jackson Hole for 1 to 6 Name * i West Yellowstone T…" at bounding box center [575, 569] width 665 height 1090
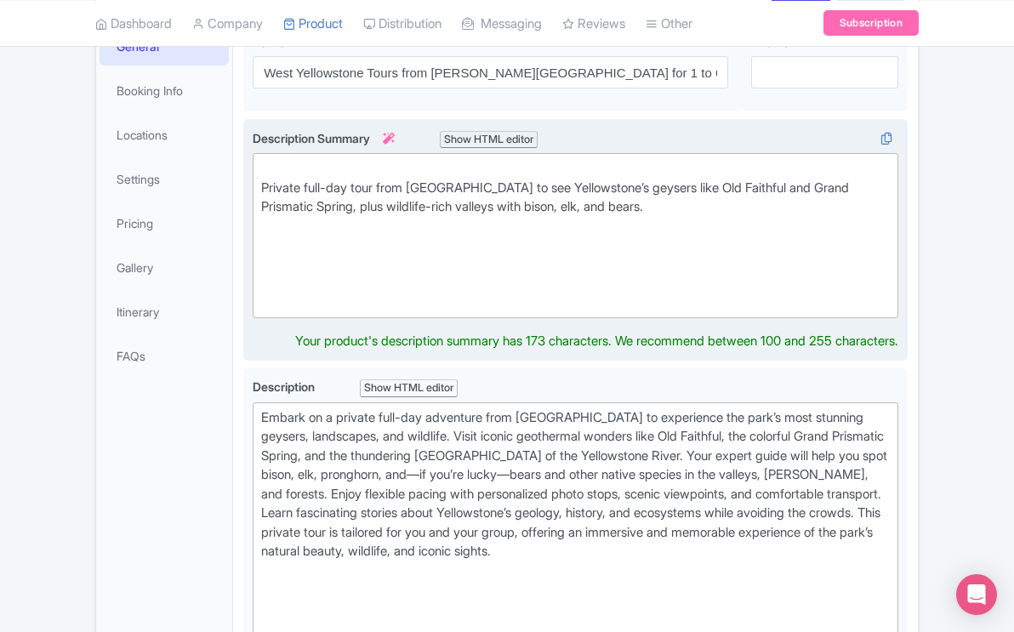
click at [682, 181] on div "Private full-day tour from West Yellowstone to see Yellowstone’s geysers like O…" at bounding box center [575, 208] width 629 height 58
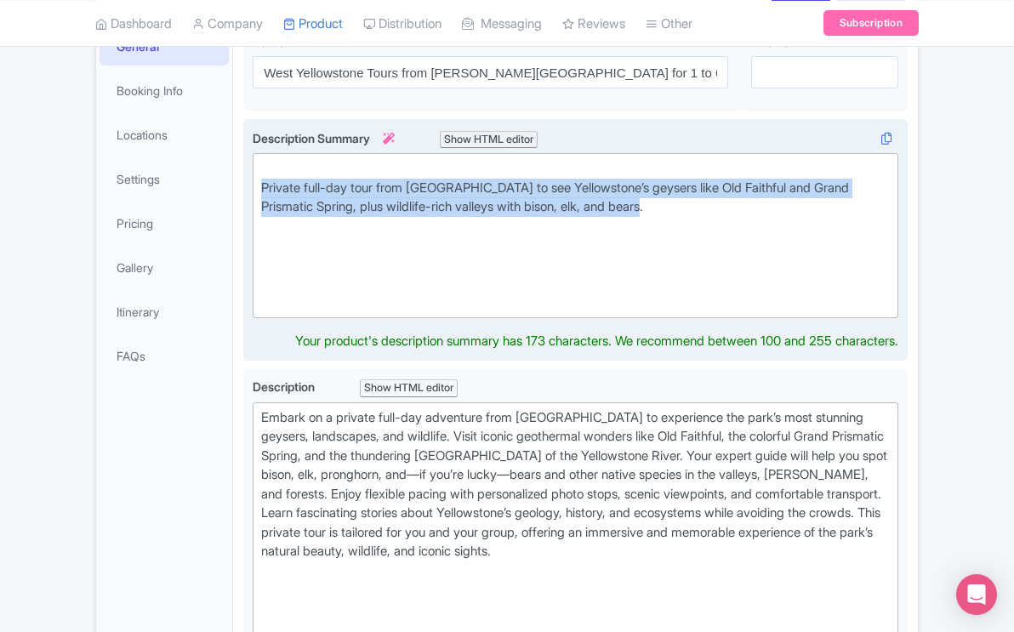
drag, startPoint x: 682, startPoint y: 181, endPoint x: 254, endPoint y: 153, distance: 428.2
click at [254, 153] on trix-editor "Private full-day tour from West Yellowstone to see Yellowstone’s geysers like O…" at bounding box center [576, 235] width 646 height 165
paste trix-editor "<div><br></div><div>Private full-day tour from West Yellowstone. See Yellowston…"
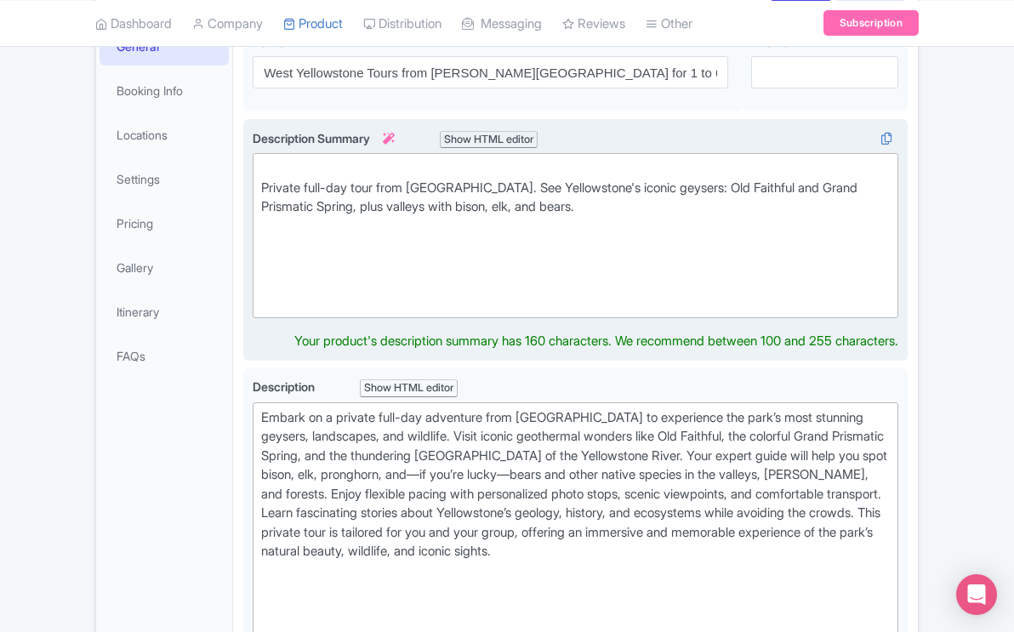
click at [558, 245] on div at bounding box center [575, 255] width 629 height 38
click at [902, 327] on div "West Yellowstone Private Group Tour Minimum 1 with Lunch $1850. There is room f…" at bounding box center [575, 240] width 665 height 243
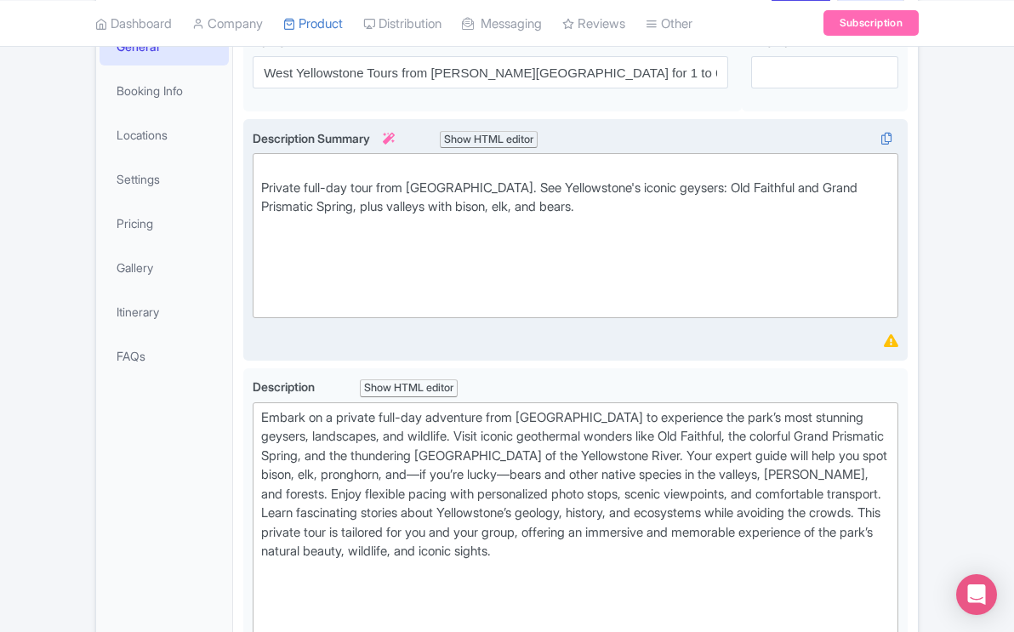
click at [625, 185] on div "Private full-day tour from West Yellowstone. See Yellowstone's iconic geysers: …" at bounding box center [575, 208] width 629 height 58
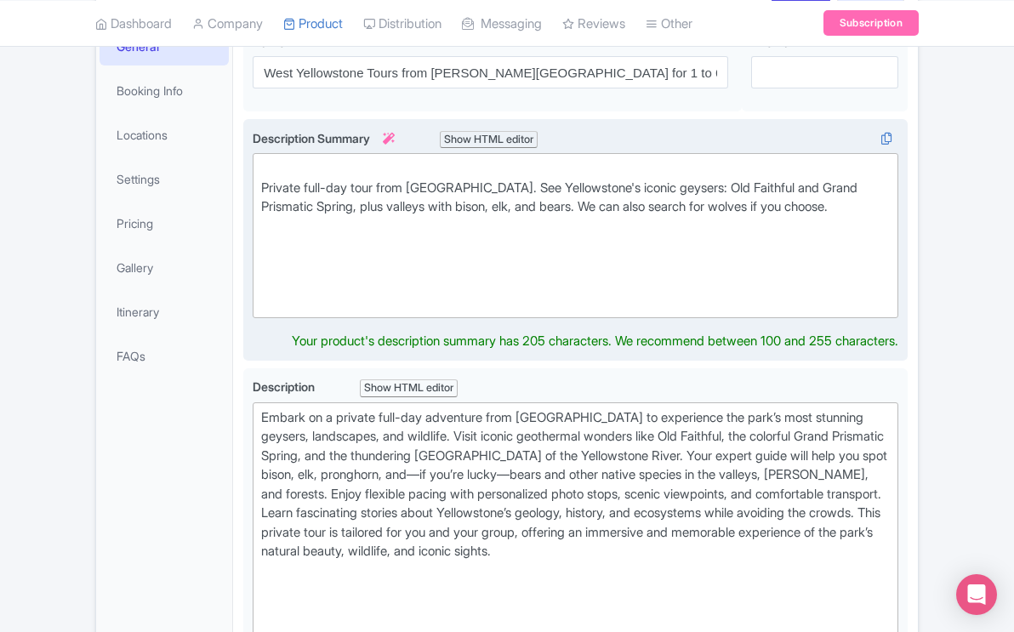
type trix-editor "<div><br></div><div>Private full-day tour from West Yellowstone. See Yellowston…"
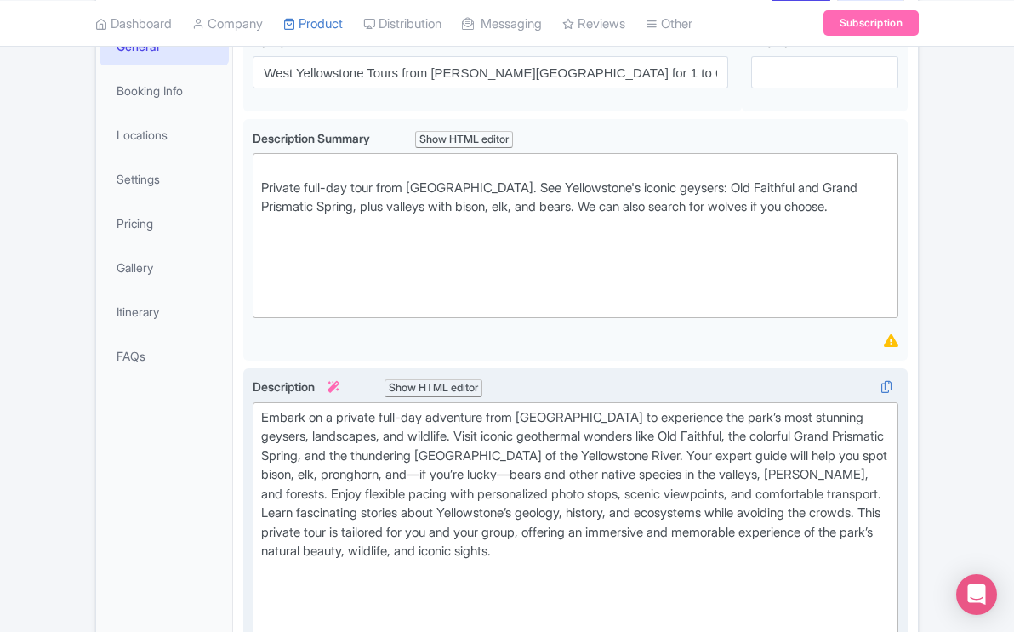
click at [866, 369] on div "Guided Tours: Minibus guided tours for three persons minimum, max 6. We provide…" at bounding box center [575, 547] width 665 height 357
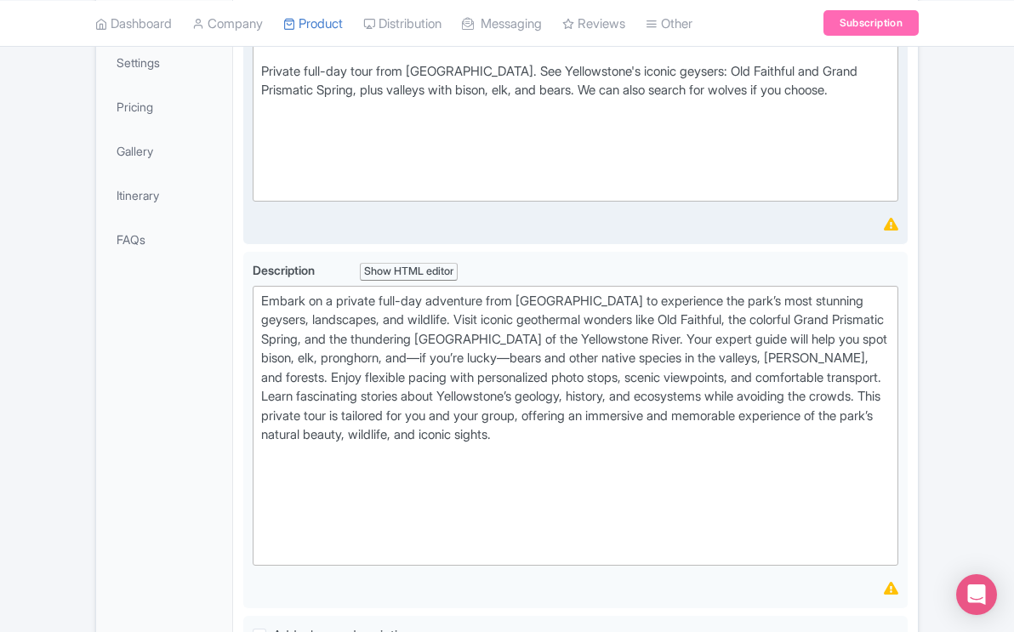
scroll to position [365, 0]
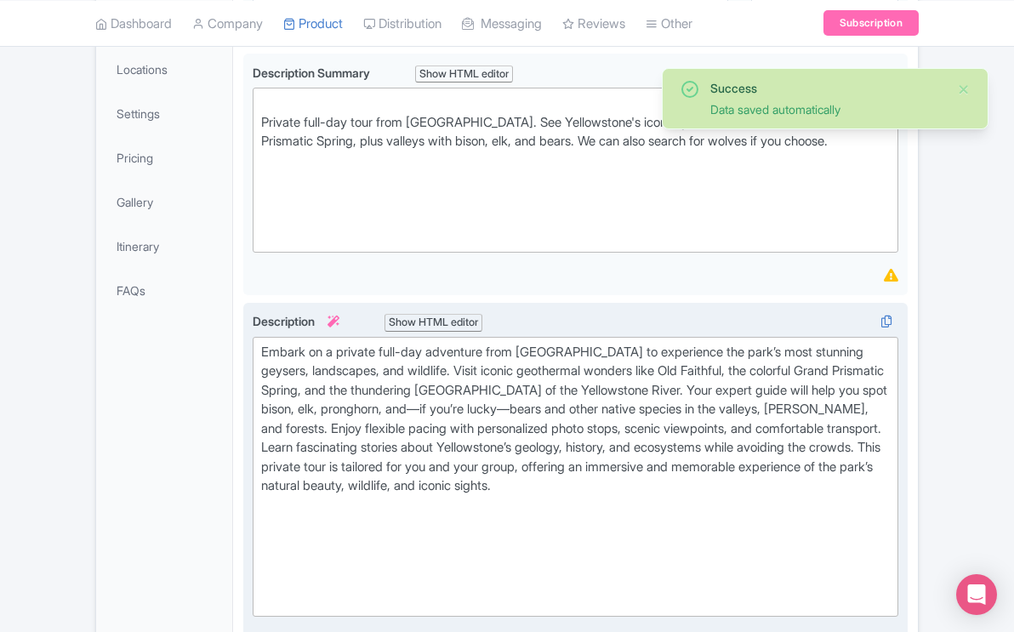
click at [727, 462] on div "Embark on a private full-day adventure from [GEOGRAPHIC_DATA] to experience the…" at bounding box center [575, 429] width 629 height 173
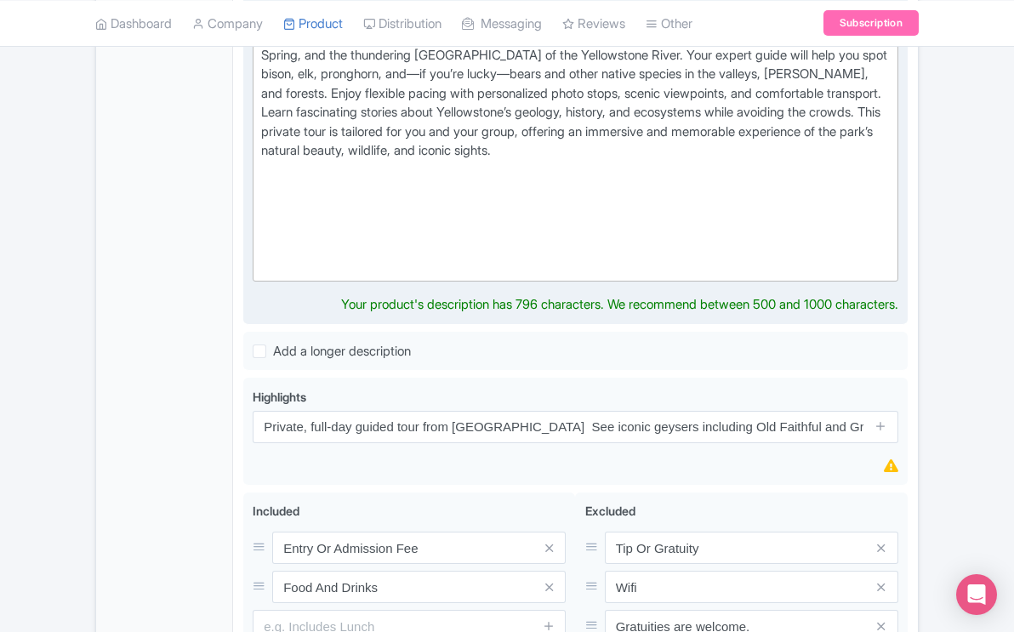
scroll to position [710, 0]
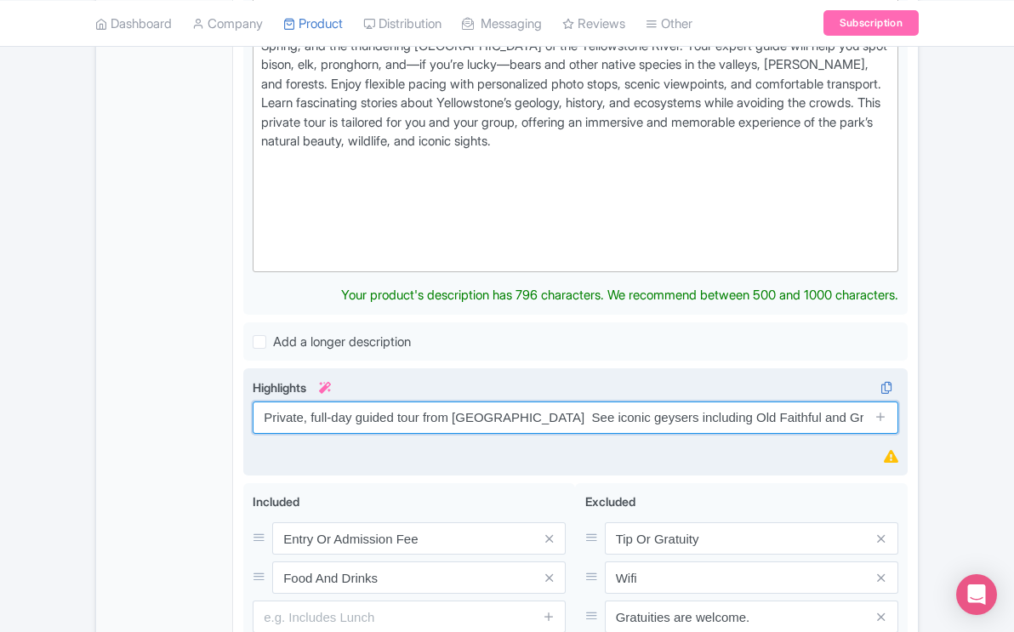
click at [849, 402] on input "Private, full-day guided tour from West Yellowstone See iconic geysers includin…" at bounding box center [576, 418] width 646 height 32
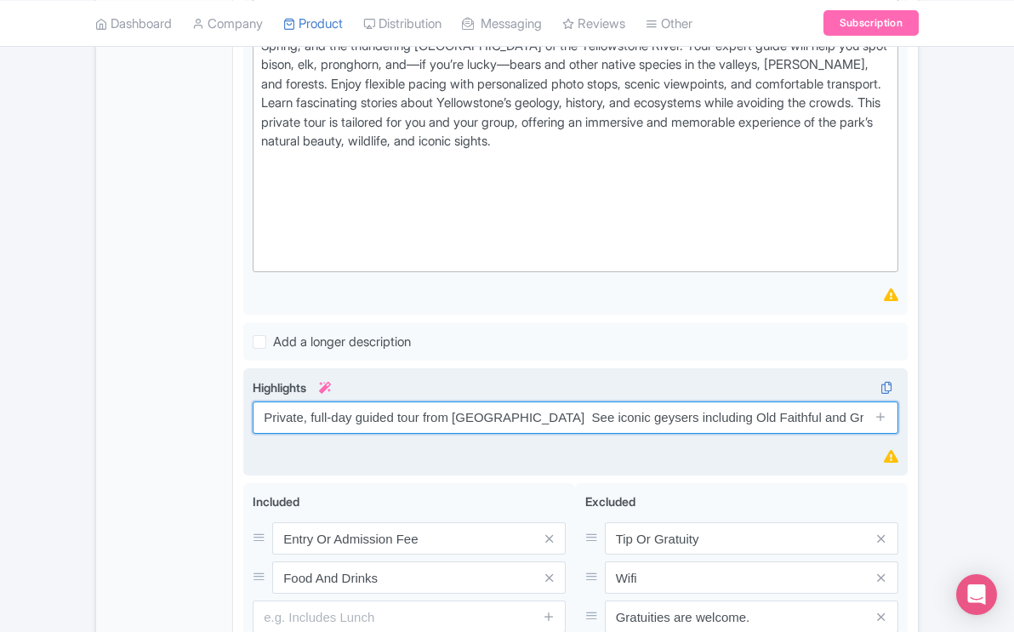
click at [856, 402] on input "Private, full-day guided tour from West Yellowstone See iconic geysers includin…" at bounding box center [576, 418] width 646 height 32
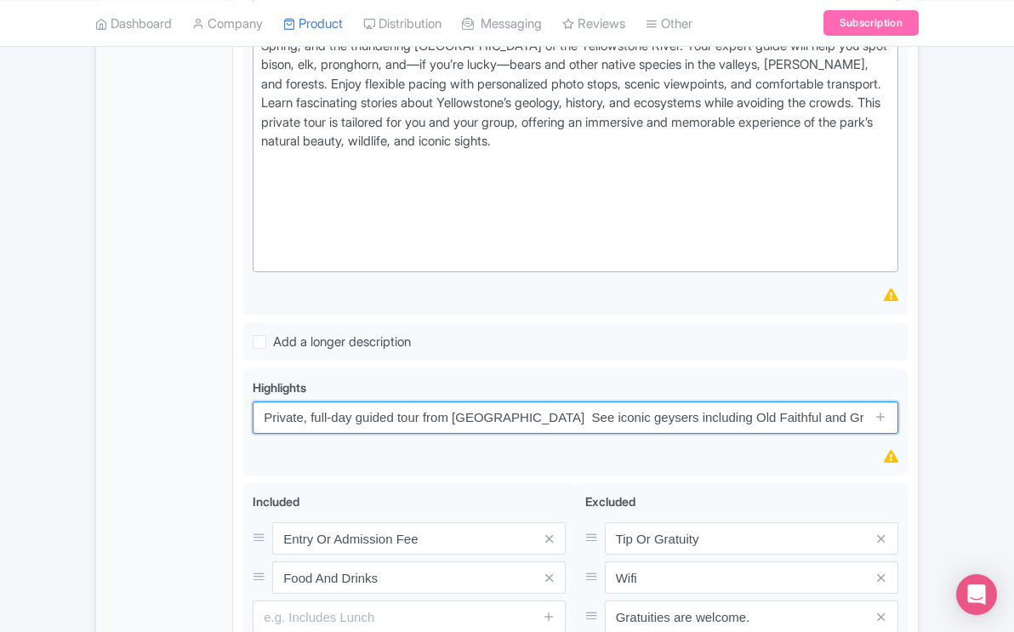
drag, startPoint x: 854, startPoint y: 391, endPoint x: 238, endPoint y: 391, distance: 616.2
click at [238, 391] on div "West Yellowstone Tours from Jackson Hole for 1 to 6 Name * i West Yellowstone T…" at bounding box center [575, 184] width 685 height 1163
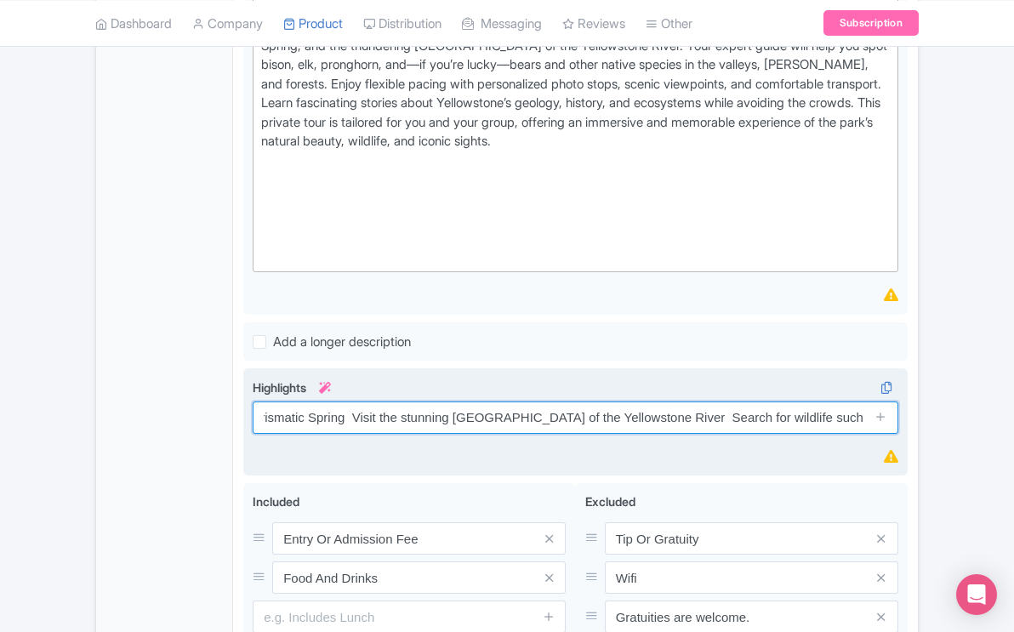
scroll to position [0, 0]
drag, startPoint x: 862, startPoint y: 394, endPoint x: 252, endPoint y: 386, distance: 610.3
click at [252, 386] on div "Highlights i Prismatic Spring Visit the stunning Lower Falls of the Yellowstone…" at bounding box center [575, 423] width 665 height 108
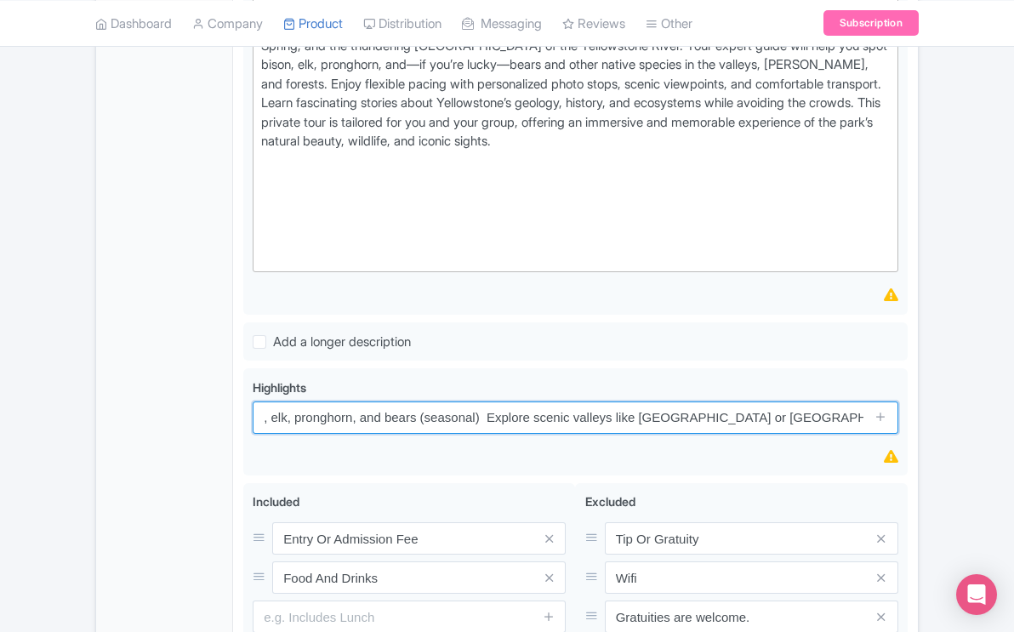
drag, startPoint x: 842, startPoint y: 394, endPoint x: 237, endPoint y: 366, distance: 605.8
click at [237, 366] on div "West Yellowstone Tours from Jackson Hole for 1 to 6 Name * i West Yellowstone T…" at bounding box center [575, 184] width 685 height 1163
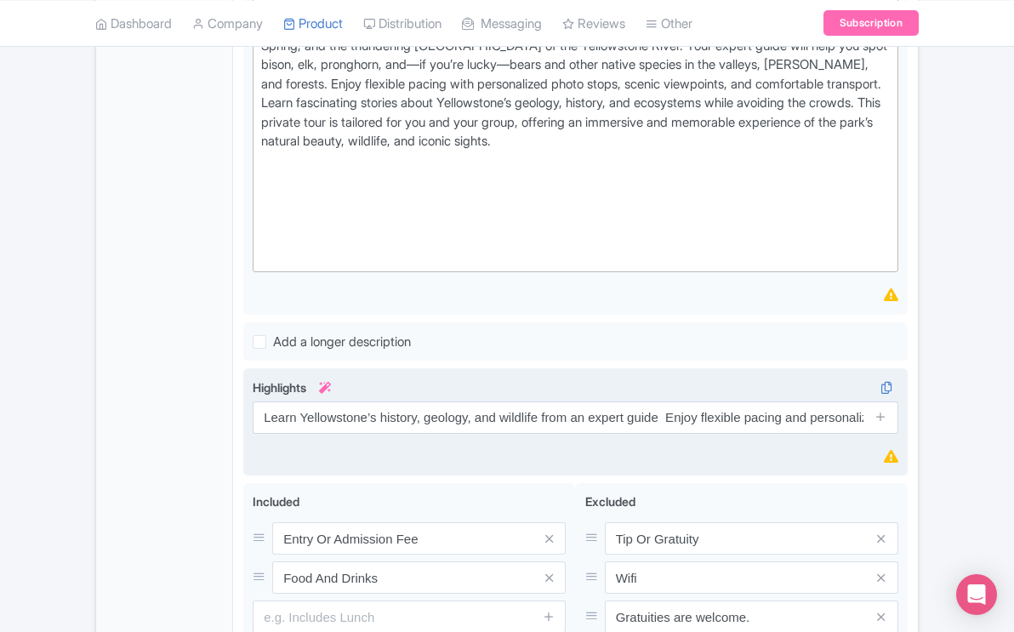
click at [867, 402] on span at bounding box center [882, 418] width 34 height 32
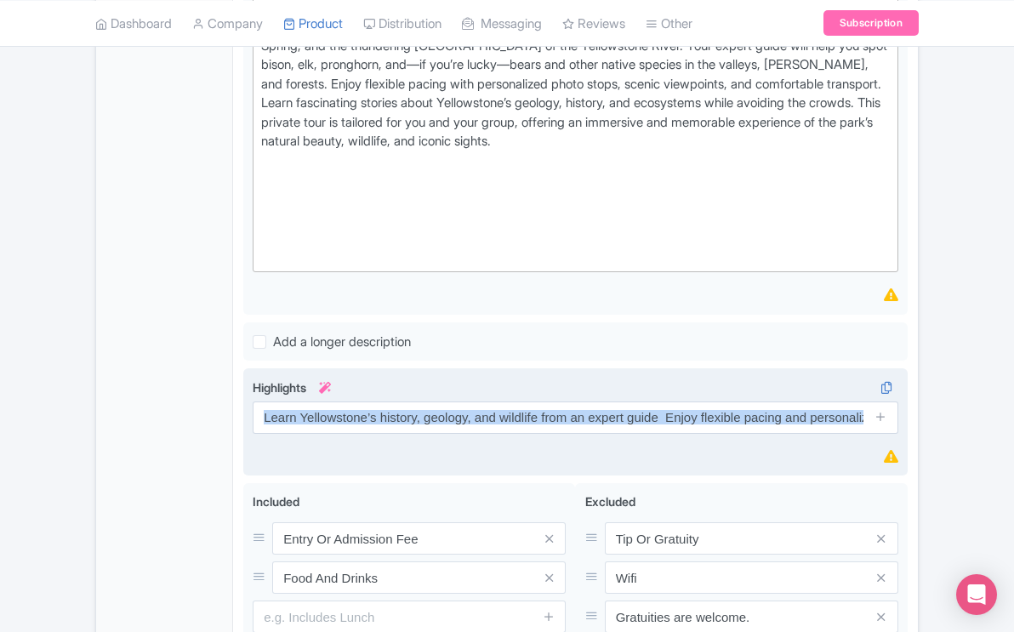
scroll to position [0, 9]
drag, startPoint x: 864, startPoint y: 386, endPoint x: 686, endPoint y: 387, distance: 177.9
click at [686, 402] on div "Learn Yellowstone’s history, geology, and wildlife from an expert guide Enjoy f…" at bounding box center [576, 418] width 646 height 32
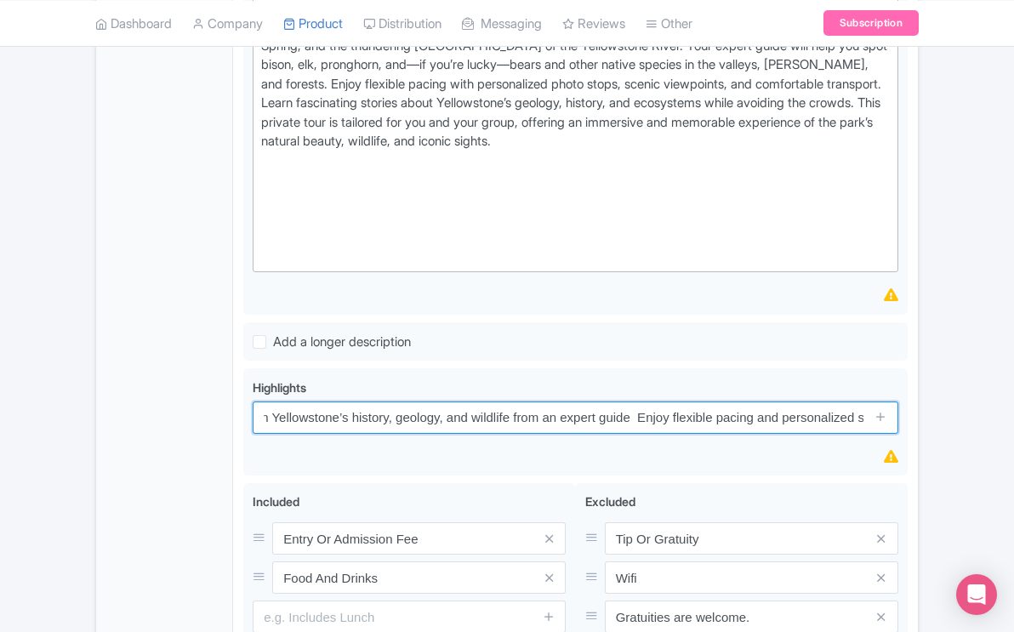
scroll to position [0, 0]
drag, startPoint x: 855, startPoint y: 386, endPoint x: 213, endPoint y: 373, distance: 642.7
click at [213, 373] on div "General Booking Info Locations Settings Pricing Gallery Itinerary FAQs West Yel…" at bounding box center [507, 184] width 822 height 1163
type input "zed stops for photos and exploration Travel in comfort with hotel pickup and dr…"
drag, startPoint x: 863, startPoint y: 391, endPoint x: 238, endPoint y: 387, distance: 624.7
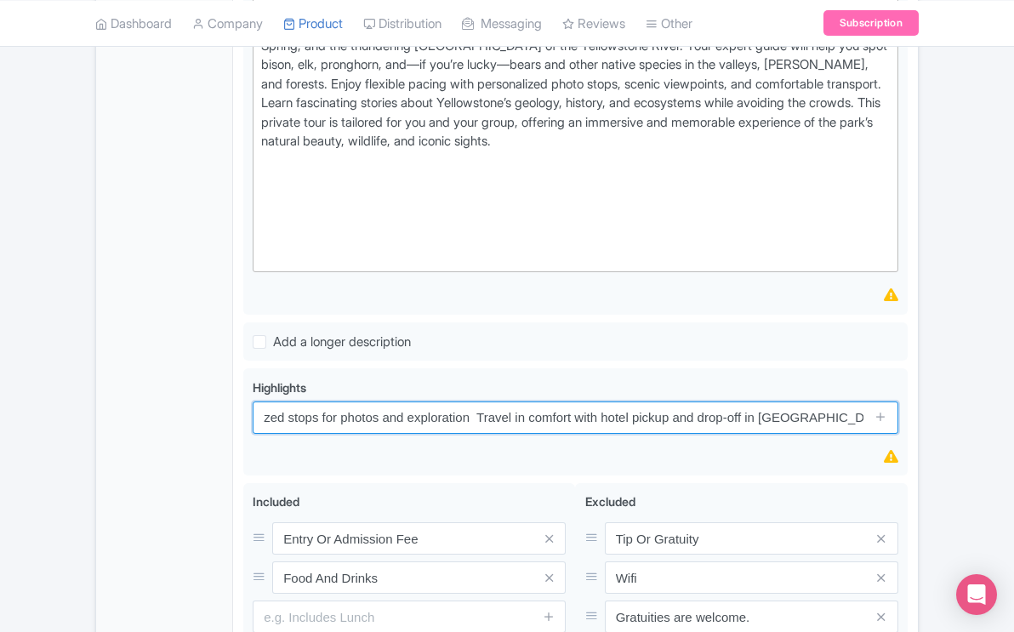
click at [238, 387] on div "West Yellowstone Tours from Jackson Hole for 1 to 6 Name * i West Yellowstone T…" at bounding box center [575, 184] width 685 height 1163
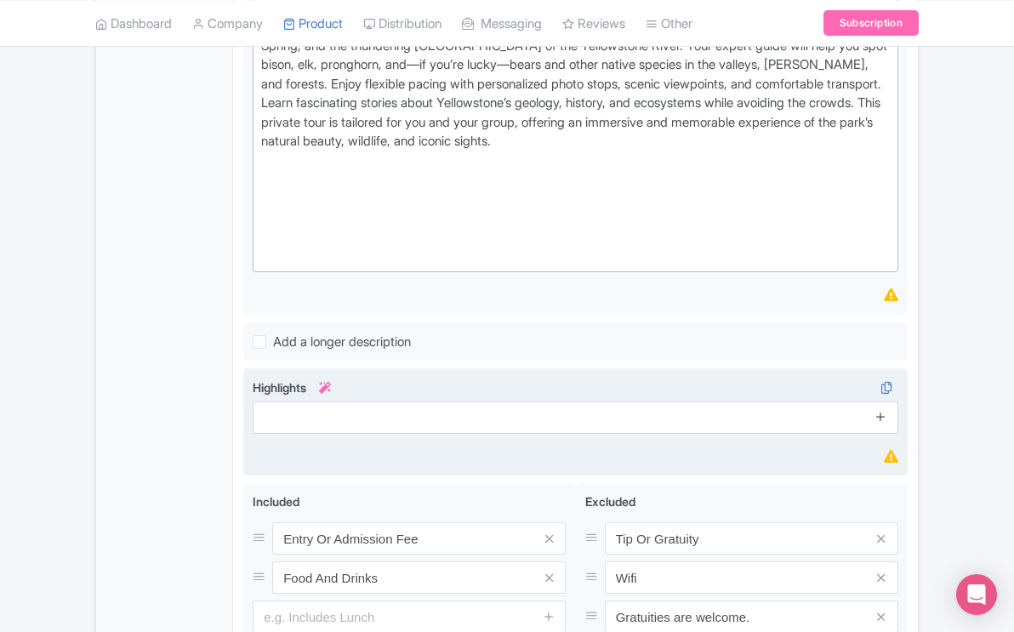
click at [883, 410] on icon at bounding box center [881, 416] width 13 height 13
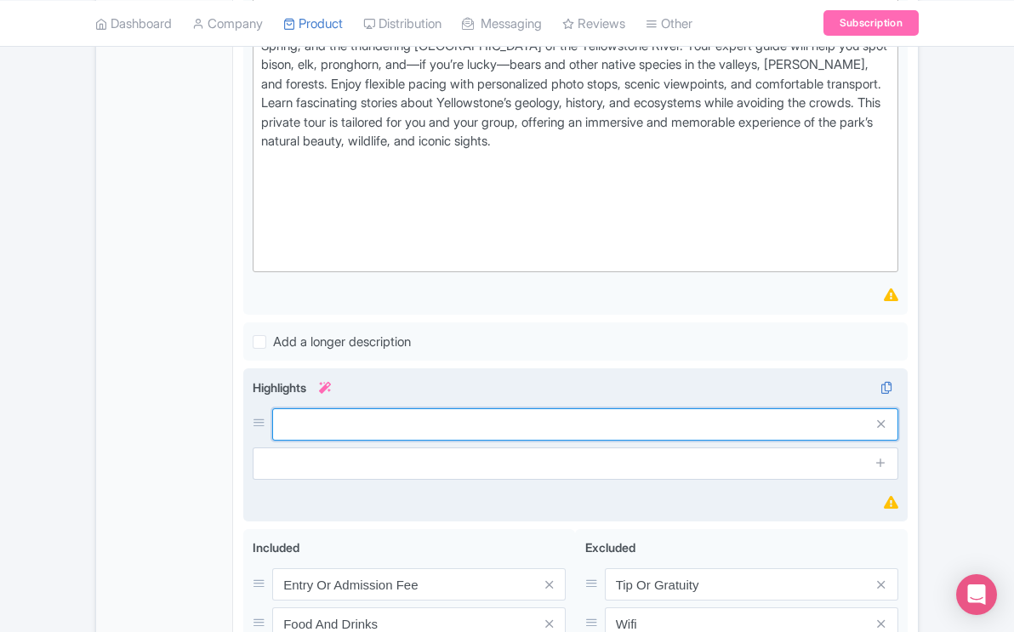
click at [370, 409] on input "text" at bounding box center [585, 425] width 626 height 32
paste input "See iconic geysers including Old Faithful and Grand Prismatic Spring"
type input "See iconic geysers including Old Faithful and Grand Prismatic Spring"
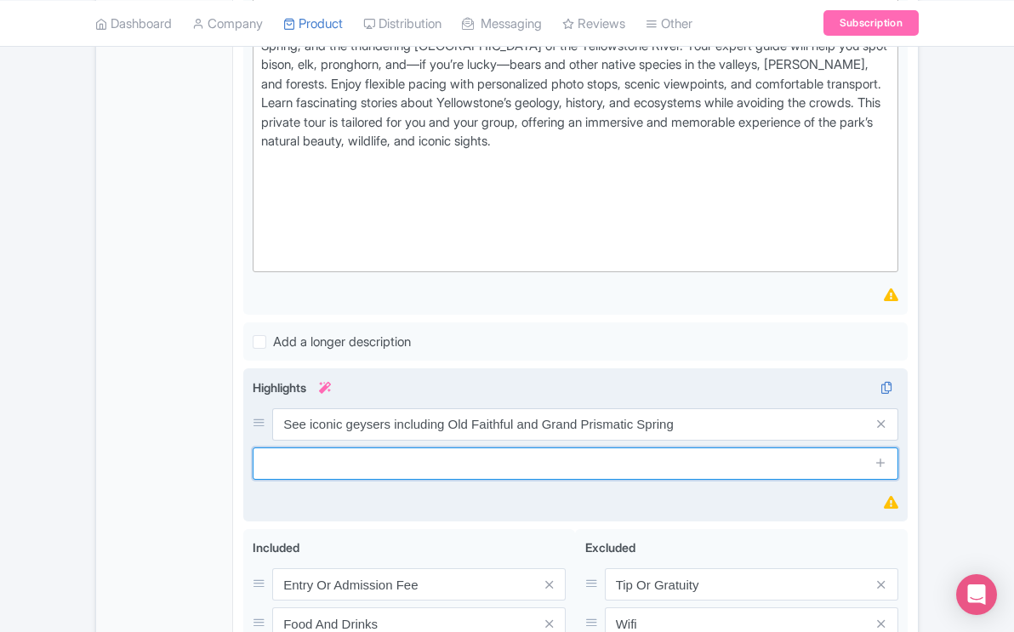
click at [751, 448] on input "text" at bounding box center [576, 464] width 646 height 32
paste input "Visit the stunning [GEOGRAPHIC_DATA] of the Yellowstone River"
type input "Visit the stunning [GEOGRAPHIC_DATA] of the Yellowstone River"
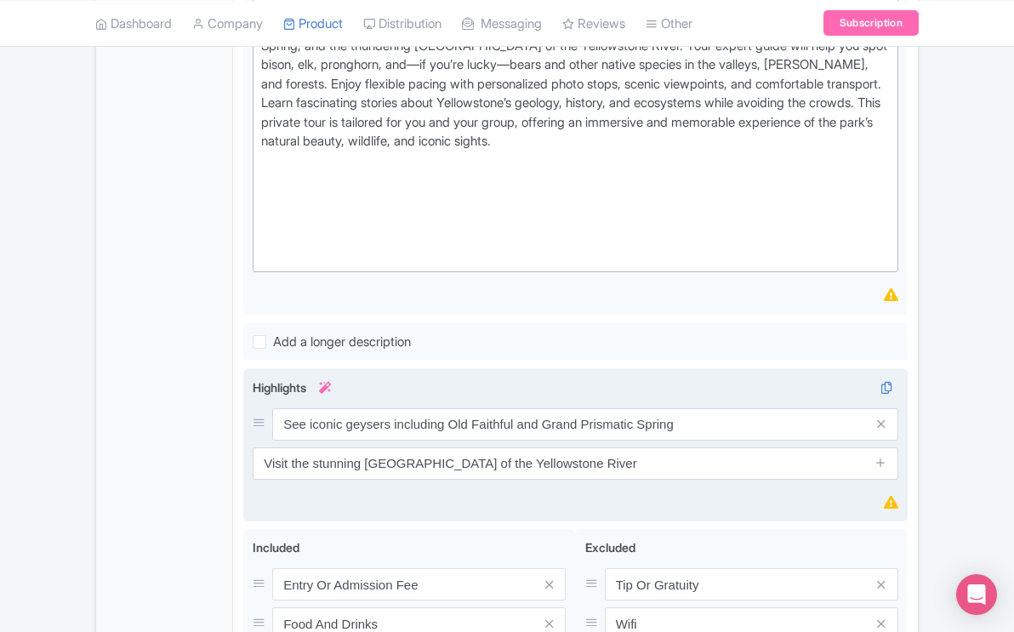
click at [809, 463] on div "Highlights i See iconic geysers including Old Faithful and Grand Prismatic Spri…" at bounding box center [576, 446] width 646 height 134
click at [604, 462] on div "Highlights i See iconic geysers including Old Faithful and Grand Prismatic Spri…" at bounding box center [576, 446] width 646 height 134
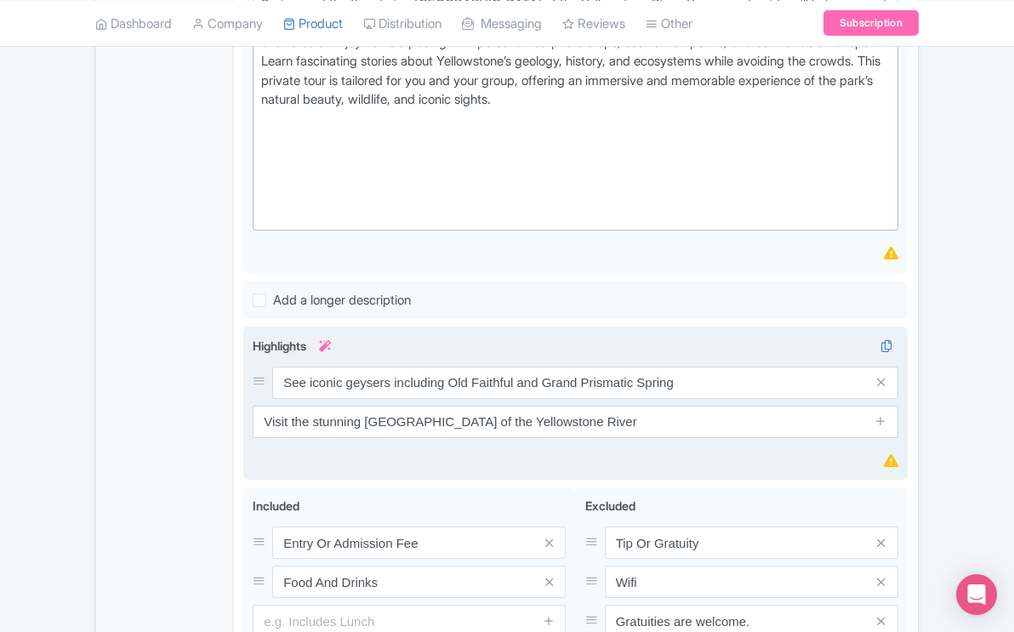
scroll to position [758, 0]
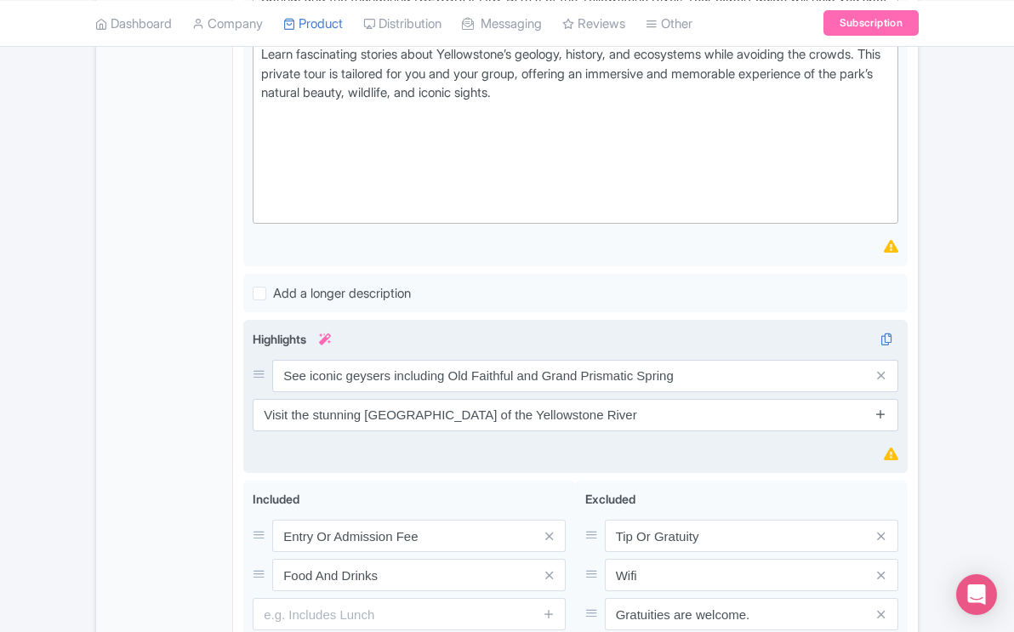
click at [885, 408] on icon at bounding box center [881, 414] width 13 height 13
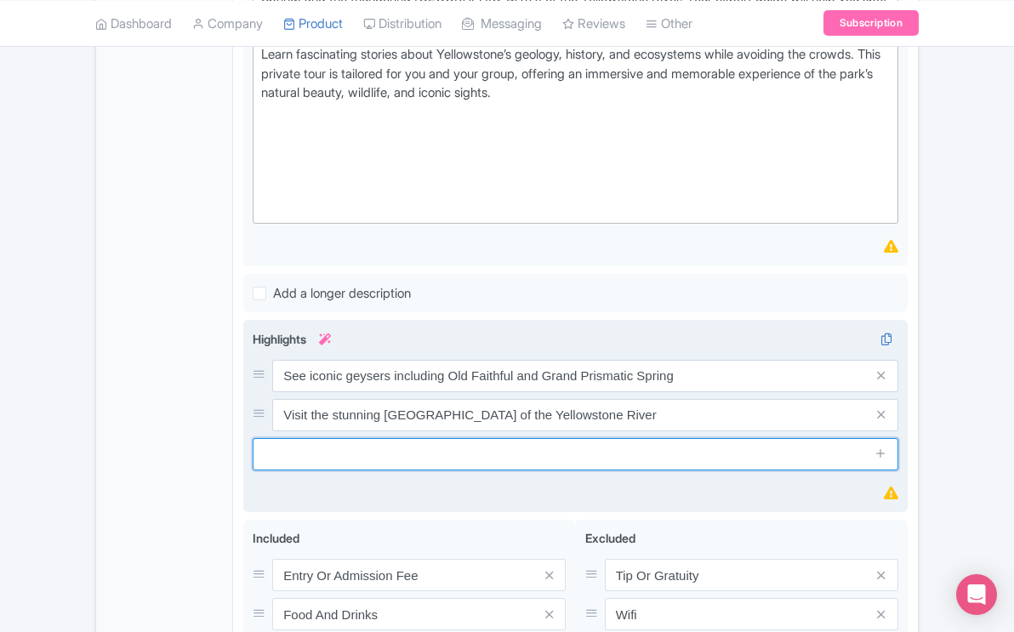
click at [651, 438] on input "text" at bounding box center [576, 454] width 646 height 32
click at [522, 438] on input "text" at bounding box center [576, 454] width 646 height 32
paste input "Search for wildlife such as bison, elk, pronghorn, and bears (seasonal)"
type input "Search for wildlife such as bison, elk, pronghorn, and bears (seasonal)"
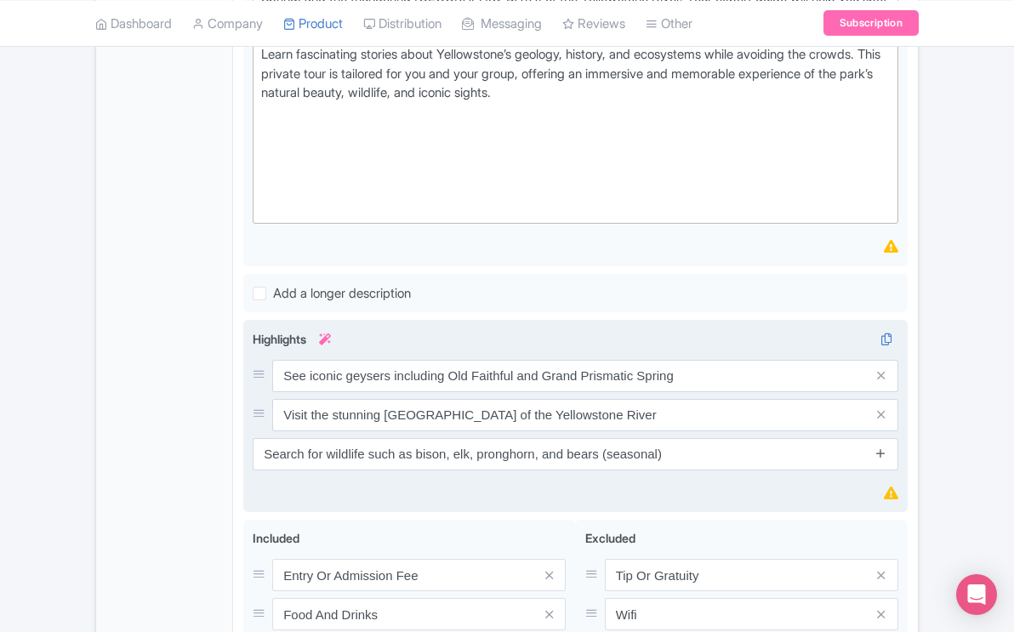
click at [887, 447] on icon at bounding box center [881, 453] width 13 height 13
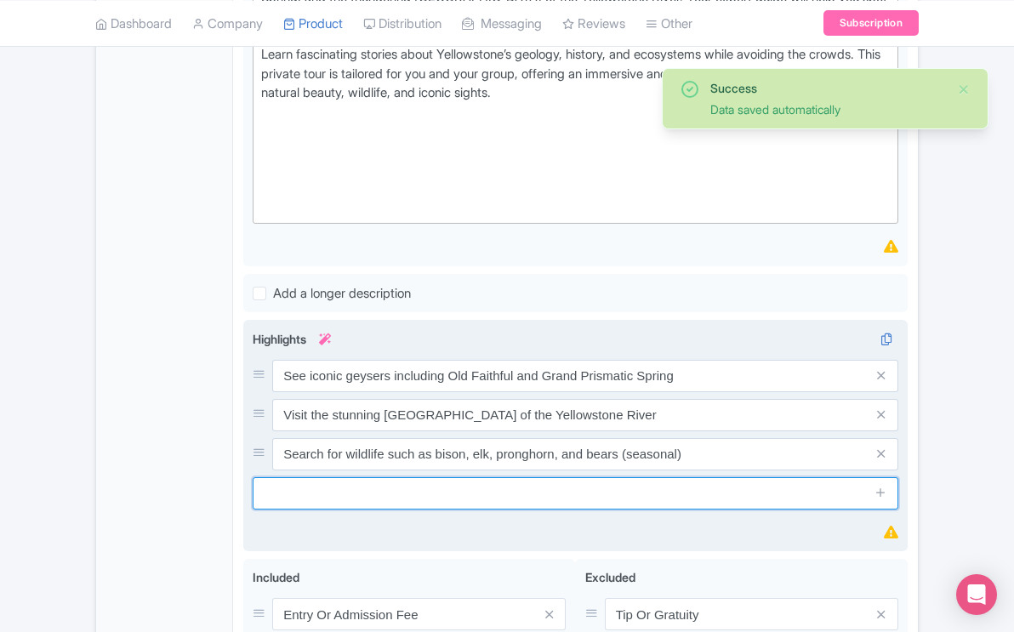
click at [560, 477] on input "text" at bounding box center [576, 493] width 646 height 32
paste input "Explore scenic valleys like [GEOGRAPHIC_DATA] or [GEOGRAPHIC_DATA][PERSON_NAME]"
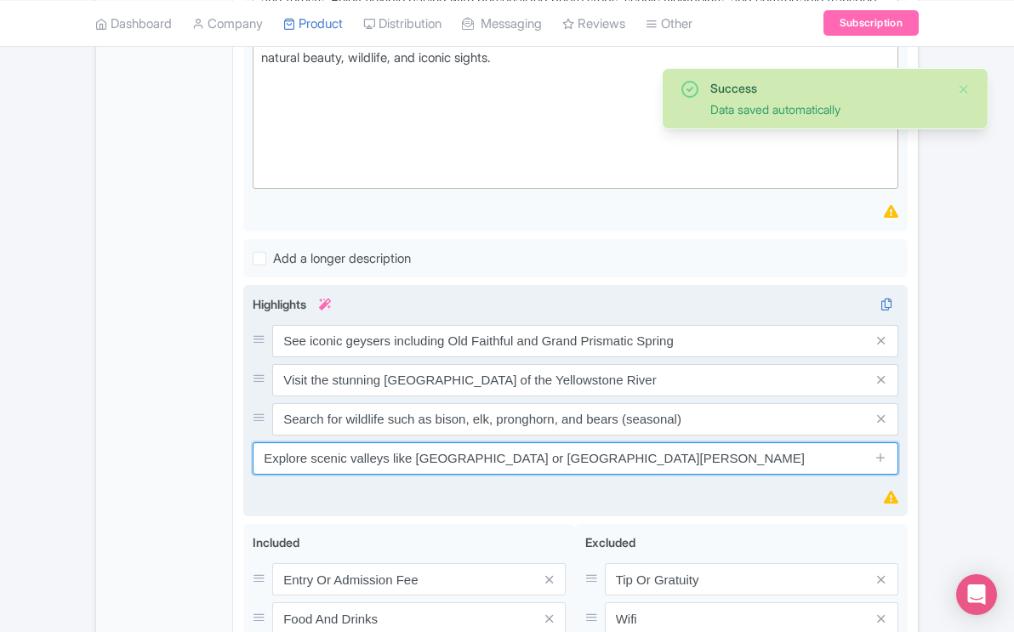
scroll to position [797, 0]
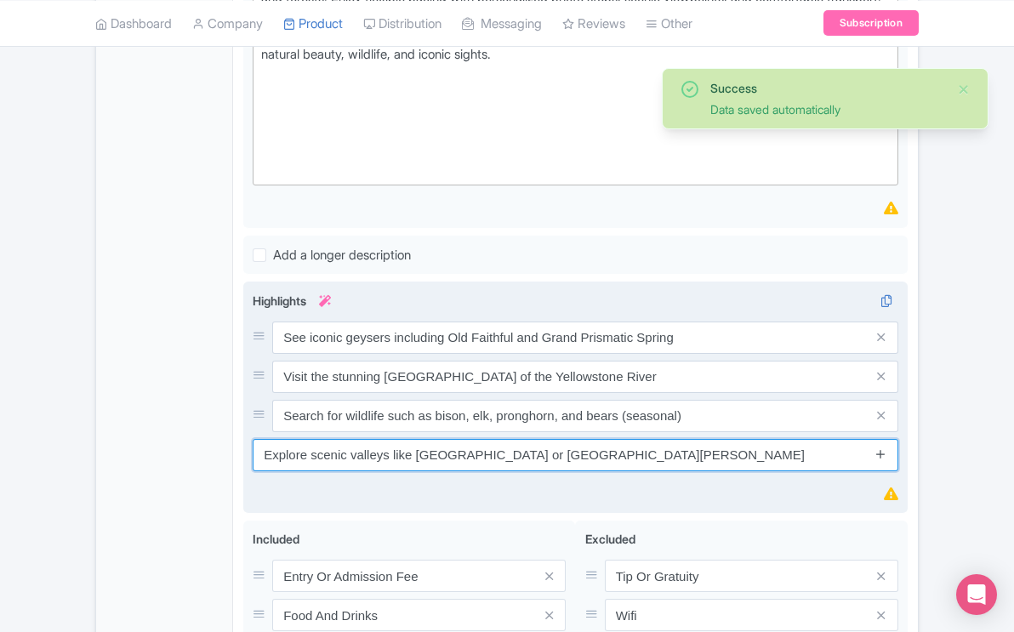
type input "Explore scenic valleys like [GEOGRAPHIC_DATA] or [GEOGRAPHIC_DATA][PERSON_NAME]"
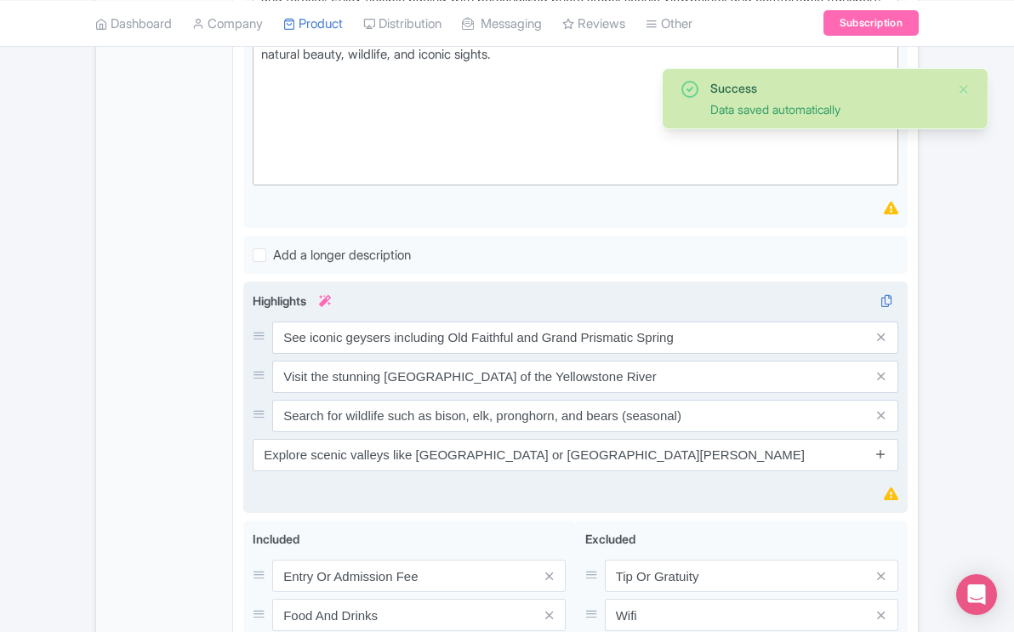
click at [883, 448] on icon at bounding box center [881, 454] width 13 height 13
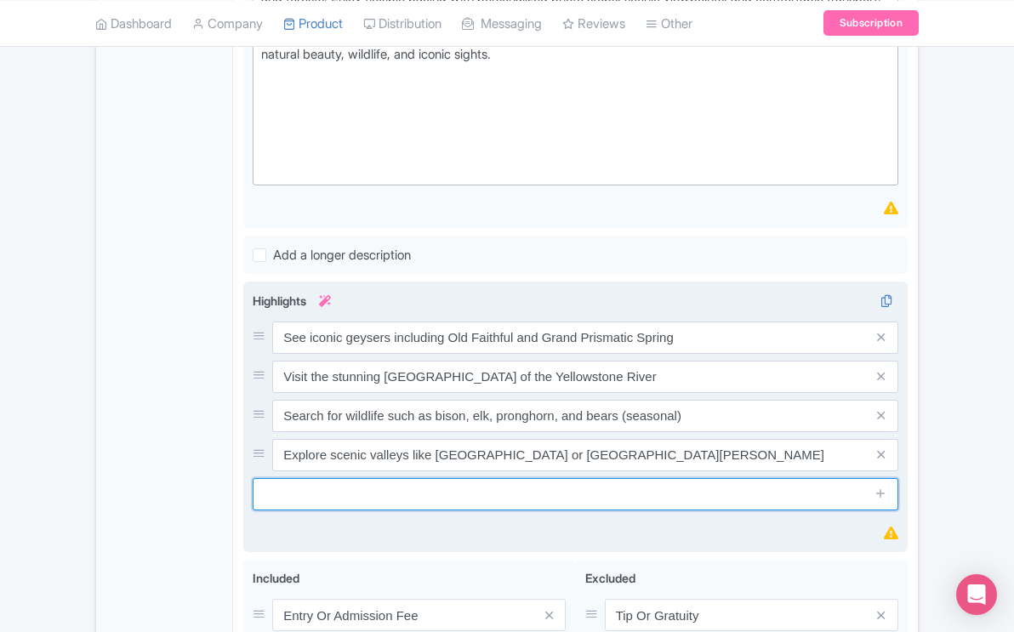
click at [478, 478] on input "text" at bounding box center [576, 494] width 646 height 32
paste input "Enjoy flexible pacing and personalized stops for photos and exploration"
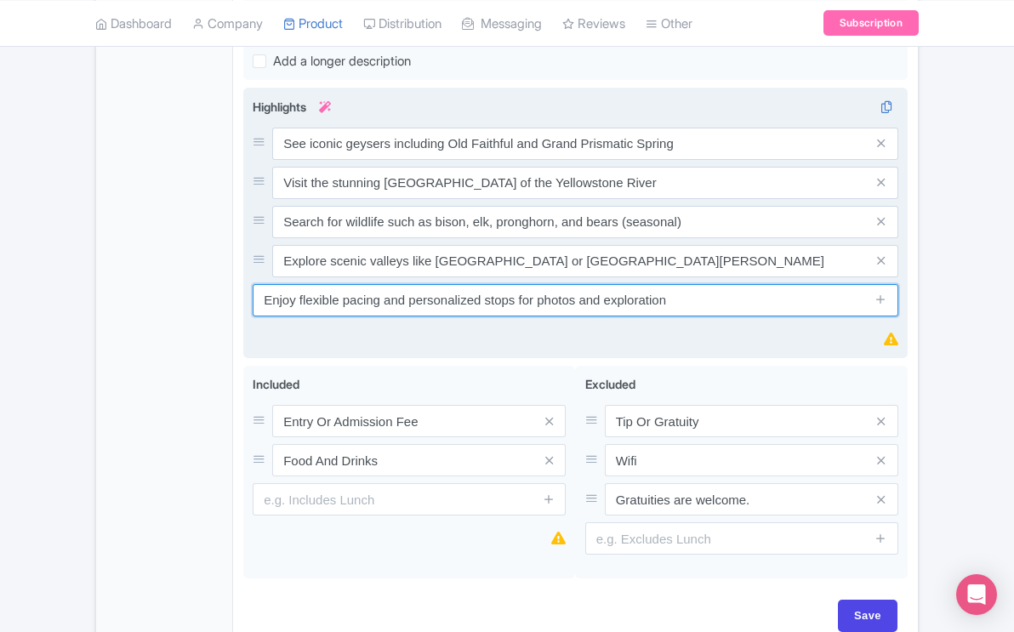
scroll to position [993, 0]
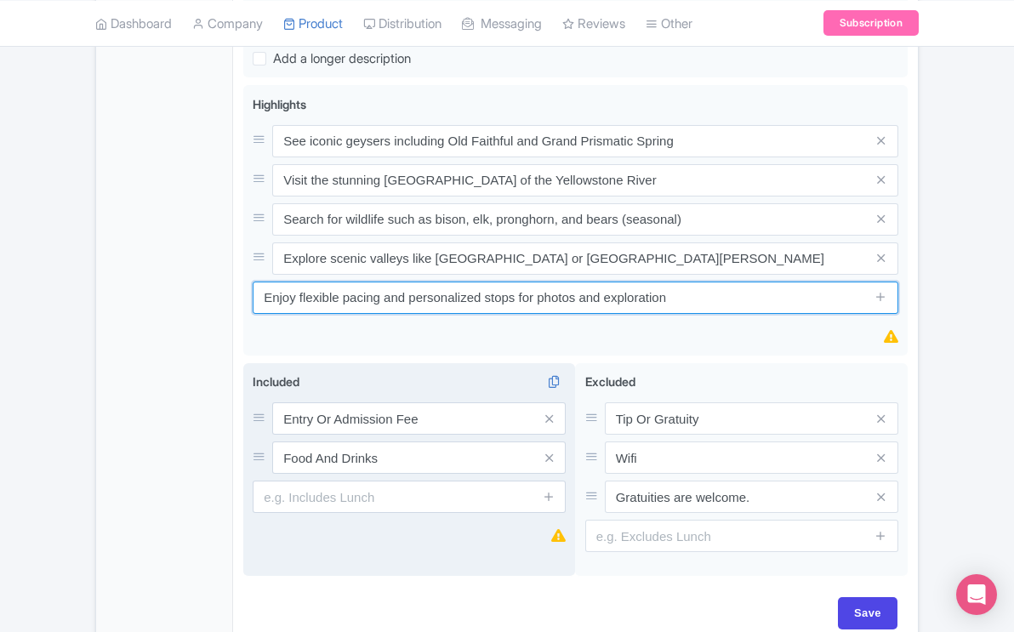
type input "Enjoy flexible pacing and personalized stops for photos and exploration"
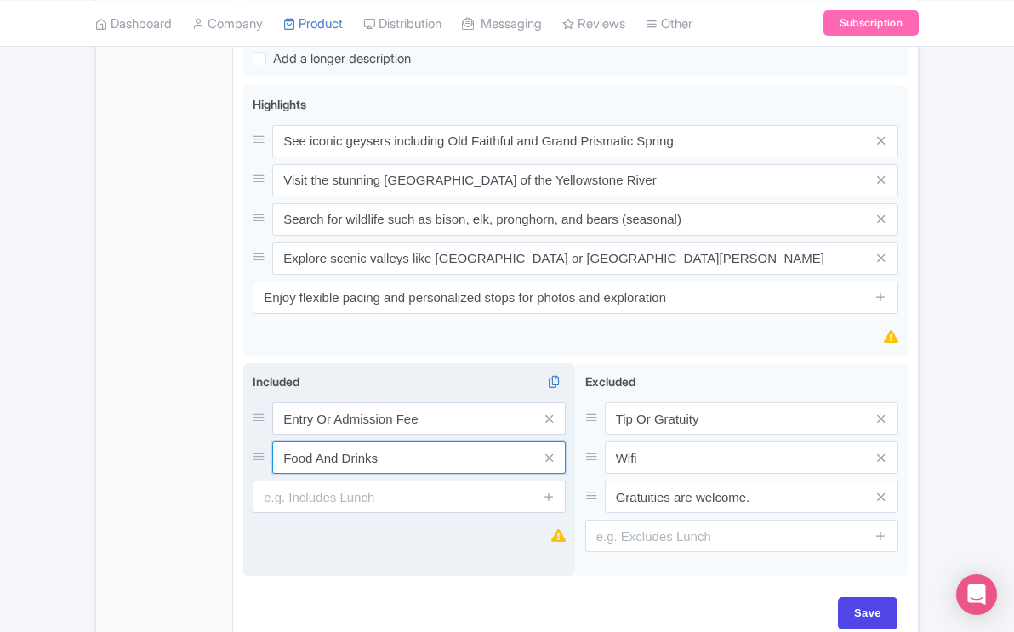
click at [311, 435] on input "Food And Drinks" at bounding box center [419, 419] width 294 height 32
click at [455, 435] on input "Lunch Sandwiches And Drinks" at bounding box center [419, 419] width 294 height 32
type input "Lunch Sandwiches And Water"
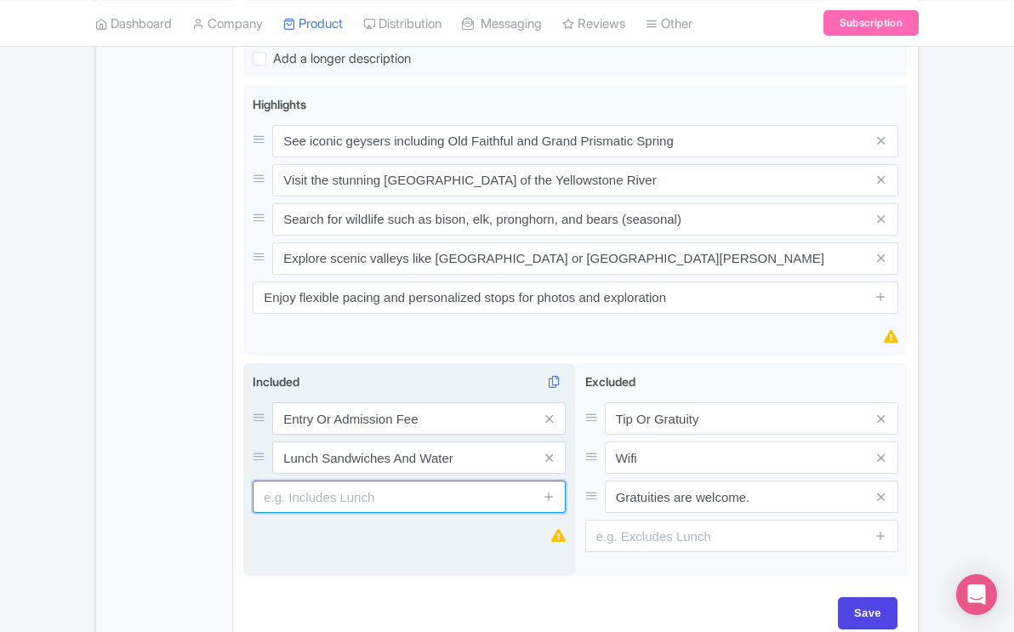
click at [462, 481] on input "text" at bounding box center [409, 497] width 313 height 32
type input "Powerful binoculars"
click at [439, 500] on div "Included i Entry Or Admission Fee Lunch Sandwiches And Water Powerful binoculars" at bounding box center [409, 469] width 333 height 213
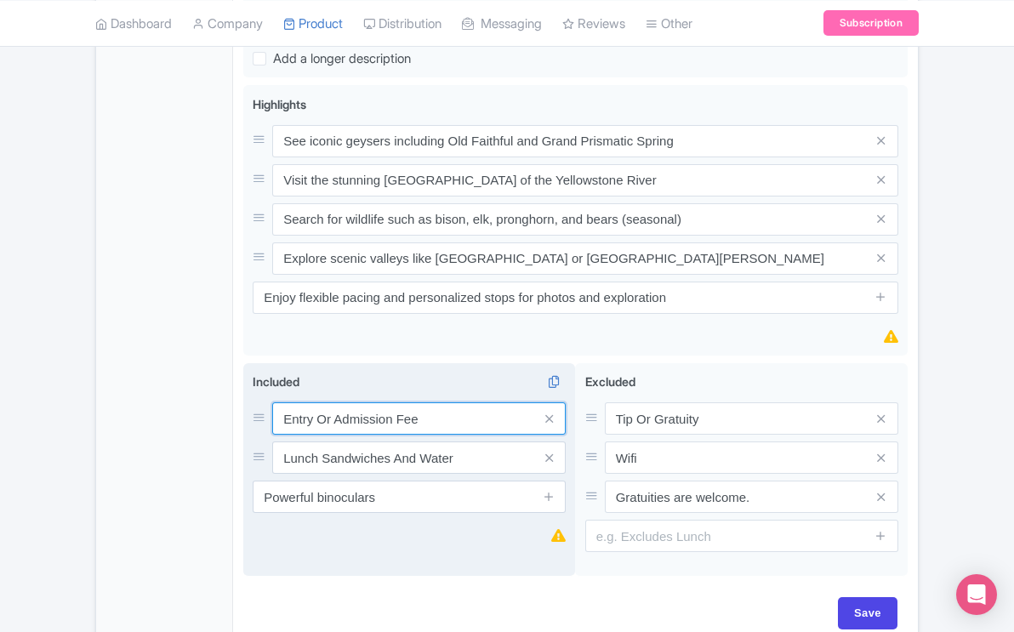
click at [392, 403] on input "Entry Or Admission Fee" at bounding box center [419, 419] width 294 height 32
click at [337, 403] on input "Park Fee" at bounding box center [419, 419] width 294 height 32
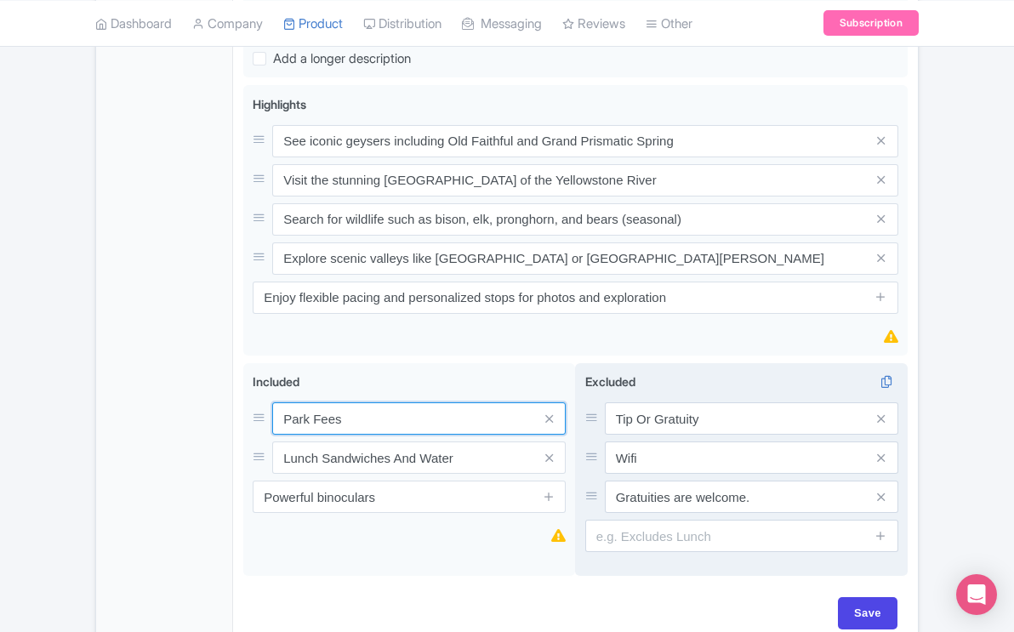
scroll to position [1054, 0]
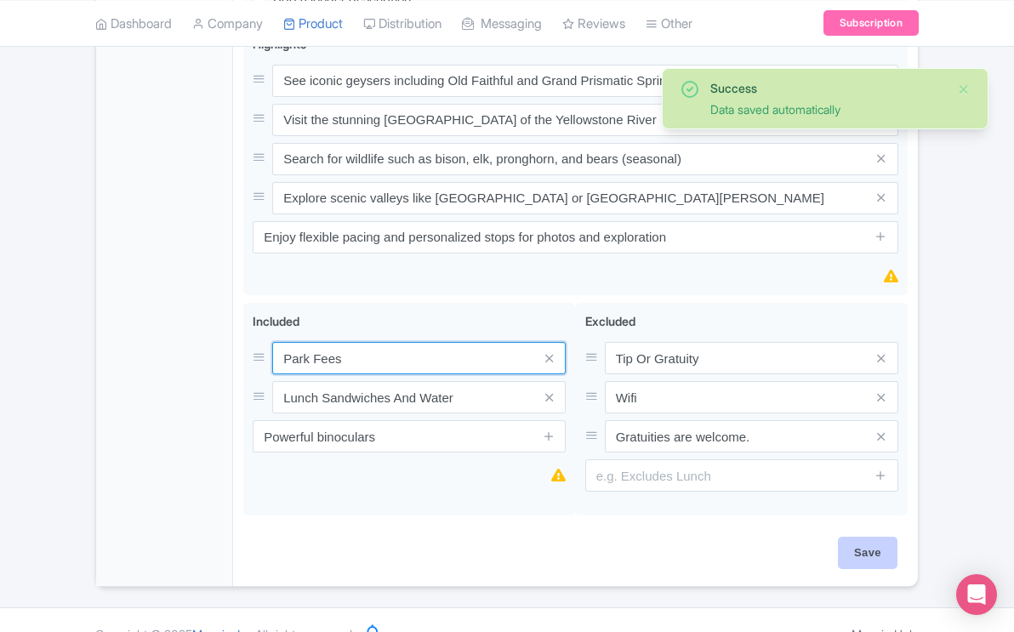
type input "Park Fees"
click at [860, 537] on input "Save" at bounding box center [868, 553] width 60 height 32
type input "Saving..."
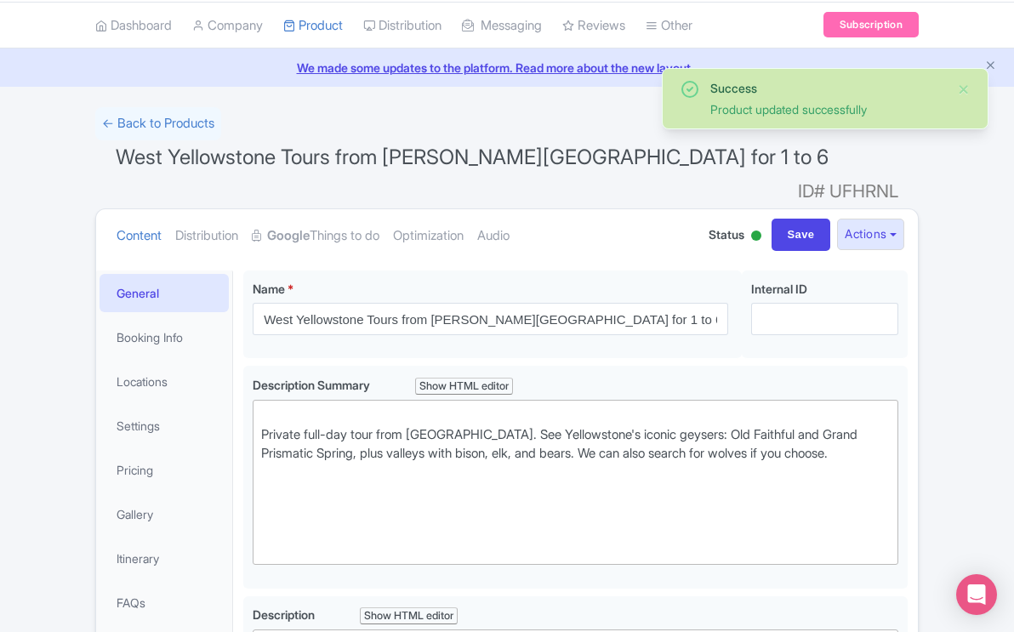
scroll to position [52, 0]
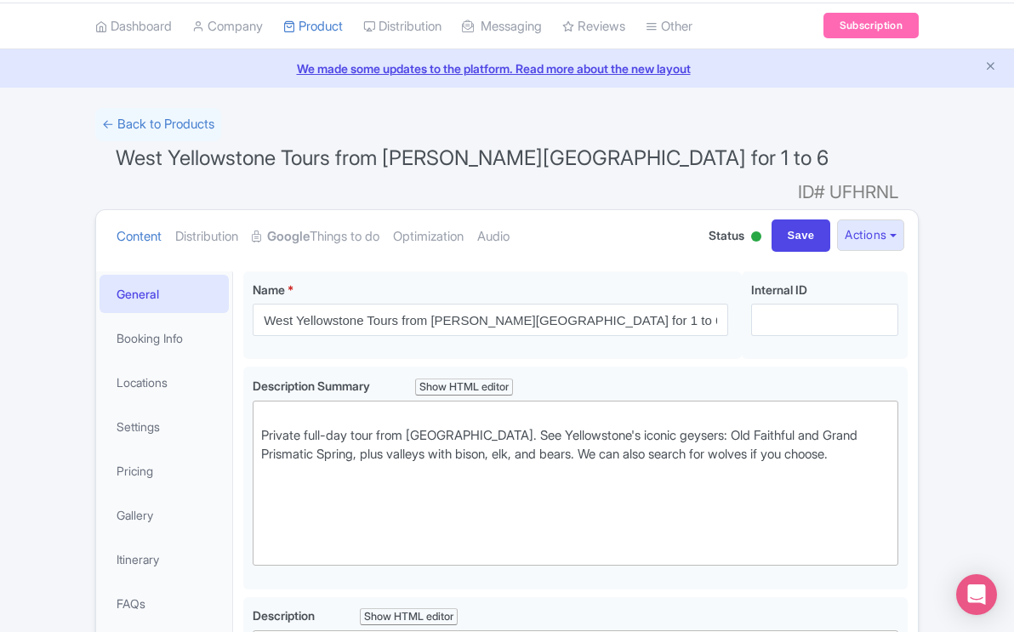
click at [593, 157] on span "West Yellowstone Tours from [PERSON_NAME][GEOGRAPHIC_DATA] for 1 to 6" at bounding box center [472, 158] width 713 height 25
click at [515, 158] on span "West Yellowstone Tours from [PERSON_NAME][GEOGRAPHIC_DATA] for 1 to 6" at bounding box center [472, 158] width 713 height 25
click at [342, 163] on span "West Yellowstone Tours from [PERSON_NAME][GEOGRAPHIC_DATA] for 1 to 6" at bounding box center [472, 158] width 713 height 25
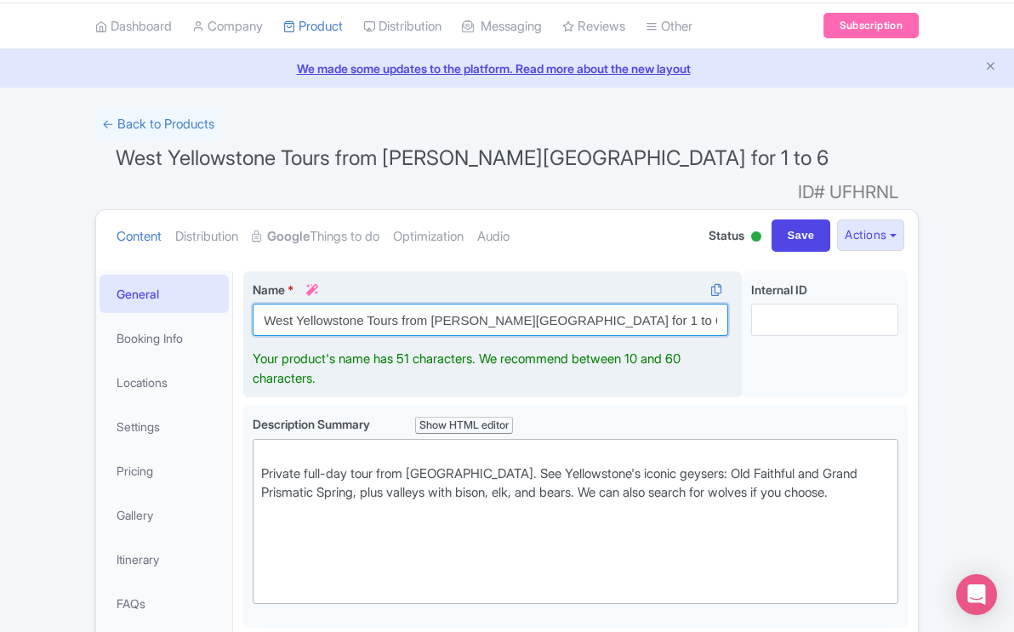
click at [349, 304] on input "West Yellowstone Tours from [PERSON_NAME][GEOGRAPHIC_DATA] for 1 to 6" at bounding box center [491, 320] width 476 height 32
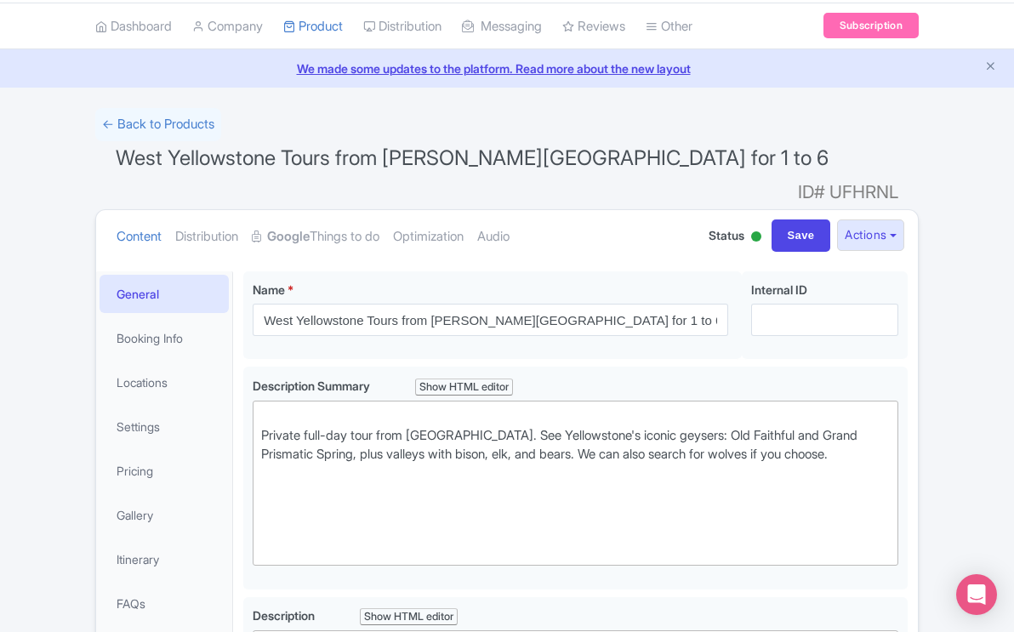
click at [529, 163] on span "West Yellowstone Tours from [PERSON_NAME][GEOGRAPHIC_DATA] for 1 to 6" at bounding box center [472, 158] width 713 height 25
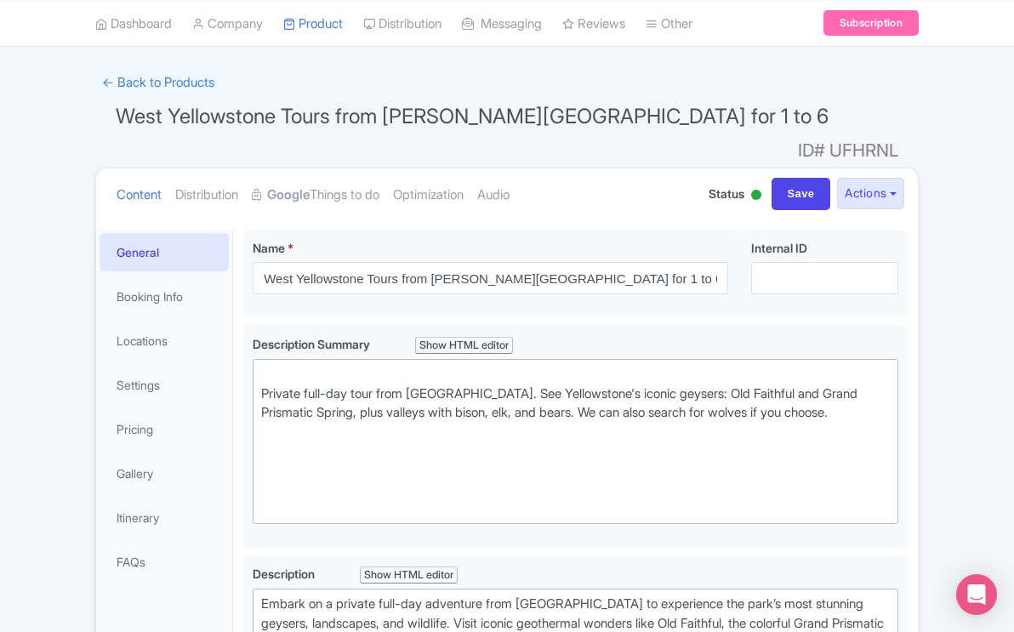
scroll to position [0, 0]
